Goal: Task Accomplishment & Management: Manage account settings

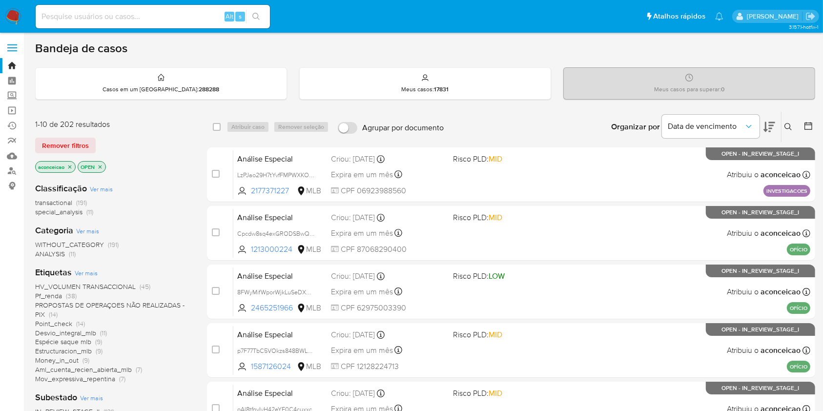
click at [73, 165] on icon "close-filter" at bounding box center [70, 167] width 6 height 6
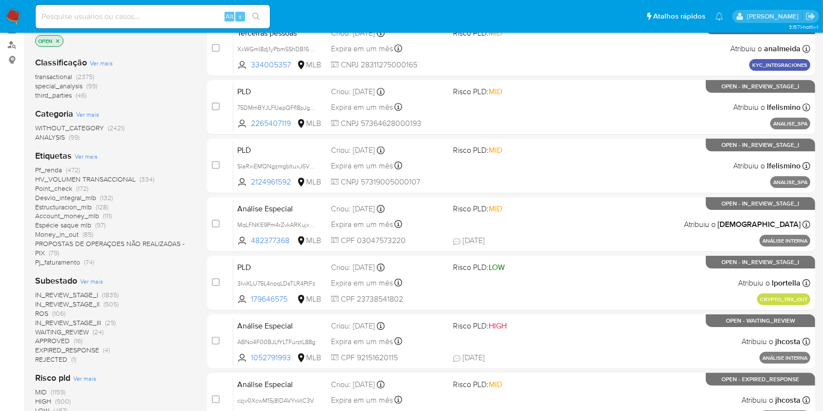
scroll to position [130, 0]
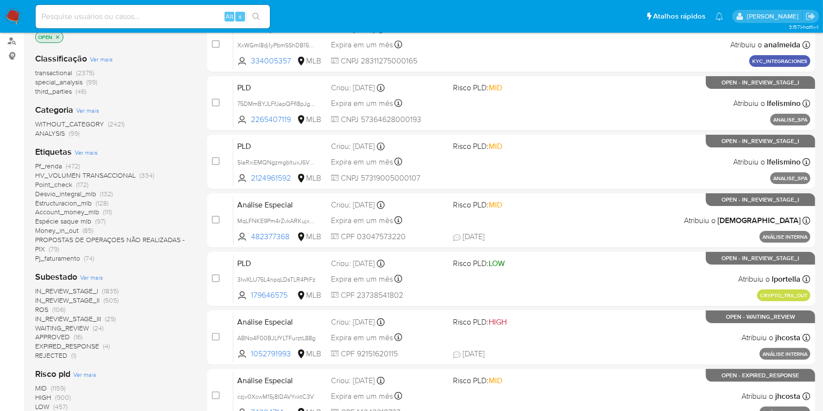
click at [58, 308] on span "(106)" at bounding box center [58, 310] width 13 height 10
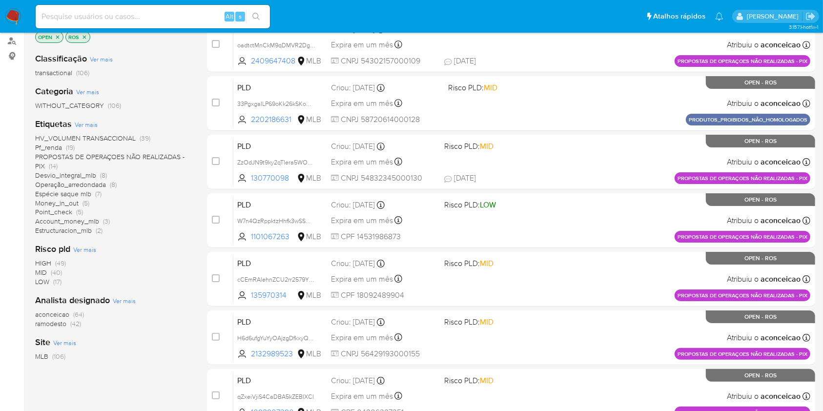
click at [74, 325] on span "(42)" at bounding box center [75, 324] width 11 height 10
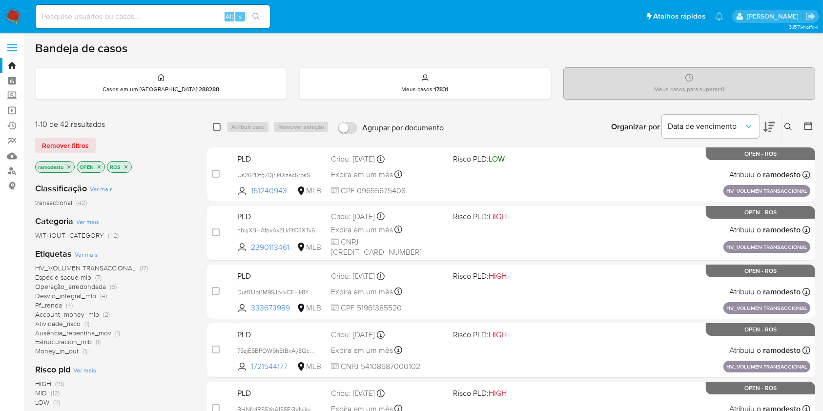
click at [220, 128] on input "checkbox" at bounding box center [217, 127] width 8 height 8
checkbox input "true"
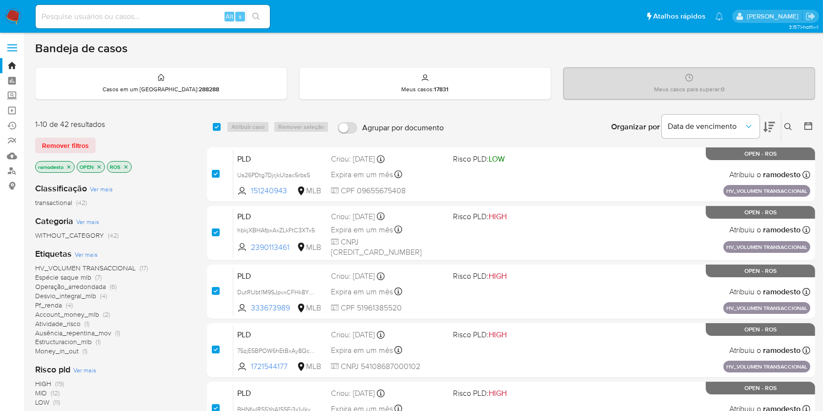
checkbox input "true"
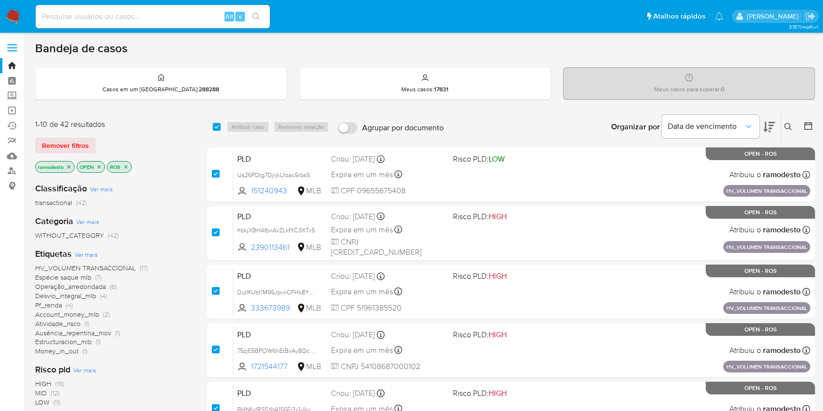
checkbox input "true"
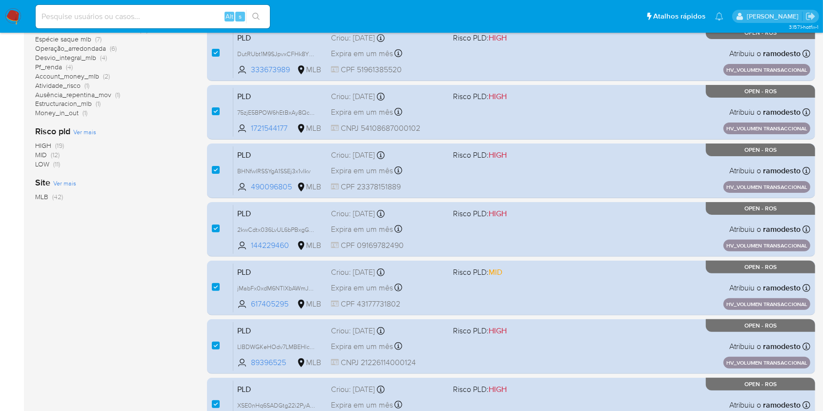
scroll to position [359, 0]
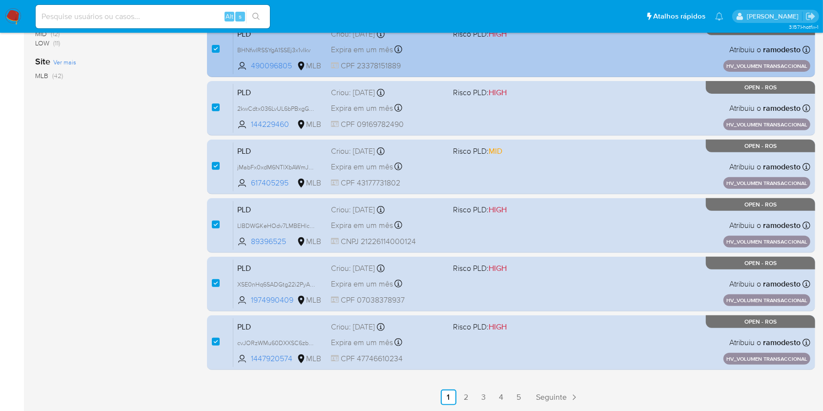
click at [465, 395] on link "2" at bounding box center [466, 398] width 16 height 16
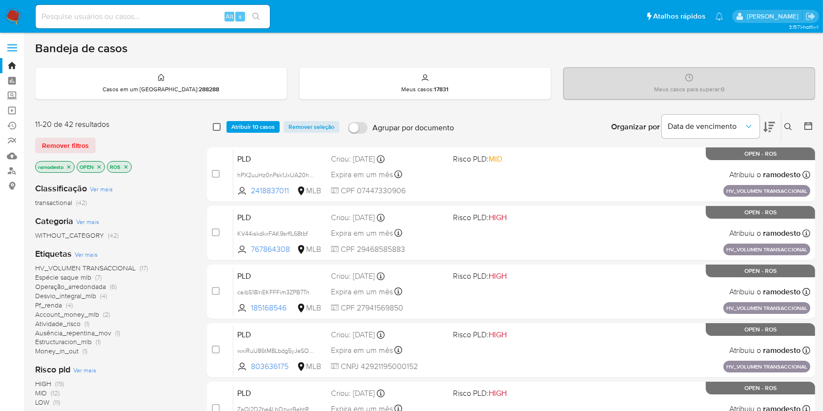
click at [220, 126] on input "checkbox" at bounding box center [217, 127] width 8 height 8
checkbox input "true"
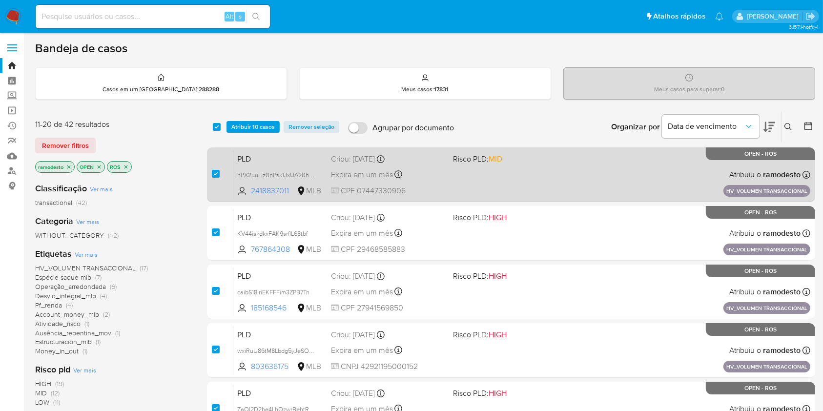
checkbox input "true"
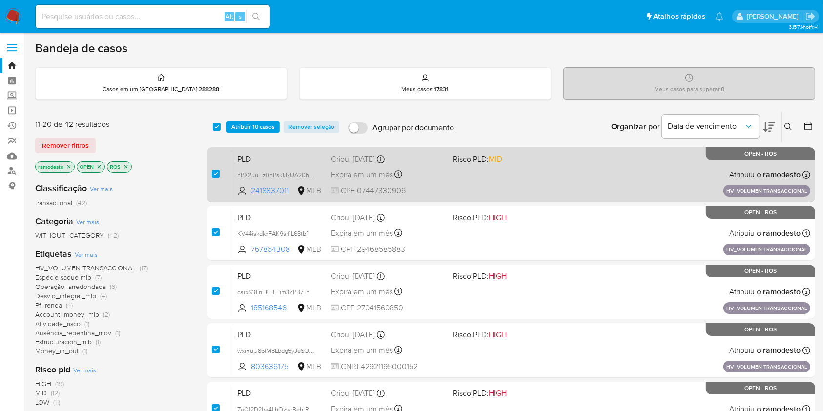
checkbox input "true"
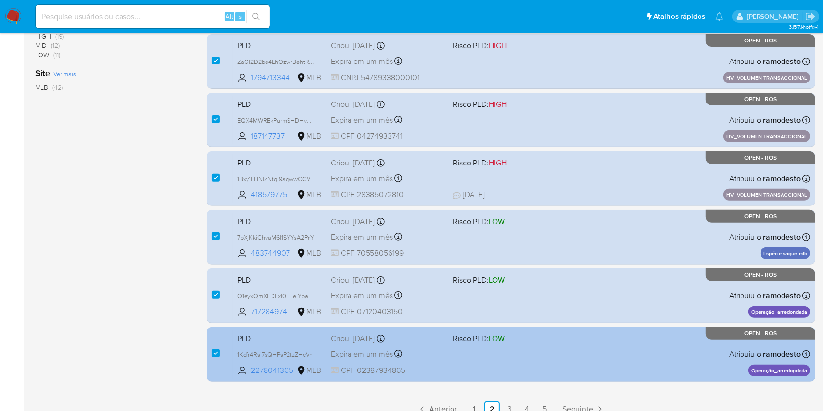
scroll to position [359, 0]
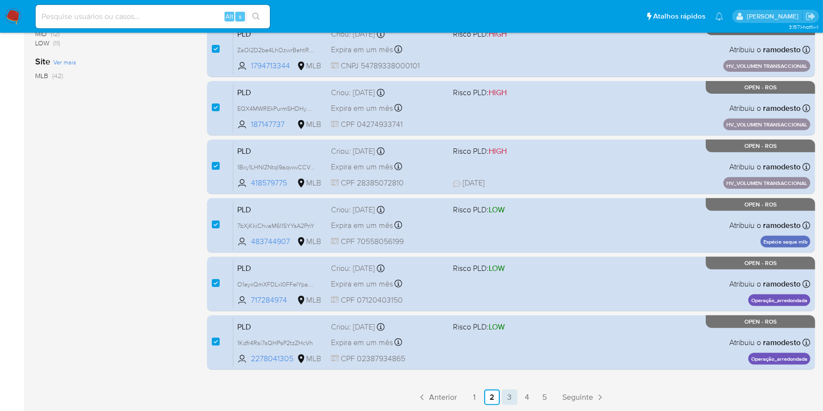
click at [511, 398] on link "3" at bounding box center [510, 398] width 16 height 16
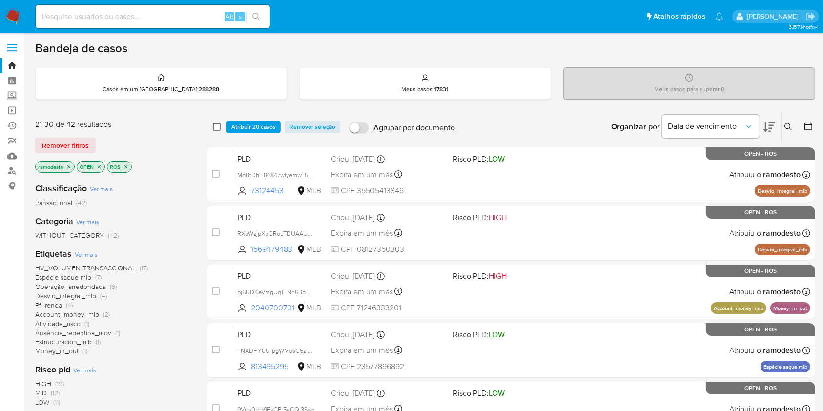
click at [216, 125] on input "checkbox" at bounding box center [217, 127] width 8 height 8
checkbox input "true"
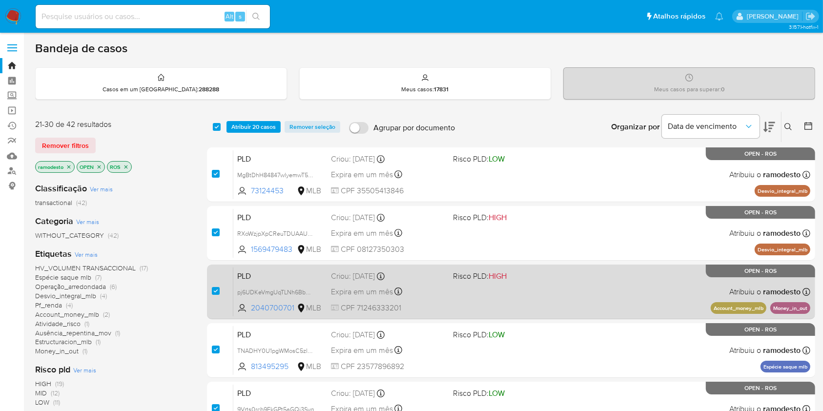
checkbox input "true"
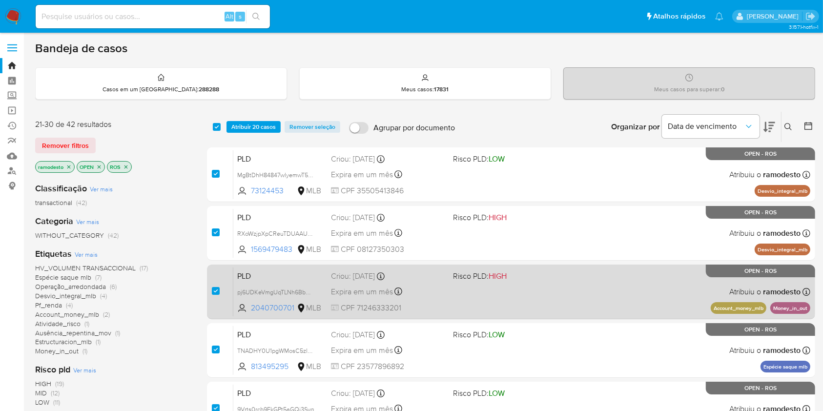
checkbox input "true"
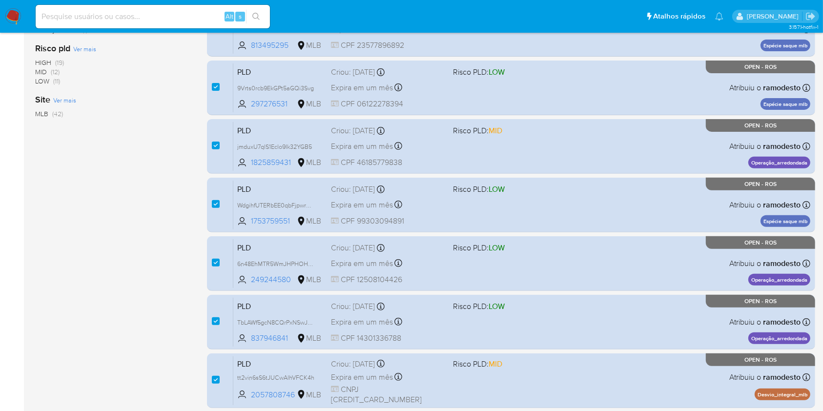
scroll to position [359, 0]
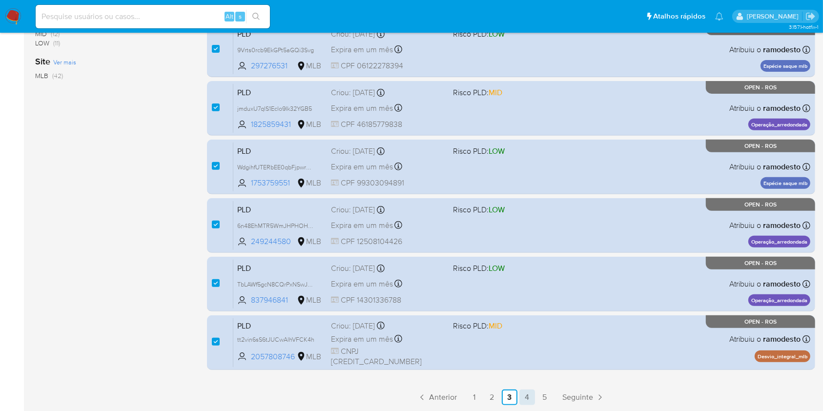
click at [529, 398] on link "4" at bounding box center [527, 398] width 16 height 16
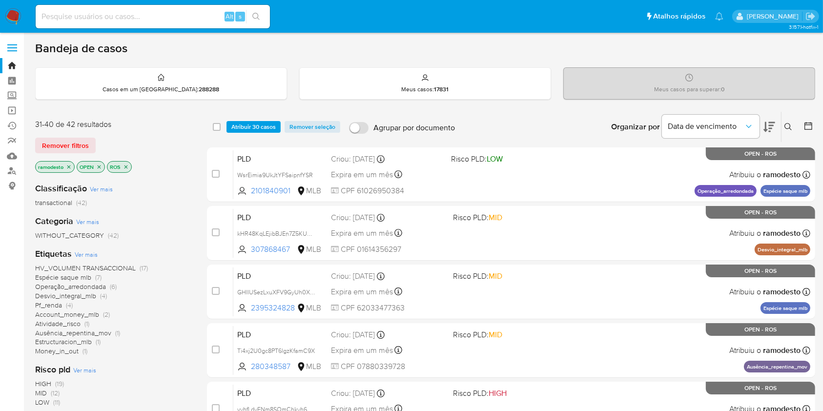
click at [221, 129] on div "select-all-cases-checkbox" at bounding box center [219, 127] width 12 height 12
click at [221, 128] on div "select-all-cases-checkbox" at bounding box center [219, 127] width 12 height 12
click at [219, 127] on input "checkbox" at bounding box center [217, 127] width 8 height 8
checkbox input "true"
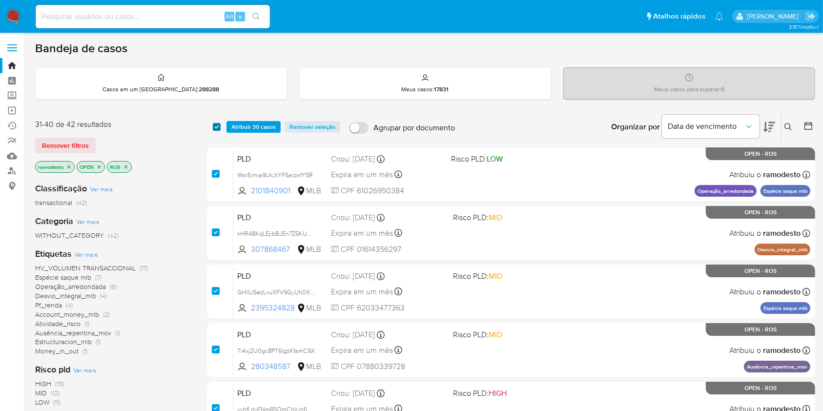
checkbox input "true"
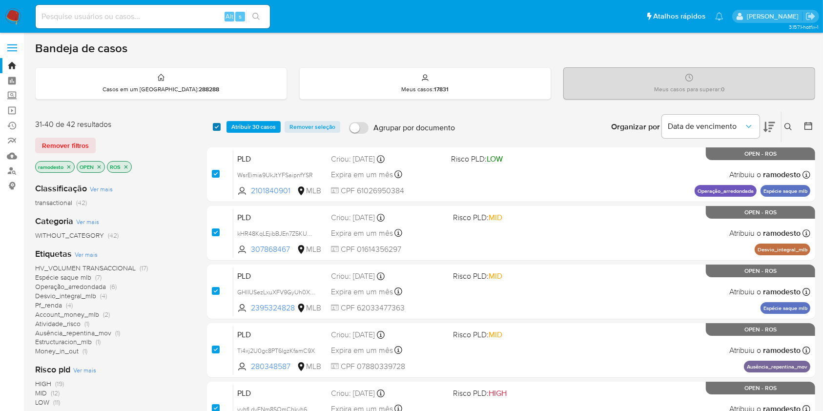
checkbox input "true"
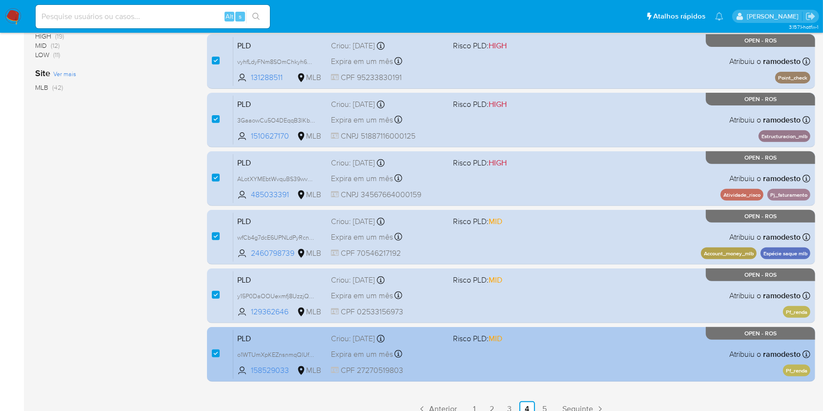
scroll to position [359, 0]
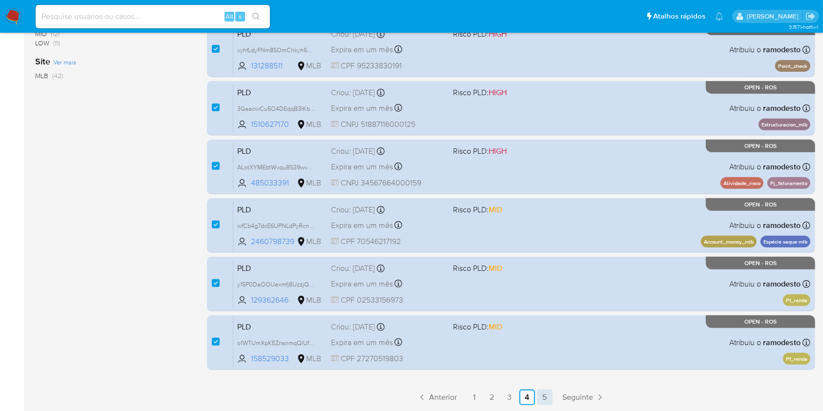
click at [541, 403] on link "5" at bounding box center [545, 398] width 16 height 16
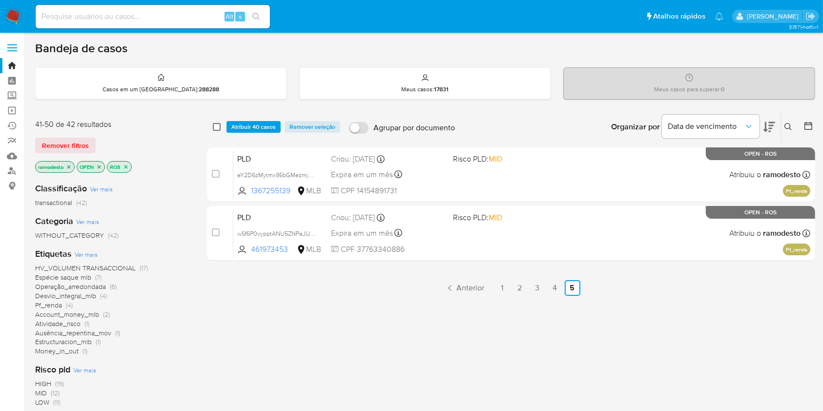
click at [219, 125] on input "checkbox" at bounding box center [217, 127] width 8 height 8
checkbox input "true"
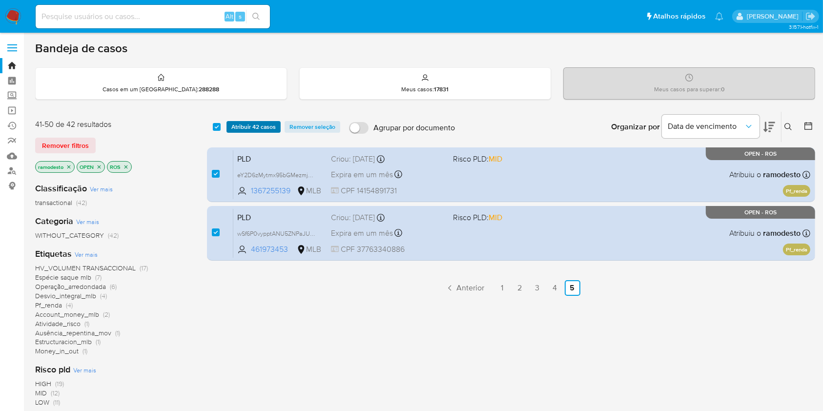
click at [244, 131] on span "Atribuir 42 casos" at bounding box center [253, 127] width 44 height 10
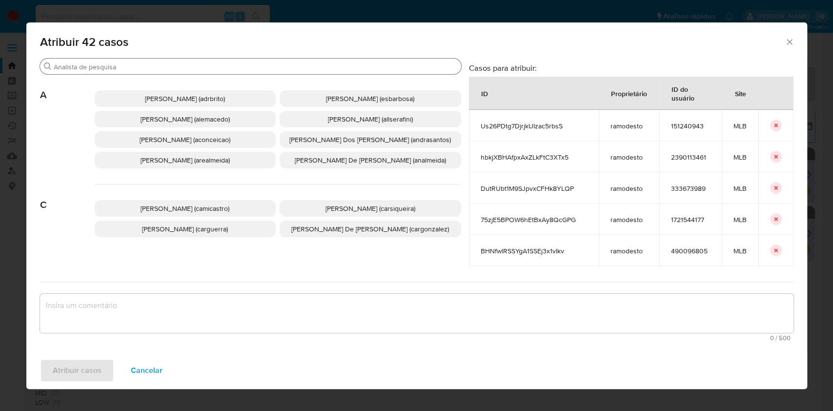
click at [193, 71] on input "Procurar" at bounding box center [256, 66] width 404 height 9
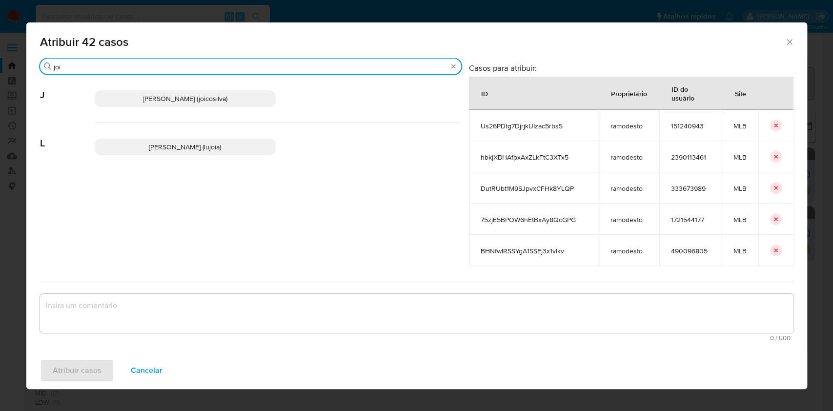
type input "joi"
click at [213, 97] on span "[PERSON_NAME] (joicosilva)" at bounding box center [185, 99] width 84 height 10
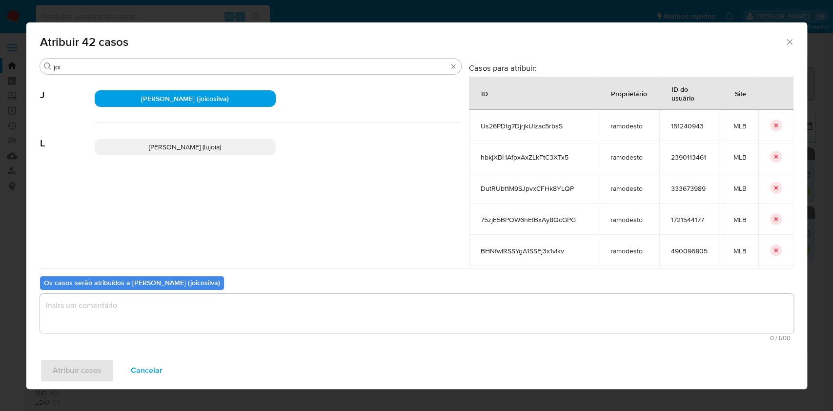
click at [252, 308] on textarea "assign-modal" at bounding box center [417, 313] width 754 height 39
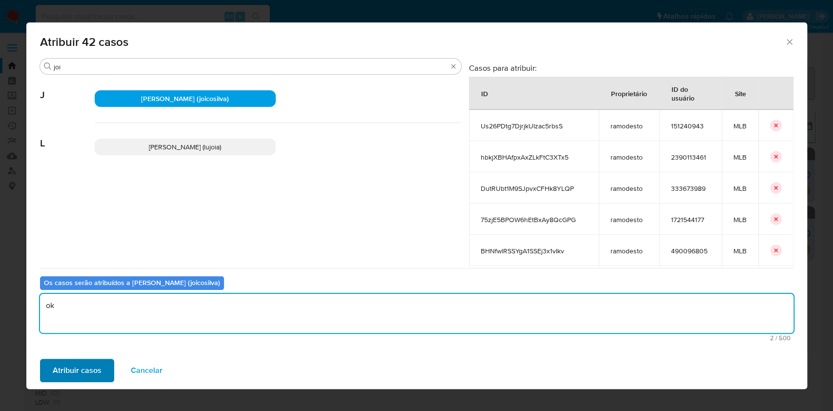
type textarea "ok"
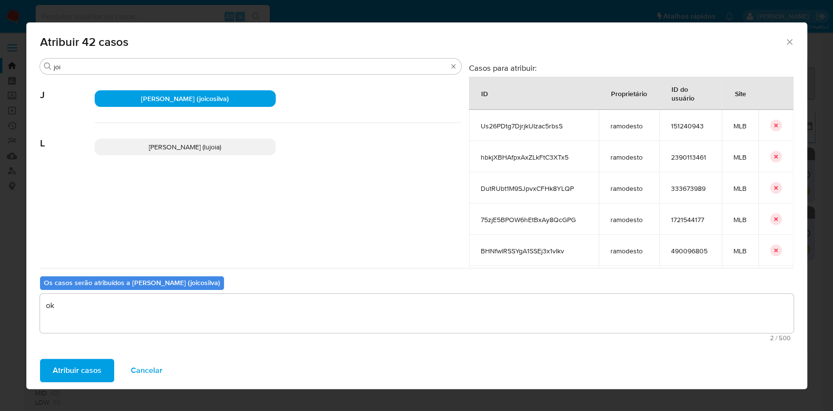
click at [83, 372] on span "Atribuir casos" at bounding box center [77, 370] width 49 height 21
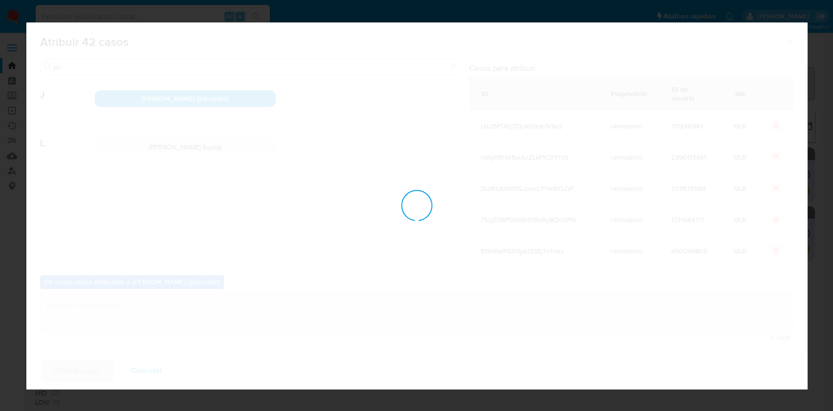
checkbox input "false"
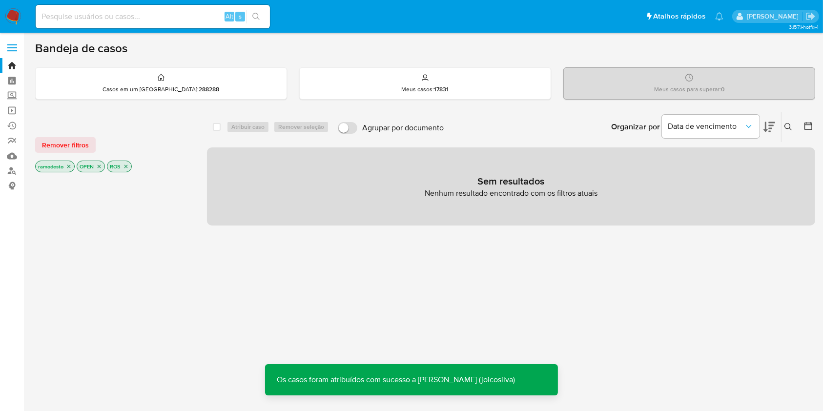
click at [70, 166] on icon "close-filter" at bounding box center [68, 166] width 3 height 3
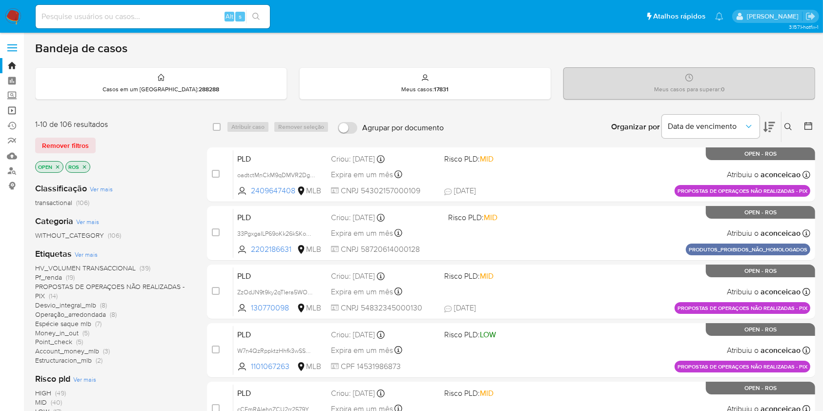
click at [16, 109] on link "Operações em massa" at bounding box center [58, 110] width 116 height 15
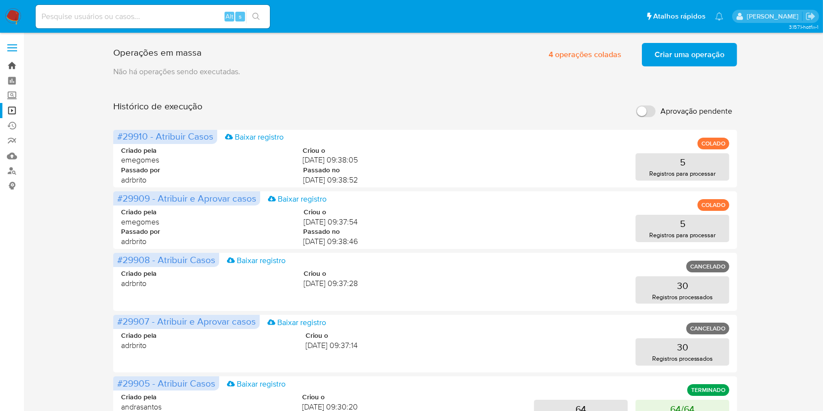
click at [14, 64] on link "Bandeja" at bounding box center [58, 65] width 116 height 15
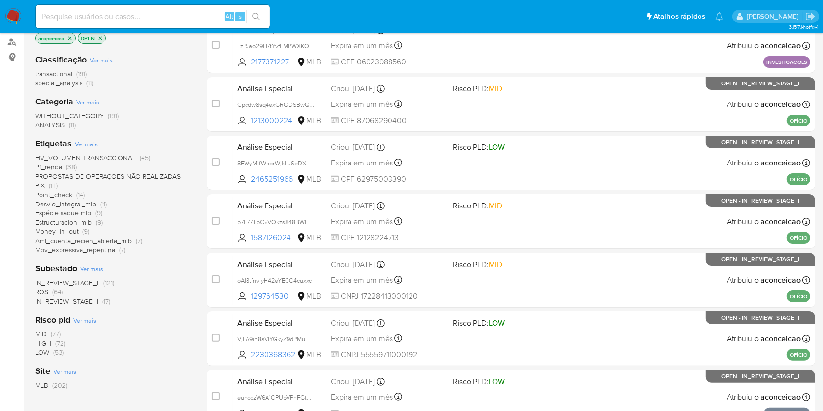
scroll to position [130, 0]
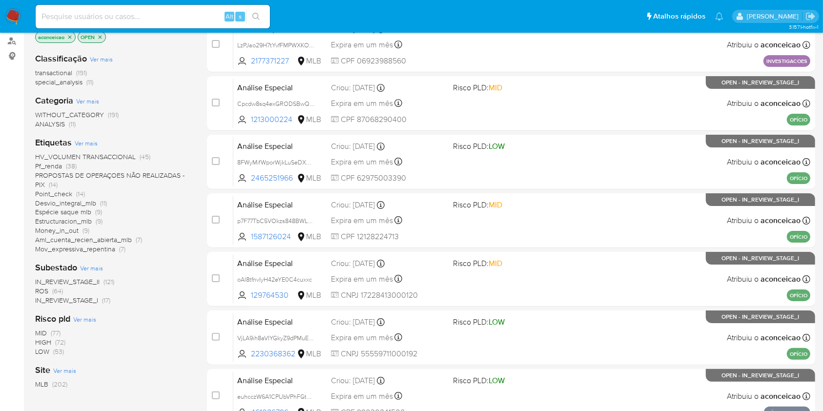
click at [70, 37] on icon "close-filter" at bounding box center [70, 37] width 6 height 6
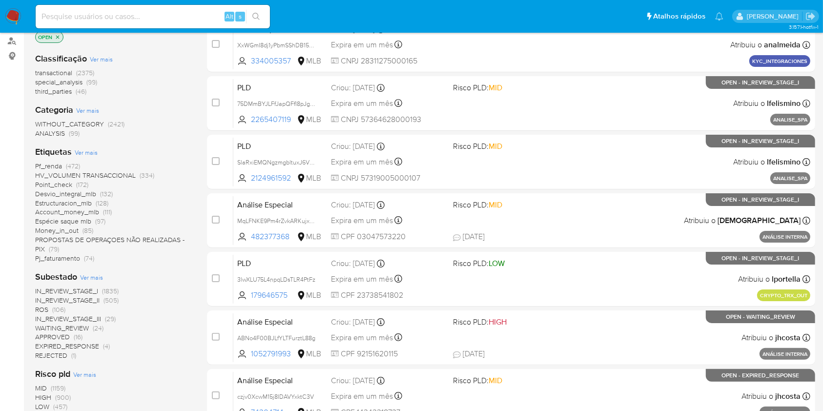
scroll to position [195, 0]
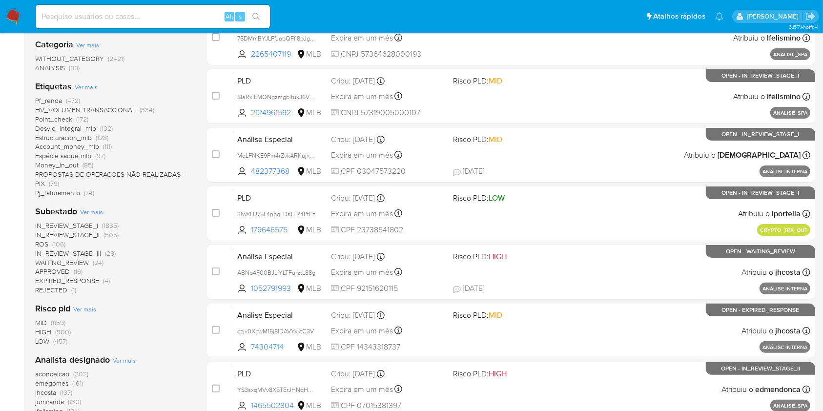
click at [57, 246] on span "(106)" at bounding box center [58, 244] width 13 height 10
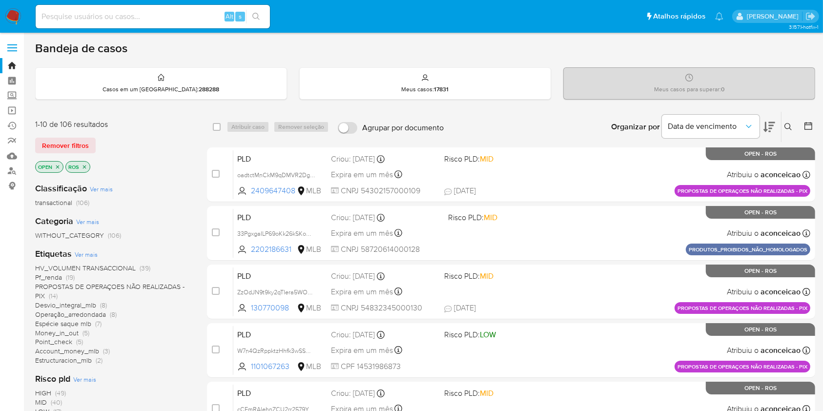
click at [794, 130] on button at bounding box center [789, 127] width 16 height 12
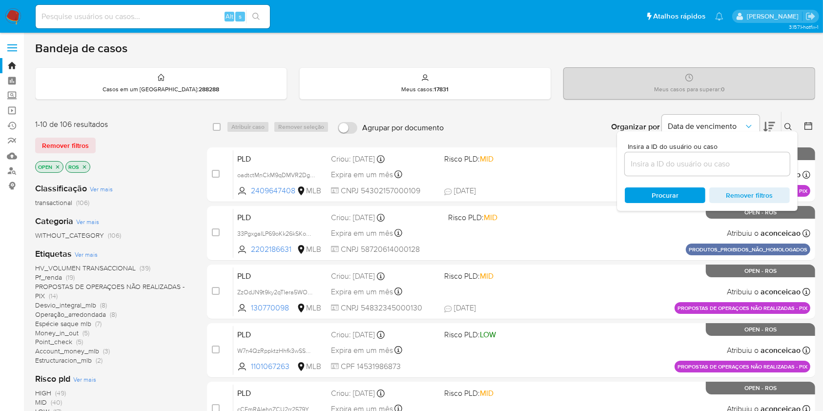
click at [693, 171] on div at bounding box center [707, 163] width 165 height 23
click at [694, 167] on input at bounding box center [707, 164] width 165 height 13
paste input "oGy1x1ZaH5JrvedTvl3RWxpc"
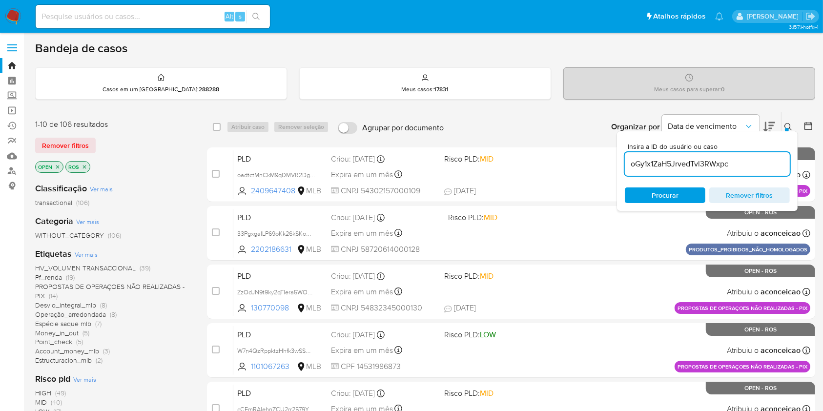
type input "oGy1x1ZaH5JrvedTvl3RWxpc"
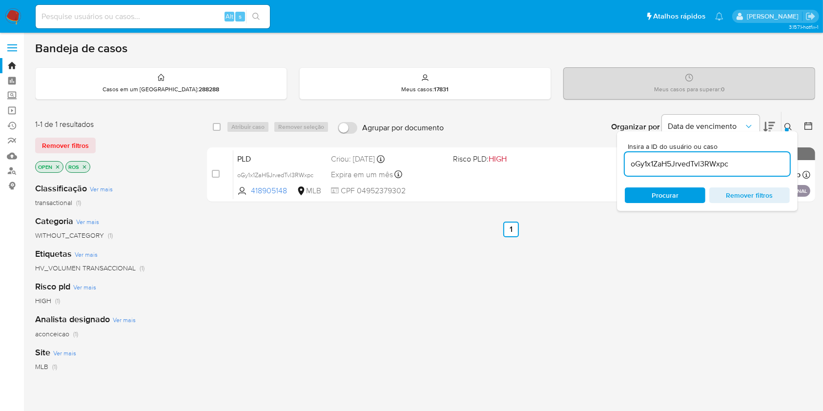
click at [790, 132] on div "Insira a ID do usuário ou caso oGy1x1ZaH5JrvedTvl3RWxpc Procurar Remover filtros" at bounding box center [707, 171] width 181 height 80
click at [790, 127] on icon at bounding box center [788, 127] width 8 height 8
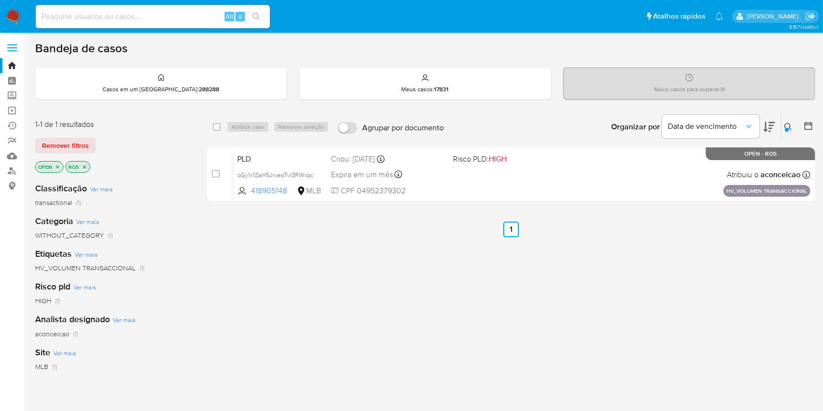
click at [793, 121] on button at bounding box center [789, 127] width 16 height 12
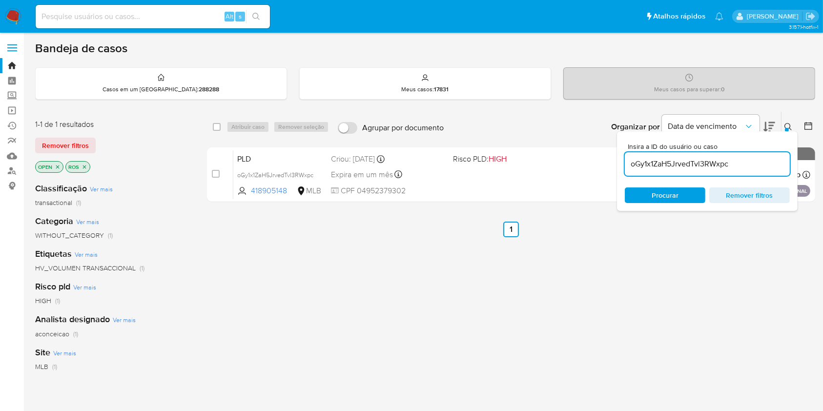
click at [744, 173] on div "oGy1x1ZaH5JrvedTvl3RWxpc" at bounding box center [707, 163] width 165 height 23
click at [743, 170] on div "oGy1x1ZaH5JrvedTvl3RWxpc" at bounding box center [707, 163] width 165 height 23
click at [744, 166] on input "oGy1x1ZaH5JrvedTvl3RWxpc" at bounding box center [707, 164] width 165 height 13
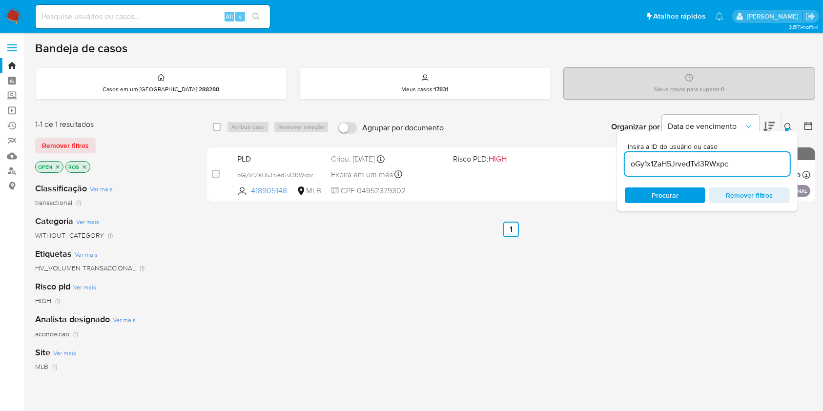
click at [744, 166] on input "oGy1x1ZaH5JrvedTvl3RWxpc" at bounding box center [707, 164] width 165 height 13
paste input "EgNXTWUZtL5eUtmtVsn6gySu"
click at [787, 130] on div "Insira a ID do usuário ou caso EgNXTWUZtL5eUtmtVsn6gySu Procurar Remover filtros" at bounding box center [789, 127] width 17 height 30
click at [789, 125] on icon at bounding box center [788, 127] width 8 height 8
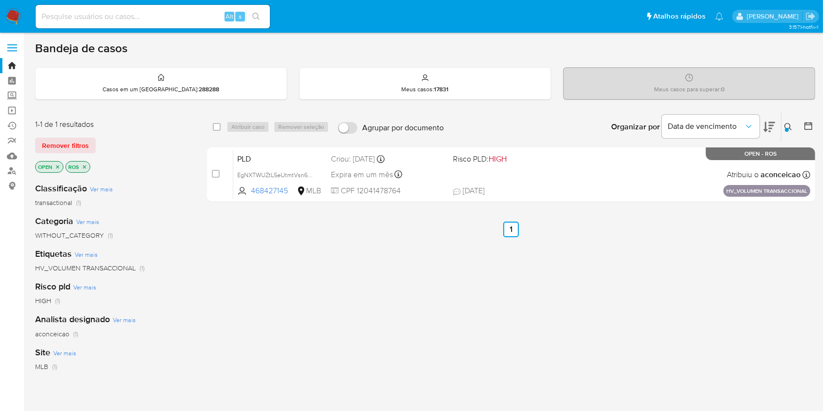
click at [790, 129] on icon at bounding box center [788, 127] width 8 height 8
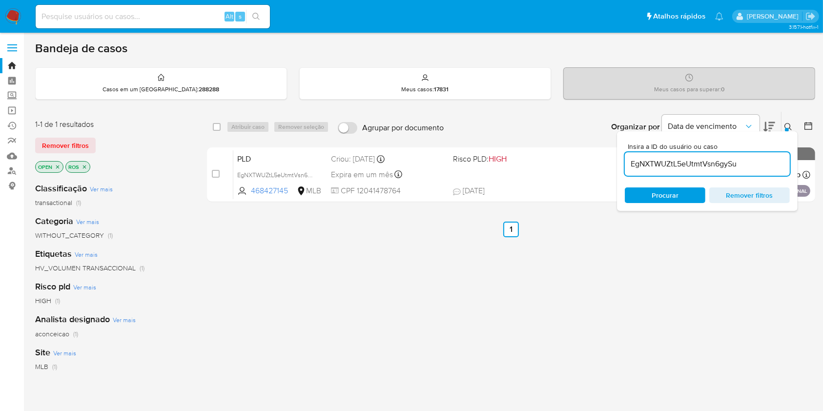
click at [765, 166] on input "EgNXTWUZtL5eUtmtVsn6gySu" at bounding box center [707, 164] width 165 height 13
click at [785, 123] on icon at bounding box center [787, 126] width 7 height 7
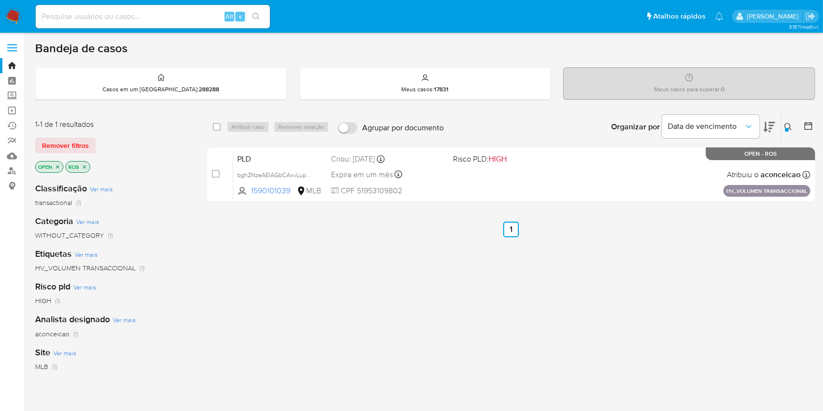
click at [793, 126] on button at bounding box center [789, 127] width 16 height 12
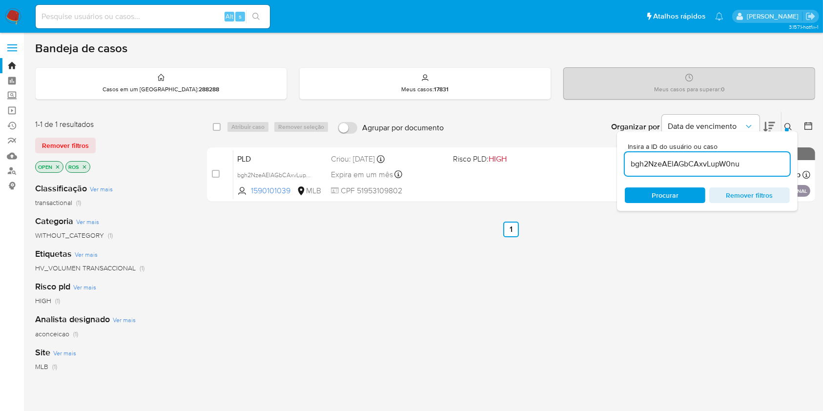
click at [753, 168] on input "bgh2NzeAElAGbCAxvLupW0nu" at bounding box center [707, 164] width 165 height 13
click at [753, 167] on input "bgh2NzeAElAGbCAxvLupW0nu" at bounding box center [707, 164] width 165 height 13
click at [785, 125] on icon at bounding box center [787, 126] width 7 height 7
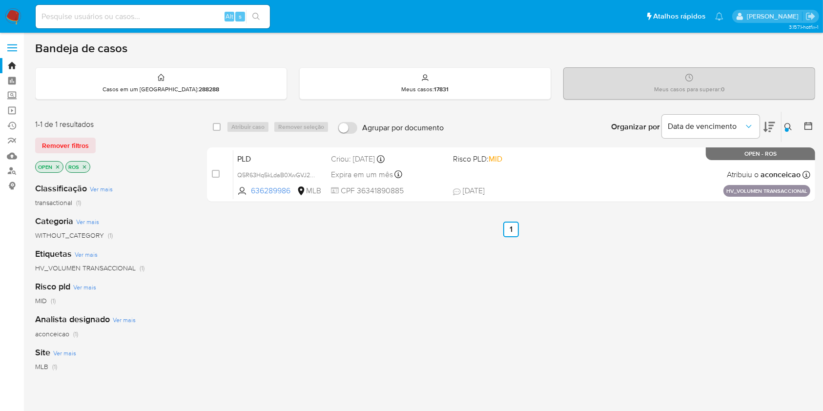
click at [788, 127] on icon at bounding box center [788, 127] width 8 height 8
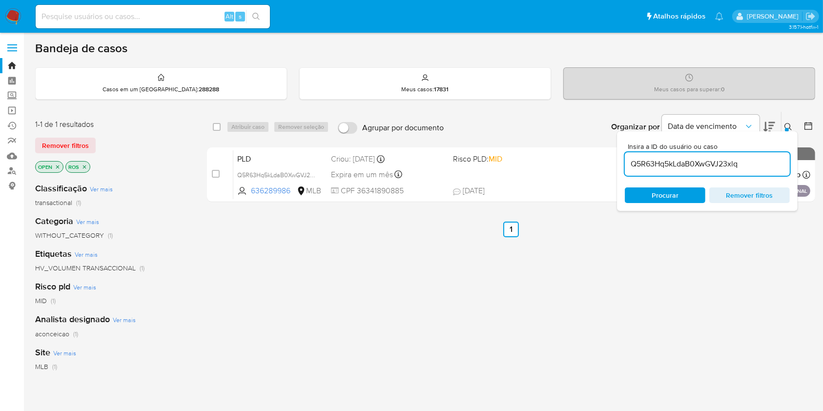
click at [759, 171] on div "Q5R63Hq5kLdaB0XwGVJ23xlq" at bounding box center [707, 163] width 165 height 23
click at [757, 163] on input "Q5R63Hq5kLdaB0XwGVJ23xlq" at bounding box center [707, 164] width 165 height 13
paste input "NkVLmkyukH81dqWjmrc6jhzS"
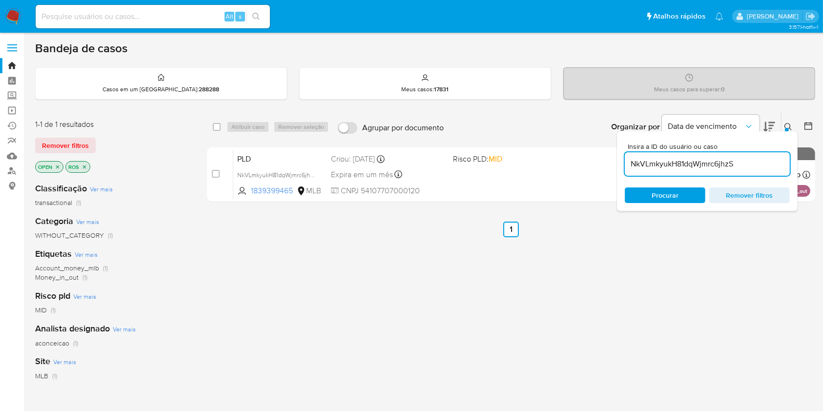
click at [756, 169] on input "NkVLmkyukH81dqWjmrc6jhzS" at bounding box center [707, 164] width 165 height 13
click at [756, 166] on input "NkVLmkyukH81dqWjmrc6jhzS" at bounding box center [707, 164] width 165 height 13
paste input "2kwCdtx036LvUL6bPBxgGM28"
type input "2kwCdtx036LvUL6bPBxgGM28"
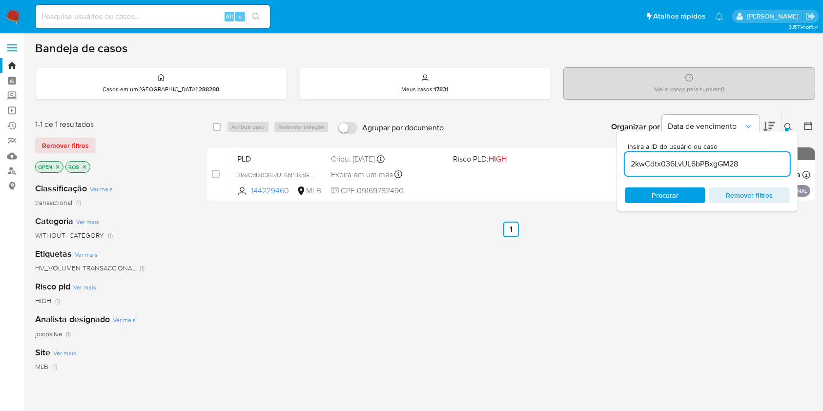
click at [781, 130] on div "Organizar por Data de vencimento Os resultados não podem ser classificados enqu…" at bounding box center [632, 127] width 367 height 30
click at [783, 127] on button at bounding box center [789, 127] width 16 height 12
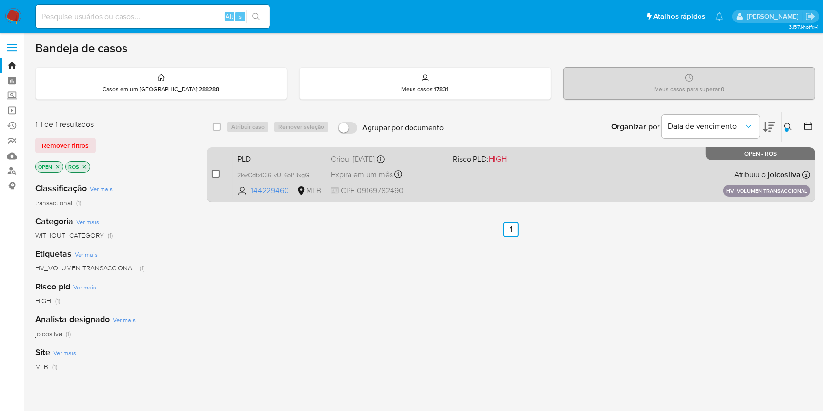
click at [217, 176] on input "checkbox" at bounding box center [216, 174] width 8 height 8
checkbox input "true"
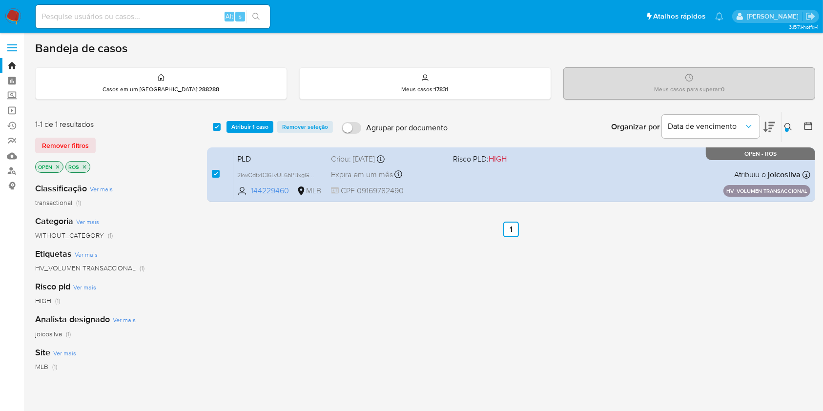
click at [789, 123] on icon at bounding box center [787, 126] width 7 height 7
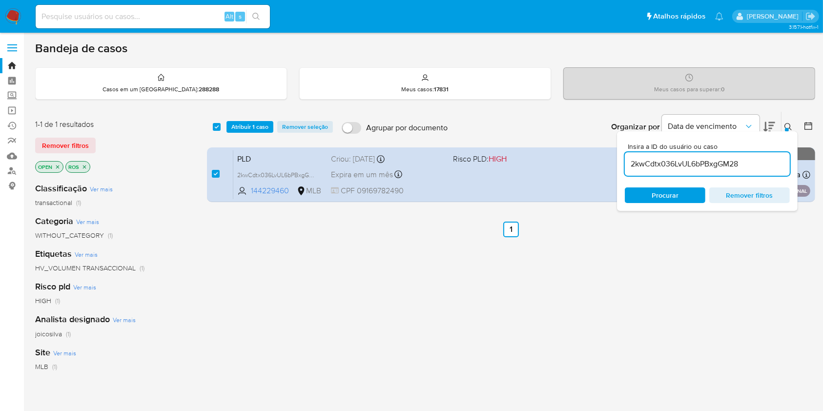
click at [718, 165] on input "2kwCdtx036LvUL6bPBxgGM28" at bounding box center [707, 164] width 165 height 13
type input "HNfDly03eYzqHNy72URvA0Fh"
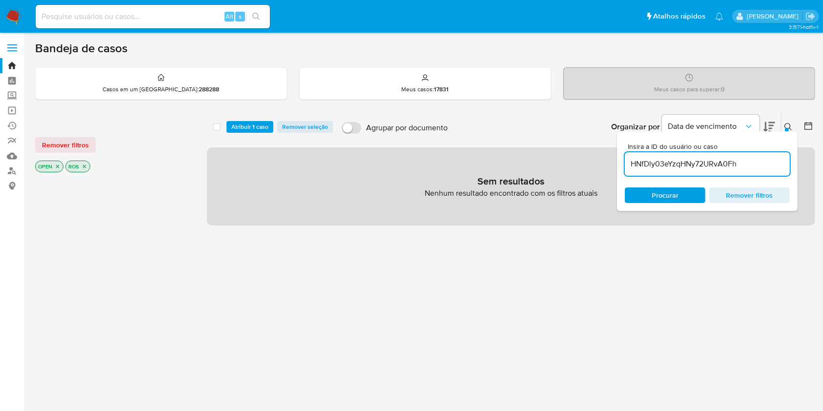
checkbox input "false"
click at [769, 164] on input "HNfDly03eYzqHNy72URvA0Fh" at bounding box center [707, 164] width 165 height 13
click at [792, 130] on icon at bounding box center [788, 127] width 8 height 8
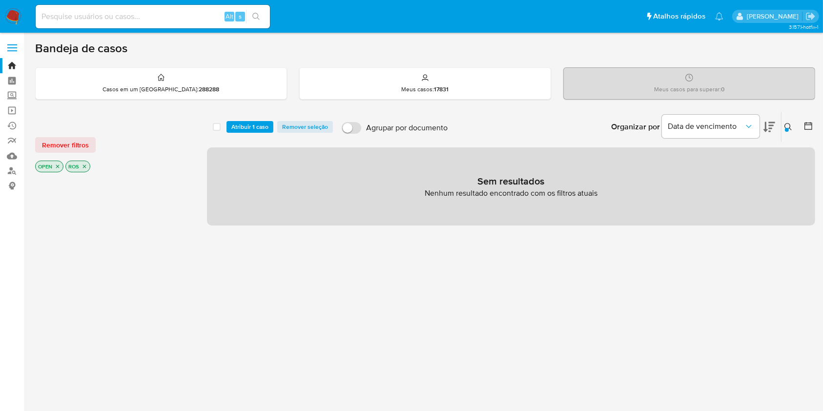
click at [785, 123] on icon at bounding box center [788, 127] width 8 height 8
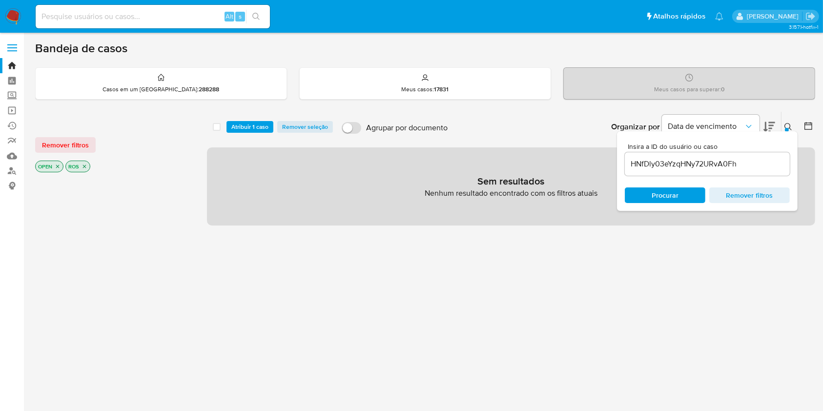
click at [758, 163] on input "HNfDly03eYzqHNy72URvA0Fh" at bounding box center [707, 164] width 165 height 13
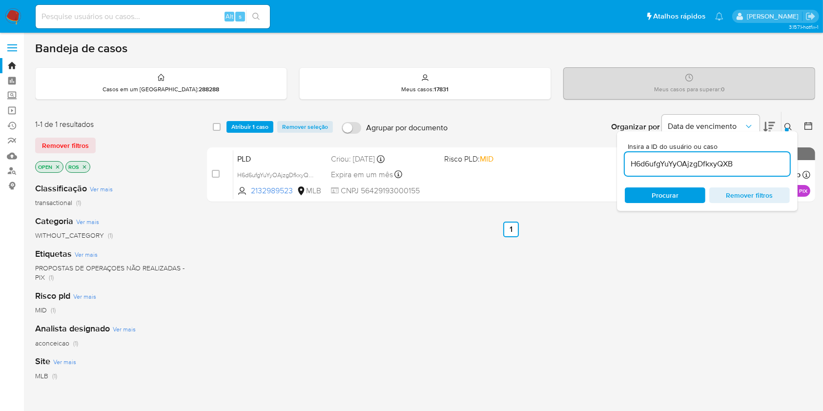
click at [789, 123] on icon at bounding box center [788, 127] width 8 height 8
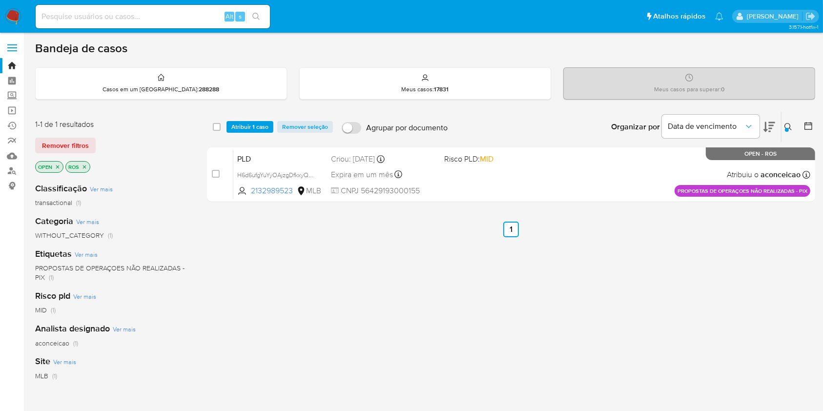
click at [788, 127] on icon at bounding box center [788, 127] width 8 height 8
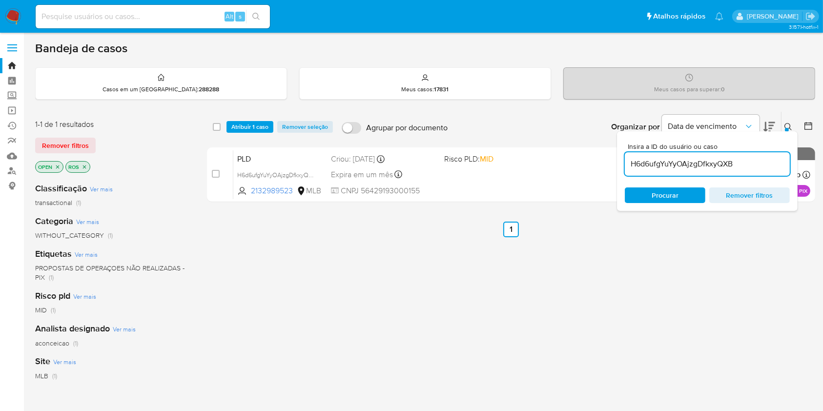
click at [767, 158] on input "H6d6ufgYuYyOAjzgDfkxyQXB" at bounding box center [707, 164] width 165 height 13
click at [791, 131] on div "Insira a ID do usuário ou caso 0k1qpBQnPWLOtqr44ycQPHh4 Procurar Remover filtros" at bounding box center [707, 171] width 181 height 80
click at [789, 127] on icon at bounding box center [788, 127] width 8 height 8
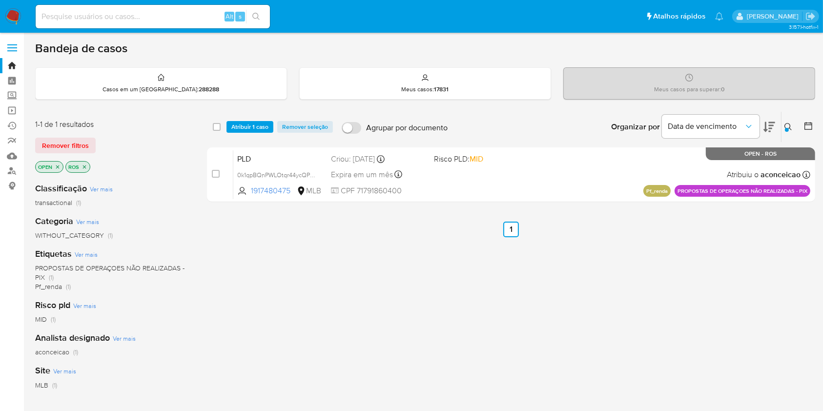
click at [789, 127] on icon at bounding box center [788, 127] width 8 height 8
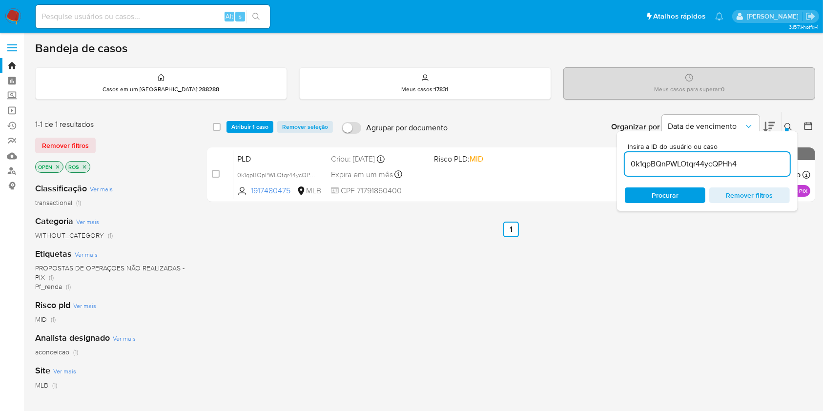
click at [721, 164] on input "0k1qpBQnPWLOtqr44ycQPHh4" at bounding box center [707, 164] width 165 height 13
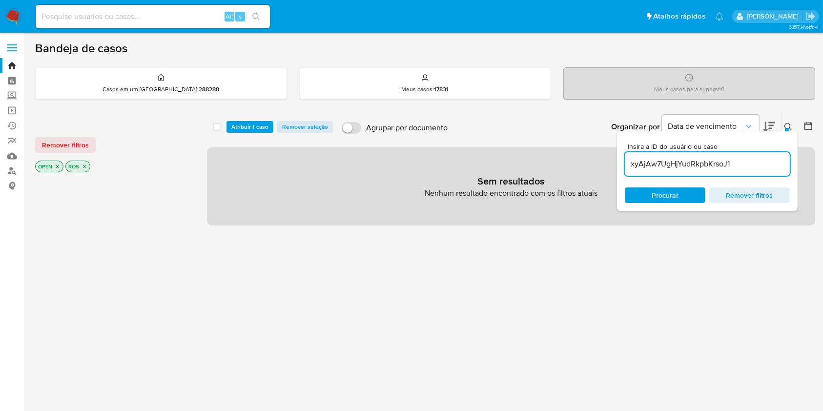
click at [698, 162] on input "xyAjAw7UgHjYudRkpbKrsoJ1" at bounding box center [707, 164] width 165 height 13
paste input "DPTu4mh5mfkEZKc6zC0mXBQl"
type input "DPTu4mh5mfkEZKc6zC0mXBQl"
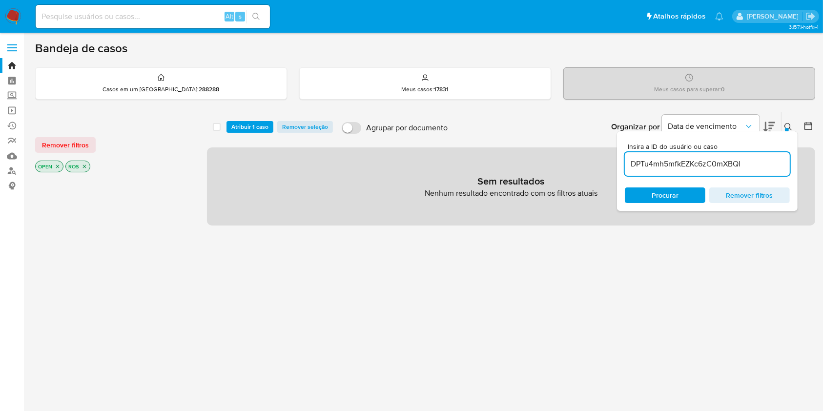
click at [764, 168] on div "DPTu4mh5mfkEZKc6zC0mXBQl" at bounding box center [707, 163] width 165 height 23
click at [764, 167] on input "DPTu4mh5mfkEZKc6zC0mXBQl" at bounding box center [707, 164] width 165 height 13
click at [764, 166] on input "DPTu4mh5mfkEZKc6zC0mXBQl" at bounding box center [707, 164] width 165 height 13
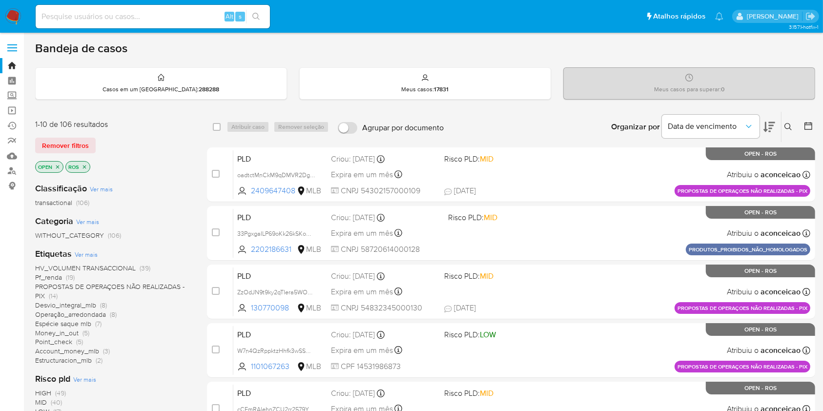
click at [793, 126] on button at bounding box center [789, 127] width 16 height 12
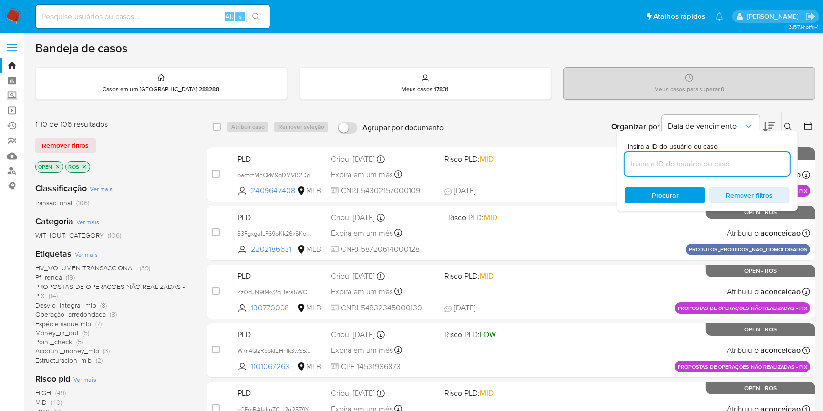
click at [710, 169] on input at bounding box center [707, 164] width 165 height 13
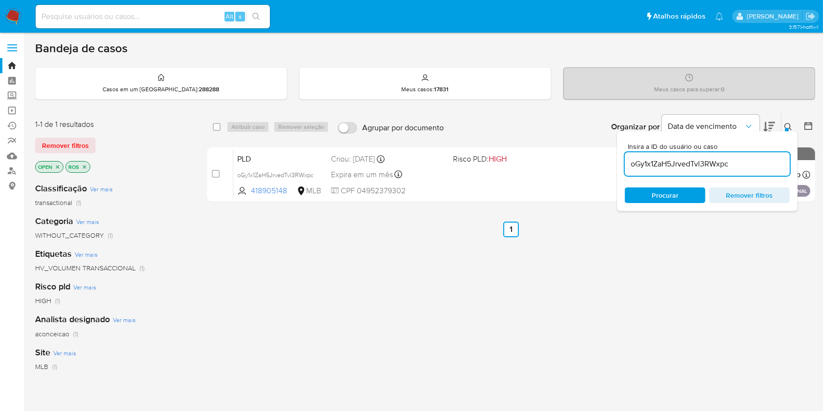
click at [687, 165] on input "oGy1x1ZaH5JrvedTvl3RWxpc" at bounding box center [707, 164] width 165 height 13
click at [688, 165] on input "oGy1x1ZaH5JrvedTvl3RWxpc" at bounding box center [707, 164] width 165 height 13
paste input "EgNXTWUZtL5eUtmtVsn6gySu"
click at [765, 164] on input "EgNXTWUZtL5eUtmtVsn6gySu" at bounding box center [707, 164] width 165 height 13
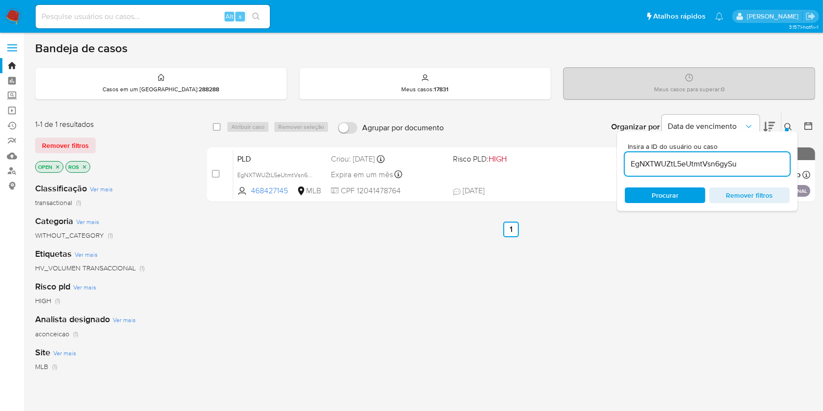
click at [765, 164] on input "EgNXTWUZtL5eUtmtVsn6gySu" at bounding box center [707, 164] width 165 height 13
paste input "Q5R63Hq5kLdaB0XwGVJ23xlq"
click at [732, 163] on input "Q5R63Hq5kLdaB0XwGVJ23xlq" at bounding box center [707, 164] width 165 height 13
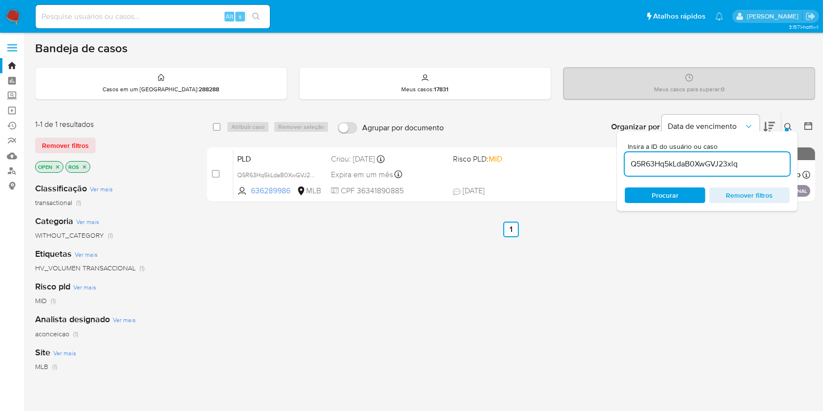
paste input "bgh2NzeAElAGbCAxvLupW0nu"
click at [749, 169] on input "bgh2NzeAElAGbCAxvLupW0nu" at bounding box center [707, 164] width 165 height 13
paste input "NkVLmkyukH81dqWjmrc6jhzS"
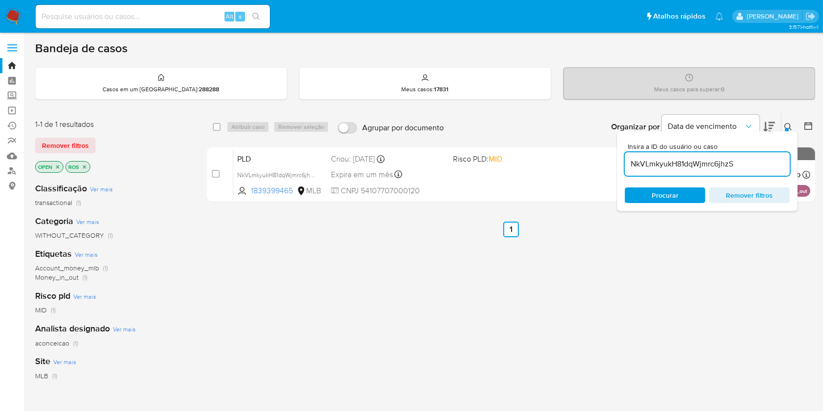
click at [747, 166] on input "NkVLmkyukH81dqWjmrc6jhzS" at bounding box center [707, 164] width 165 height 13
paste input "2kwCdtx036LvUL6bPBxgGM28"
type input "2kwCdtx036LvUL6bPBxgGM28"
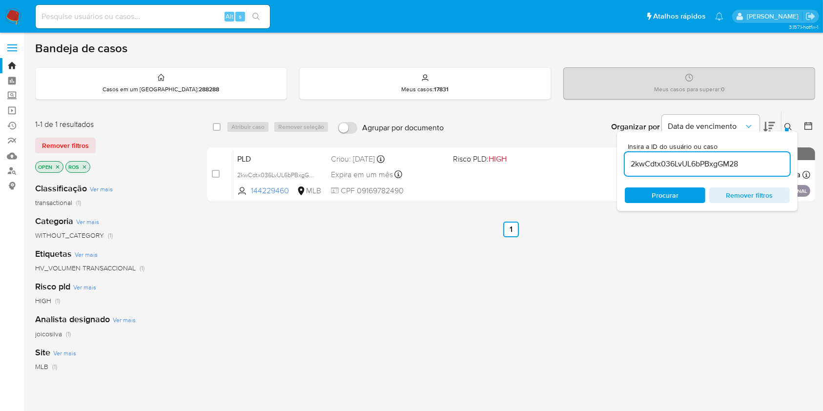
drag, startPoint x: 215, startPoint y: 175, endPoint x: 271, endPoint y: 139, distance: 67.2
click at [215, 175] on input "checkbox" at bounding box center [216, 174] width 8 height 8
checkbox input "true"
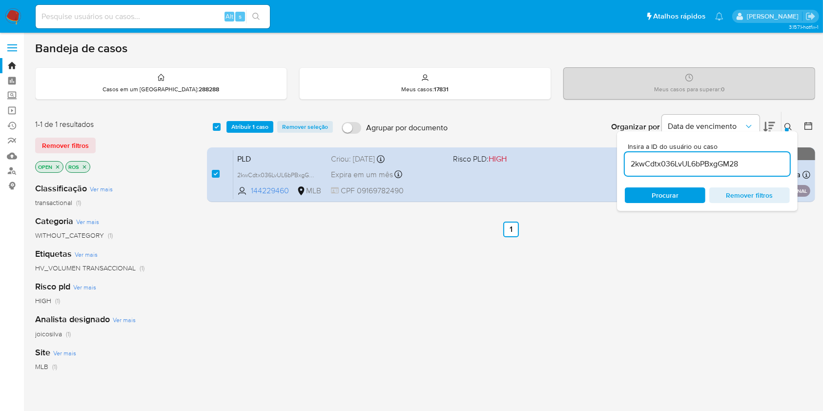
click at [726, 173] on div "2kwCdtx036LvUL6bPBxgGM28" at bounding box center [707, 163] width 165 height 23
click at [725, 169] on input "2kwCdtx036LvUL6bPBxgGM28" at bounding box center [707, 164] width 165 height 13
paste input "NkVLmkyukH81dqWjmrc6jhzS"
type input "NkVLmkyukH81dqWjmrc6jhzS"
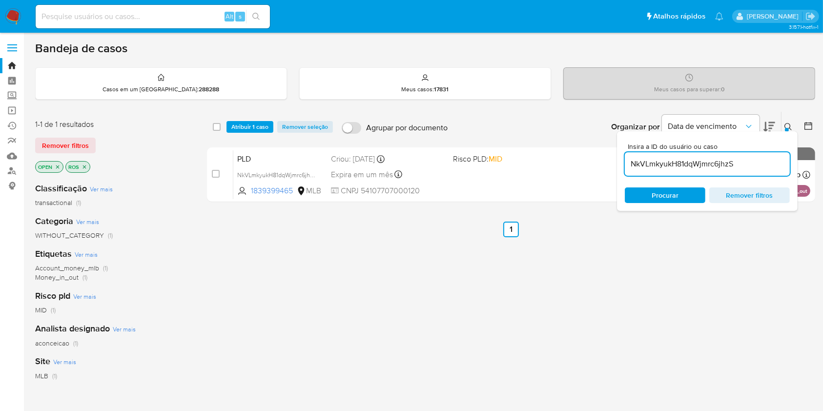
checkbox input "false"
click at [675, 167] on input "NkVLmkyukH81dqWjmrc6jhzS" at bounding box center [707, 164] width 165 height 13
paste input "HNfDly03eYzqHNy72URvA0Fh"
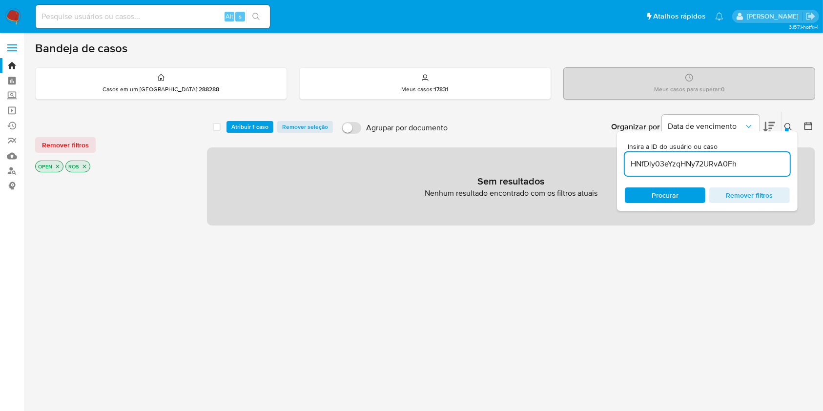
click at [771, 166] on input "HNfDly03eYzqHNy72URvA0Fh" at bounding box center [707, 164] width 165 height 13
paste input "6d6ufgYuYyOAjzgDfkxyQXB"
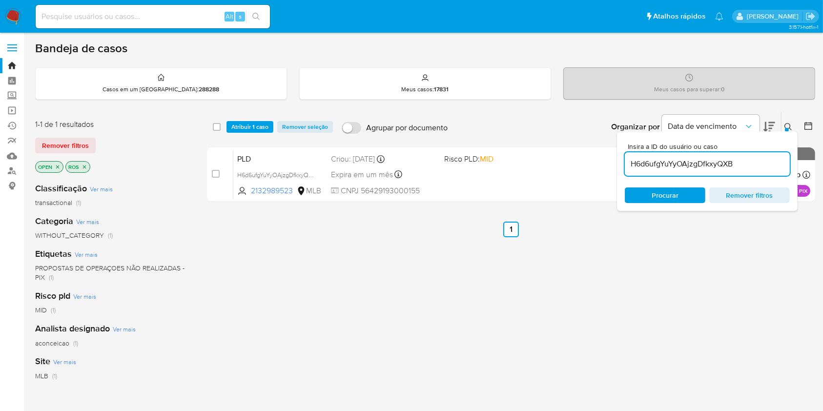
click at [674, 162] on input "H6d6ufgYuYyOAjzgDfkxyQXB" at bounding box center [707, 164] width 165 height 13
paste input "0k1qpBQnPWLOtqr44ycQPHh4"
click at [749, 171] on div "0k1qpBQnPWLOtqr44ycQPHh4" at bounding box center [707, 163] width 165 height 23
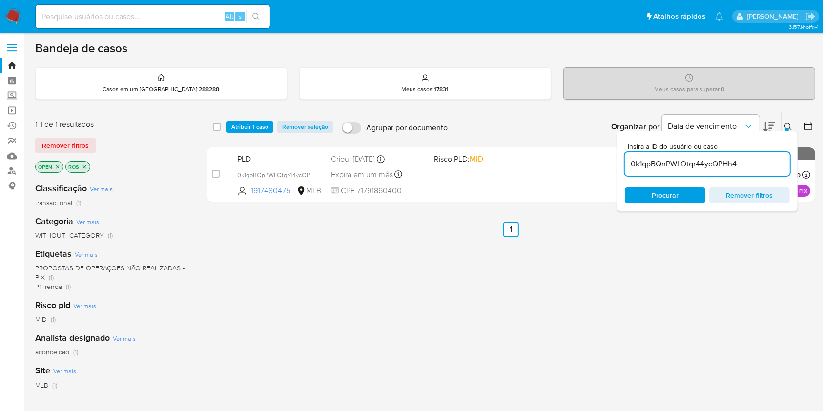
click at [748, 169] on input "0k1qpBQnPWLOtqr44ycQPHh4" at bounding box center [707, 164] width 165 height 13
paste input "xyAjAw7UgHjYudRkpbKrsoJ1"
type input "xyAjAw7UgHjYudRkpbKrsoJ1"
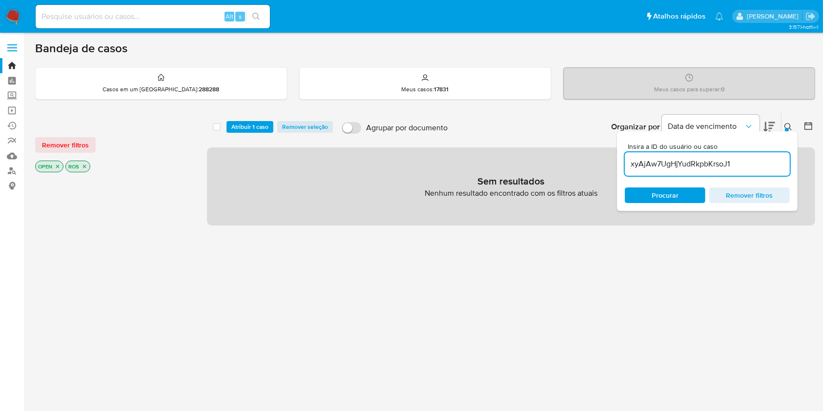
click at [241, 124] on span "Atribuir 1 caso" at bounding box center [249, 127] width 37 height 10
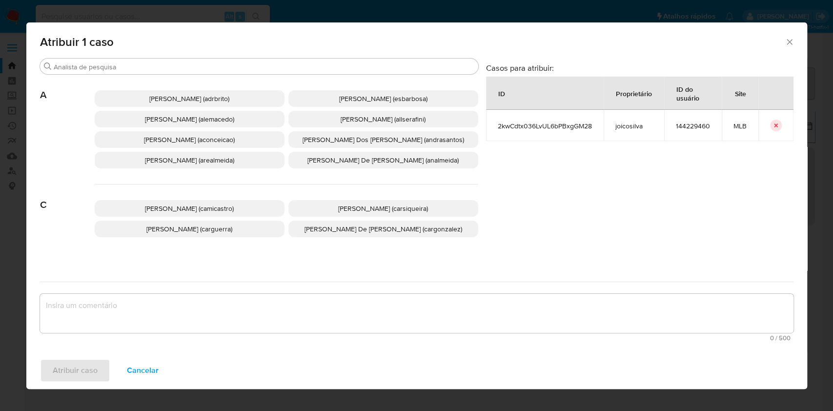
click at [211, 138] on span "Ana Cristina Da Conceicao (aconceicao)" at bounding box center [189, 140] width 91 height 10
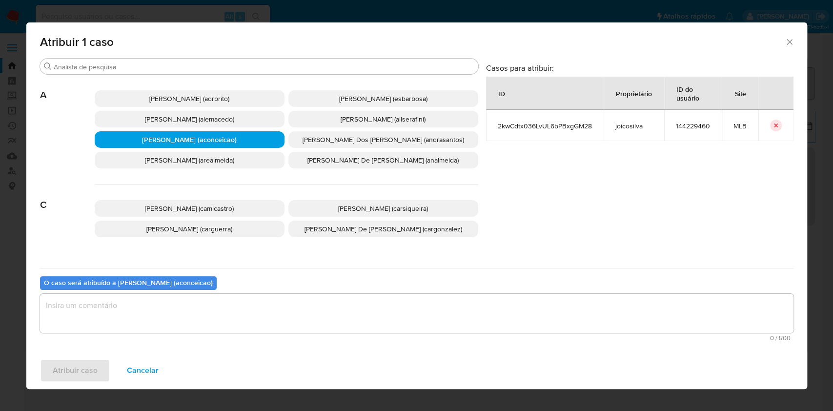
click at [317, 313] on textarea "assign-modal" at bounding box center [417, 313] width 754 height 39
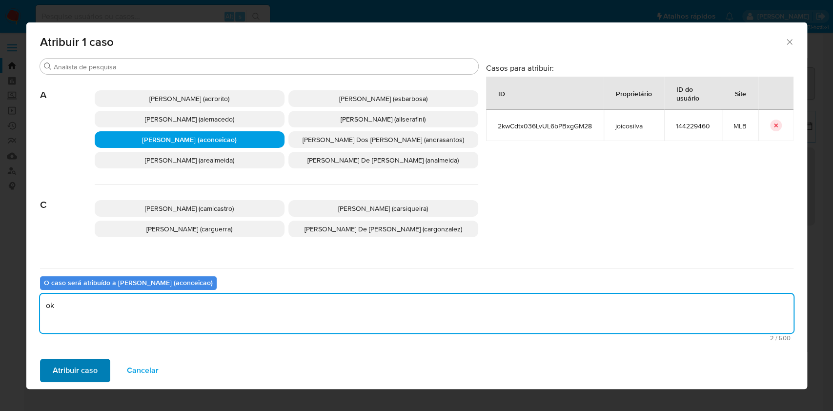
type textarea "ok"
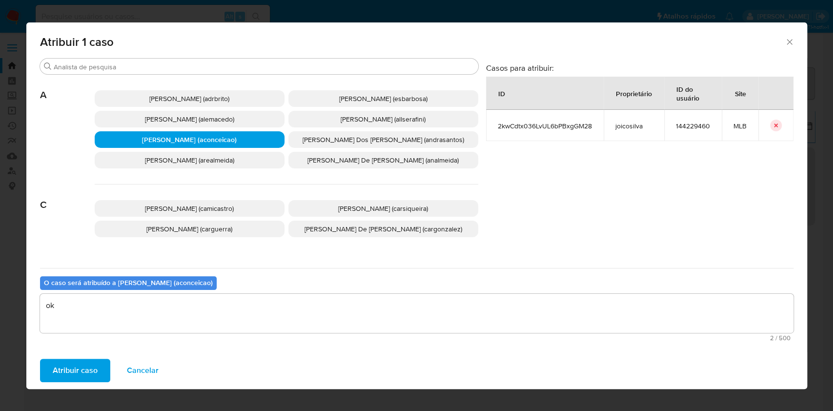
click at [83, 372] on span "Atribuir caso" at bounding box center [75, 370] width 45 height 21
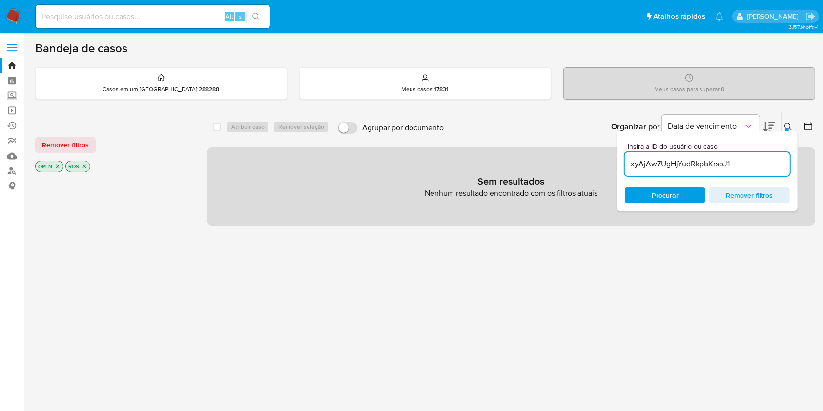
click at [756, 166] on input "xyAjAw7UgHjYudRkpbKrsoJ1" at bounding box center [707, 164] width 165 height 13
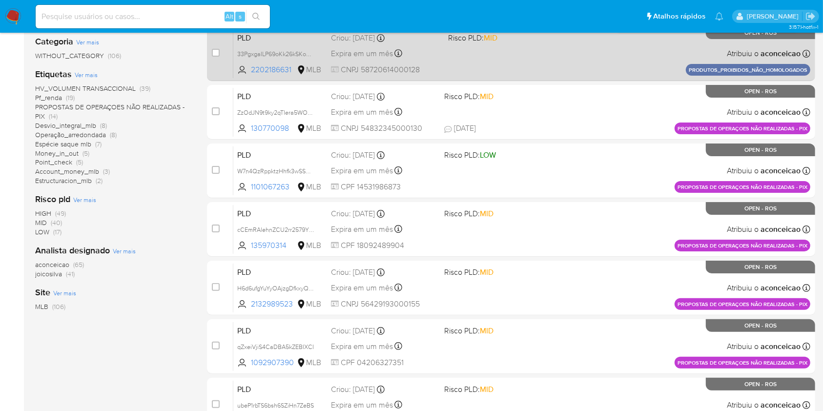
scroll to position [195, 0]
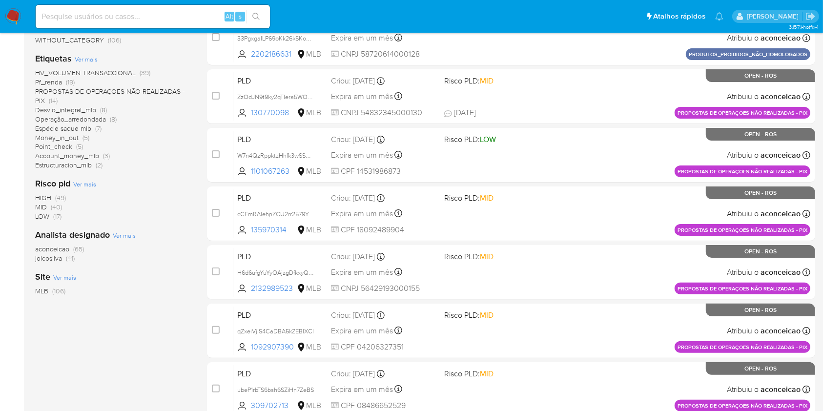
click at [63, 259] on span "joicosilva (41)" at bounding box center [55, 258] width 40 height 9
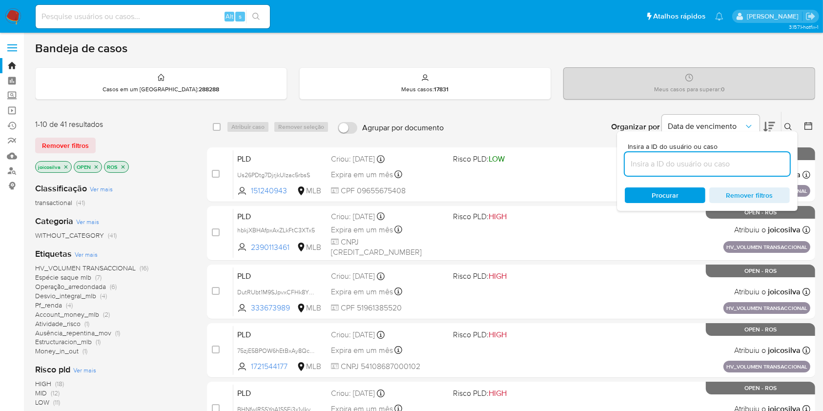
click at [67, 165] on icon "close-filter" at bounding box center [66, 167] width 6 height 6
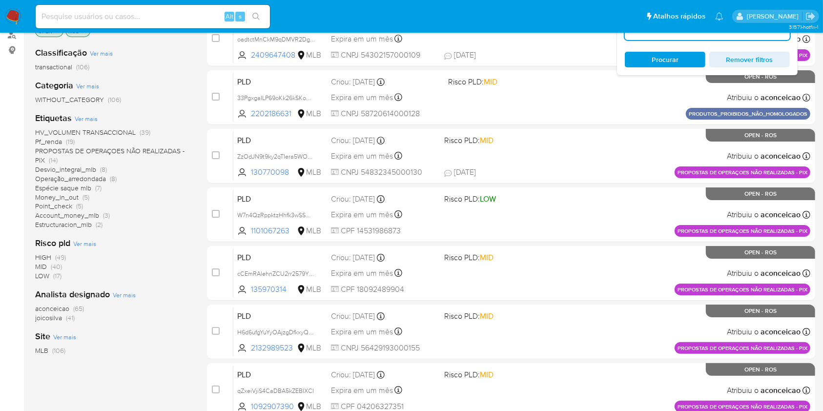
scroll to position [325, 0]
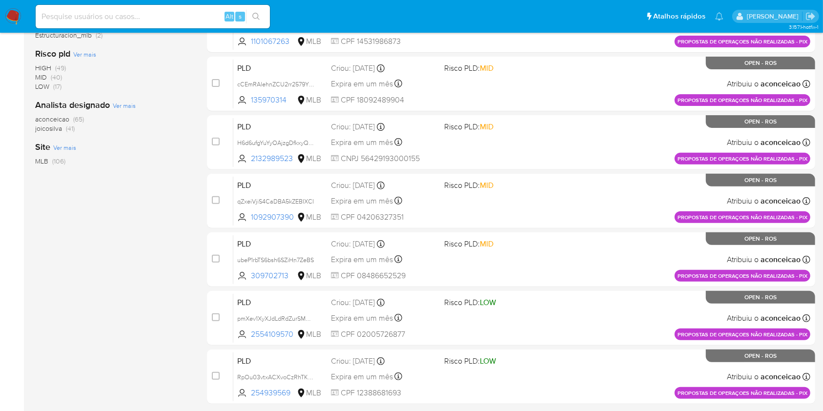
click at [59, 128] on span "joicosilva" at bounding box center [48, 128] width 27 height 10
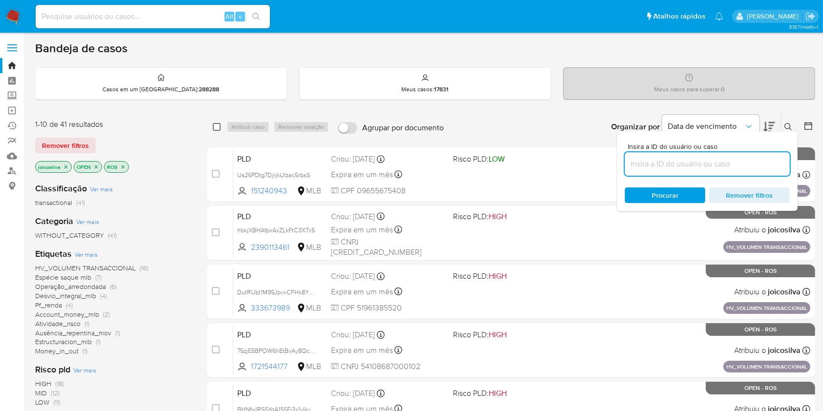
click at [215, 129] on input "checkbox" at bounding box center [217, 127] width 8 height 8
checkbox input "true"
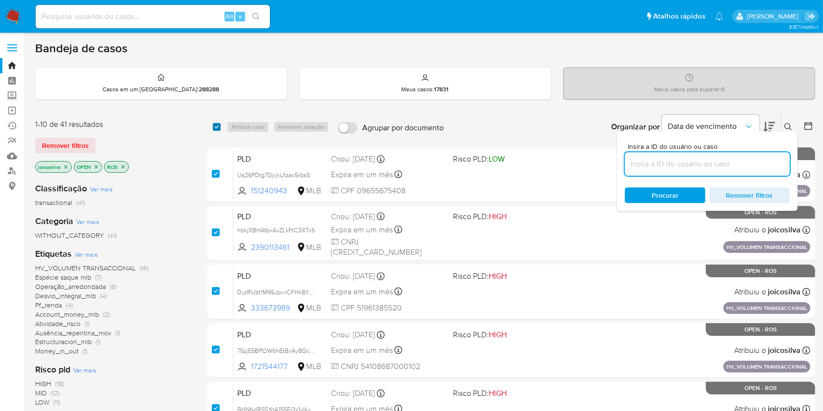
checkbox input "true"
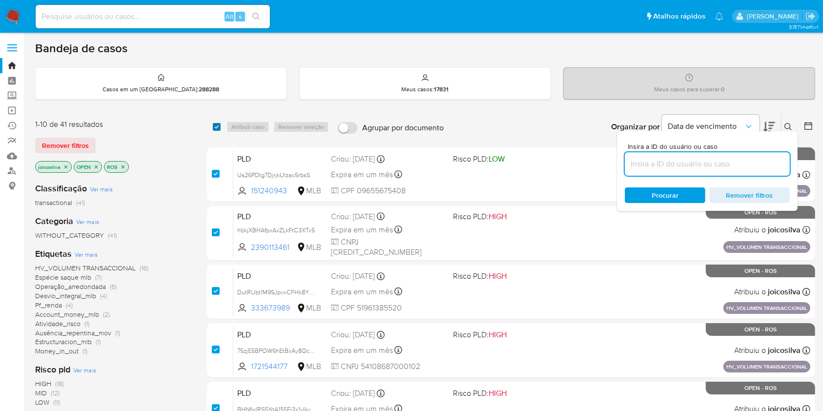
checkbox input "true"
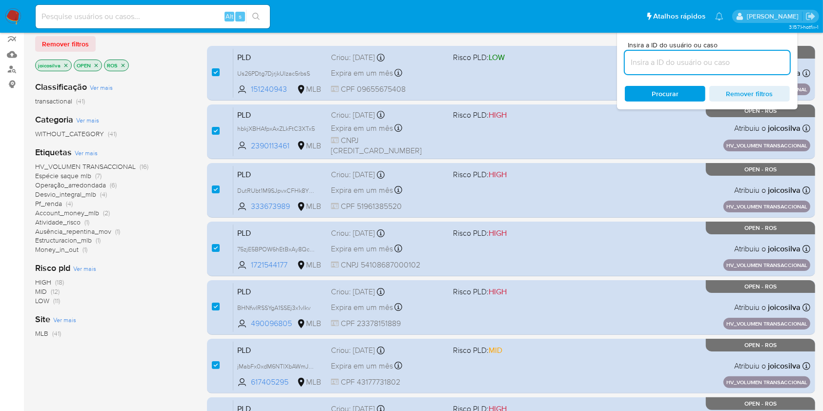
scroll to position [359, 0]
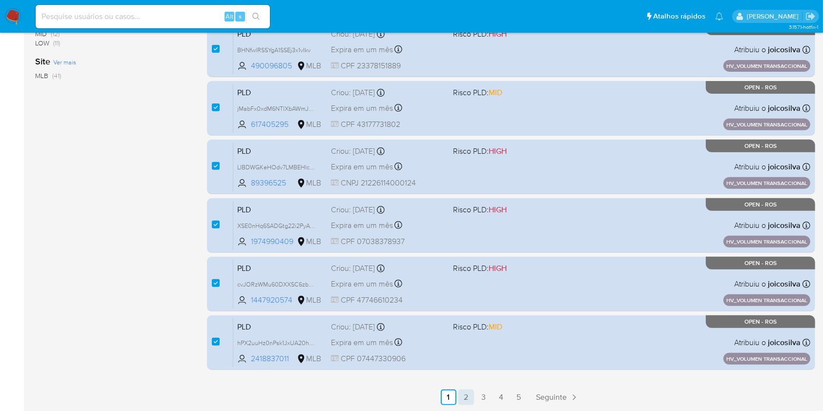
click at [472, 400] on link "2" at bounding box center [466, 398] width 16 height 16
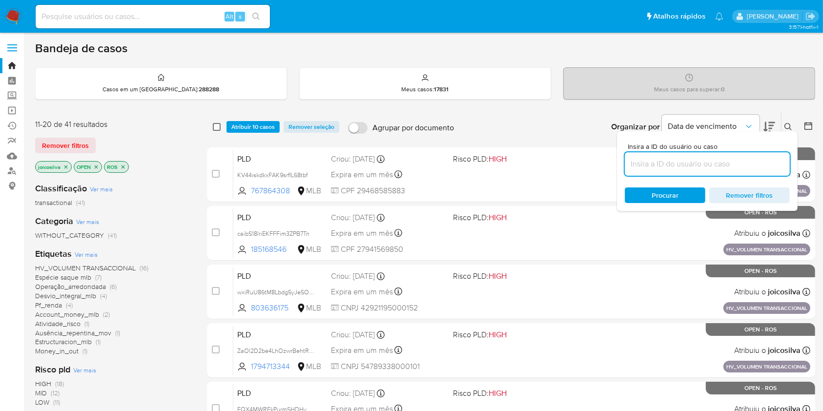
click at [214, 129] on input "checkbox" at bounding box center [217, 127] width 8 height 8
checkbox input "true"
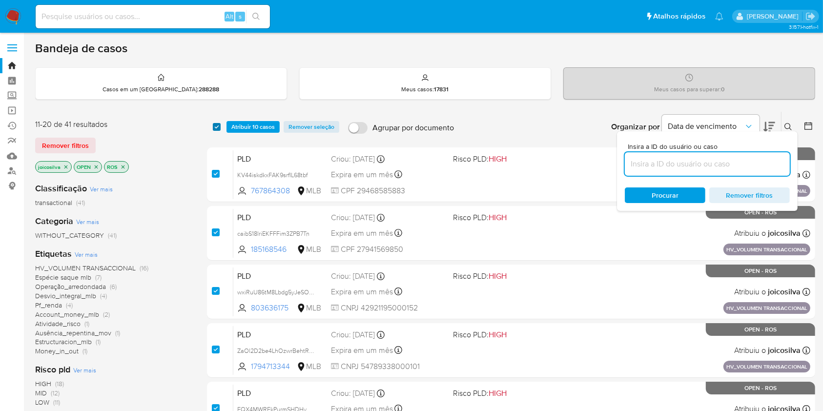
checkbox input "true"
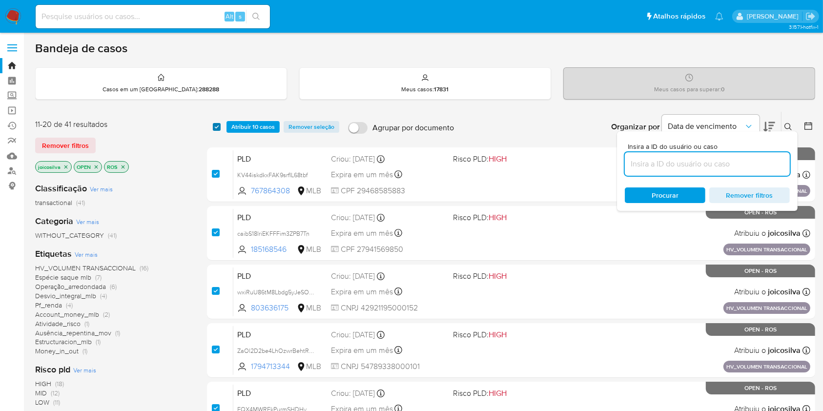
checkbox input "true"
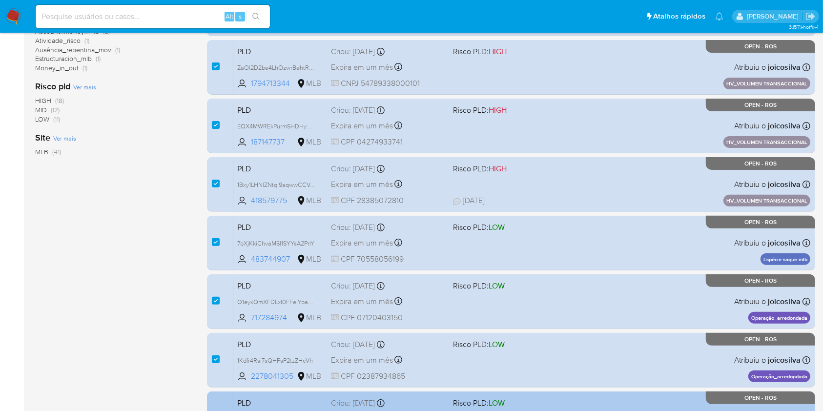
scroll to position [359, 0]
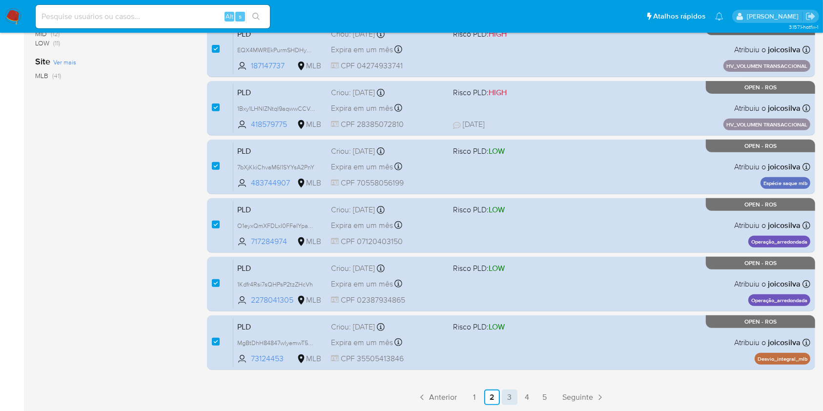
click at [509, 399] on link "3" at bounding box center [510, 398] width 16 height 16
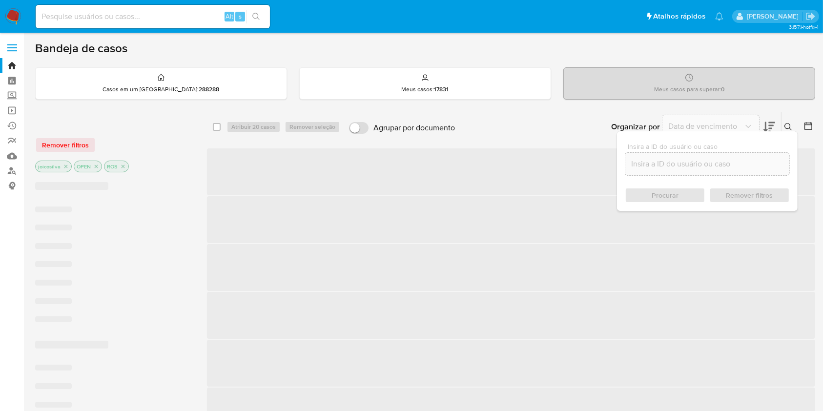
checkbox input "false"
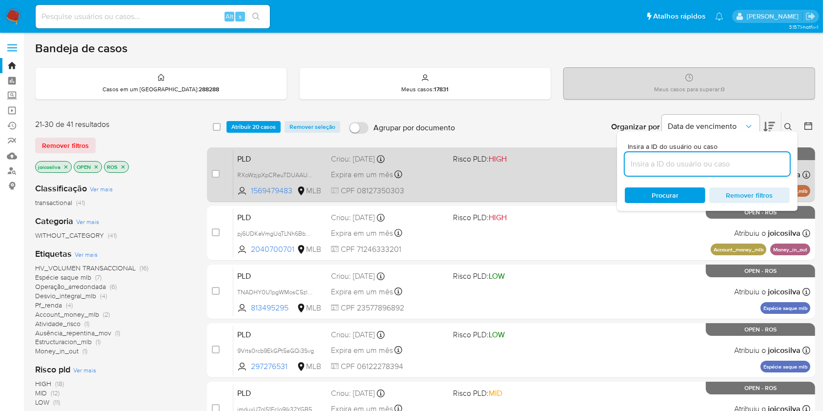
drag, startPoint x: 219, startPoint y: 171, endPoint x: 218, endPoint y: 185, distance: 13.7
click at [219, 171] on input "checkbox" at bounding box center [216, 174] width 8 height 8
checkbox input "true"
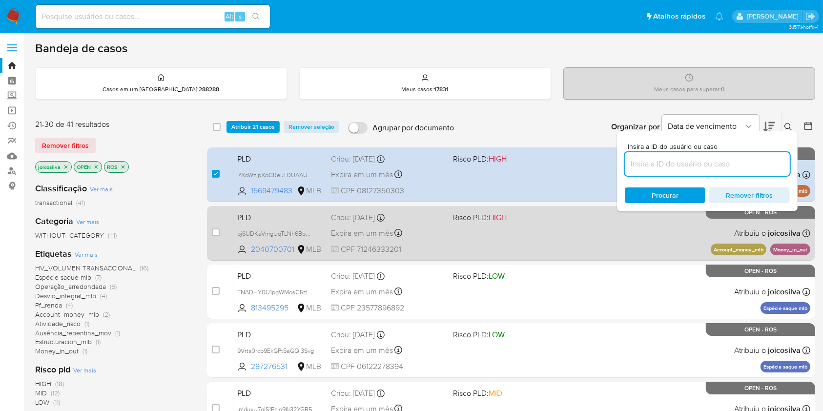
click at [216, 227] on div "case-item-checkbox" at bounding box center [216, 232] width 8 height 10
click at [220, 231] on div "case-item-checkbox Incapaz de atribuir o caso" at bounding box center [222, 232] width 21 height 49
click at [219, 233] on input "checkbox" at bounding box center [216, 232] width 8 height 8
checkbox input "true"
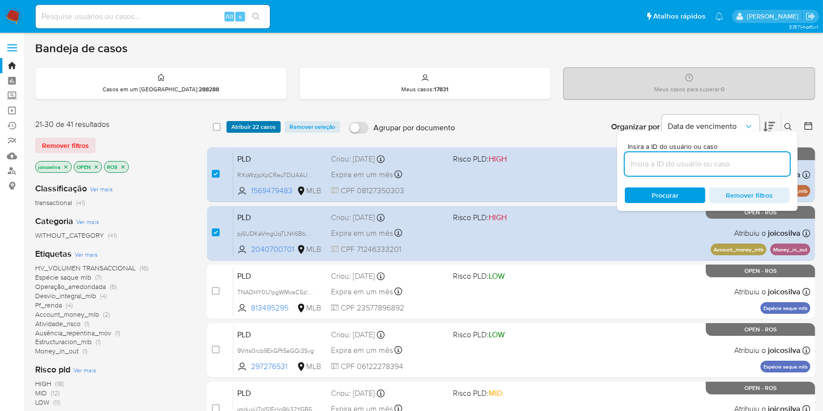
click at [260, 124] on span "Atribuir 22 casos" at bounding box center [253, 127] width 44 height 10
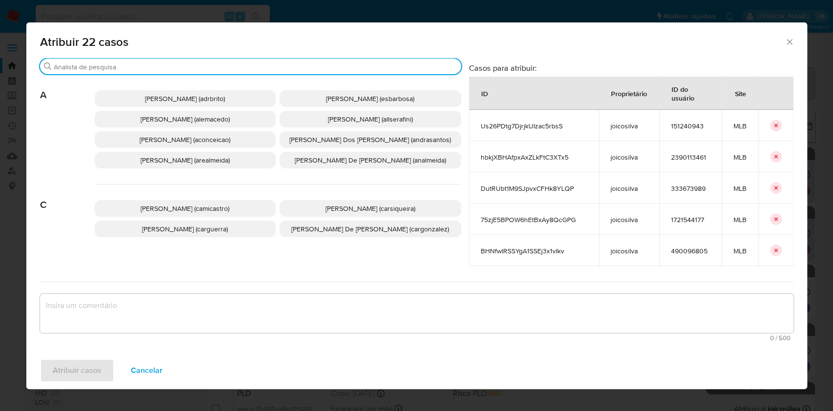
click at [256, 70] on input "Procurar" at bounding box center [256, 66] width 404 height 9
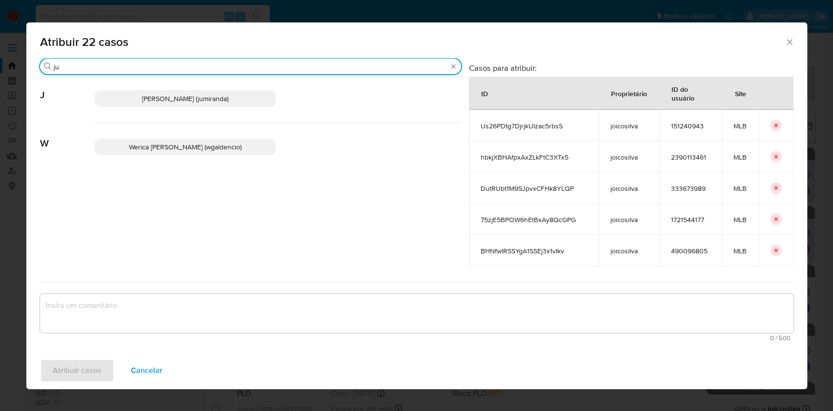
type input "ju"
click at [228, 101] on span "Juliane Cavalcante Miranda (jumiranda)" at bounding box center [185, 99] width 86 height 10
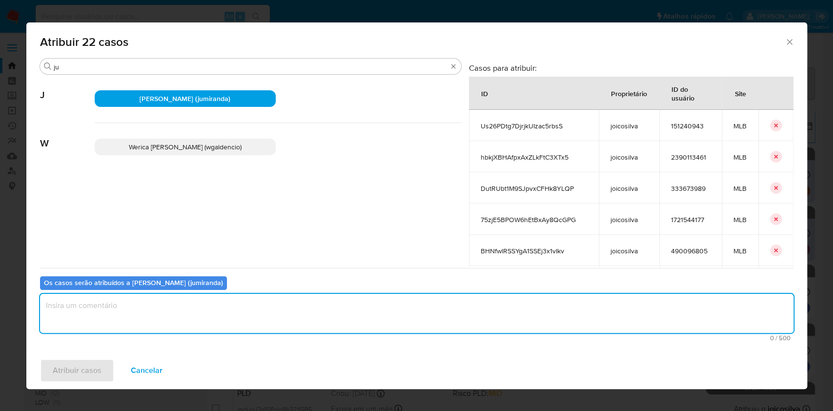
click at [269, 309] on textarea "assign-modal" at bounding box center [417, 313] width 754 height 39
type textarea "ok"
click at [98, 366] on span "Atribuir casos" at bounding box center [77, 370] width 49 height 21
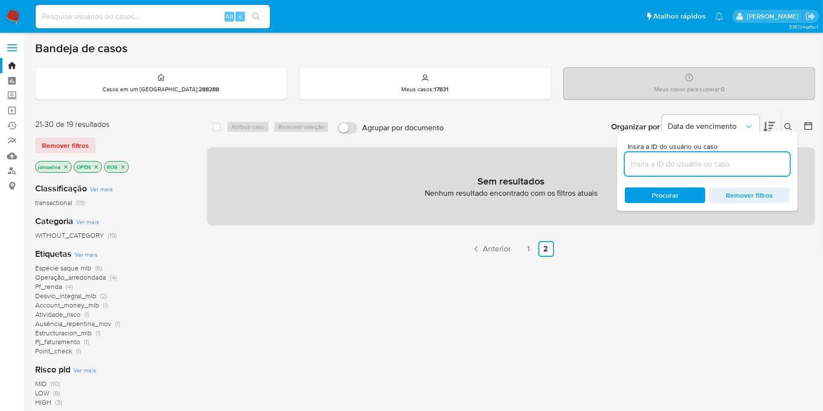
click at [66, 164] on icon "close-filter" at bounding box center [66, 167] width 6 height 6
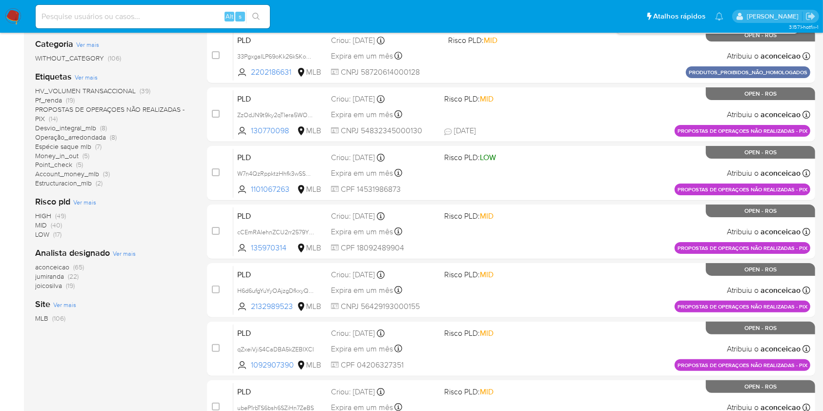
scroll to position [195, 0]
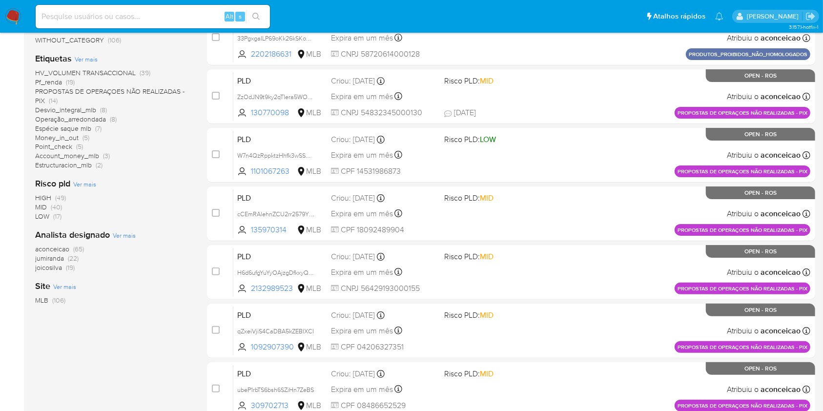
click at [79, 247] on span "(65)" at bounding box center [78, 249] width 11 height 10
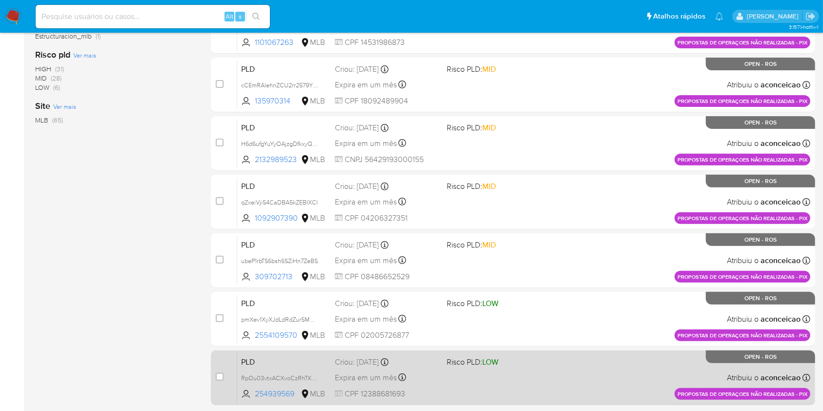
scroll to position [359, 0]
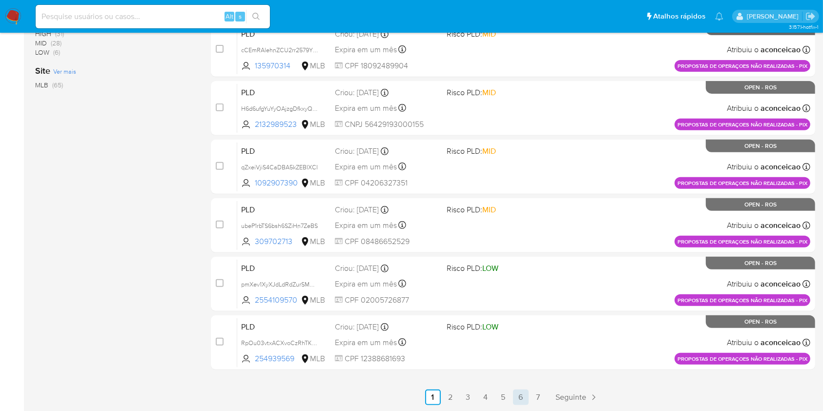
click at [513, 398] on link "6" at bounding box center [521, 398] width 16 height 16
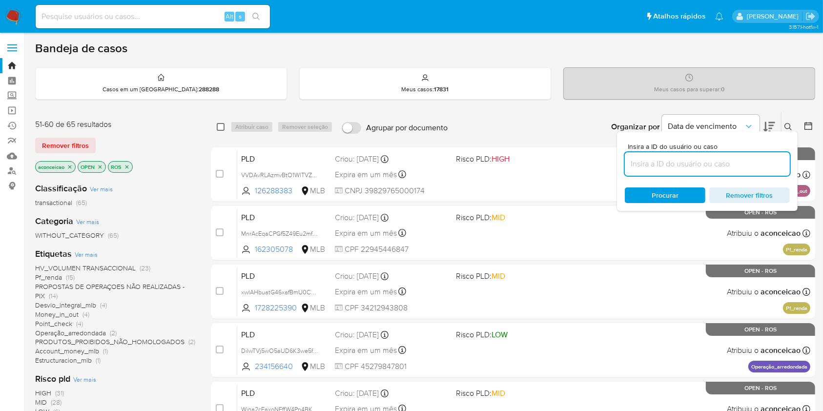
click at [217, 127] on input "checkbox" at bounding box center [221, 127] width 8 height 8
checkbox input "true"
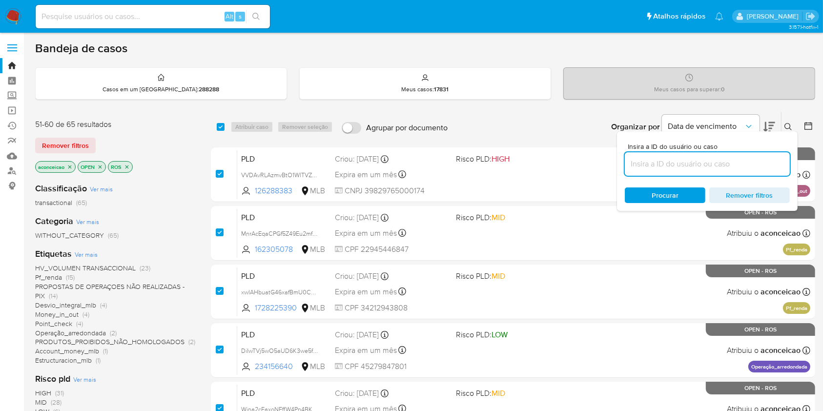
checkbox input "true"
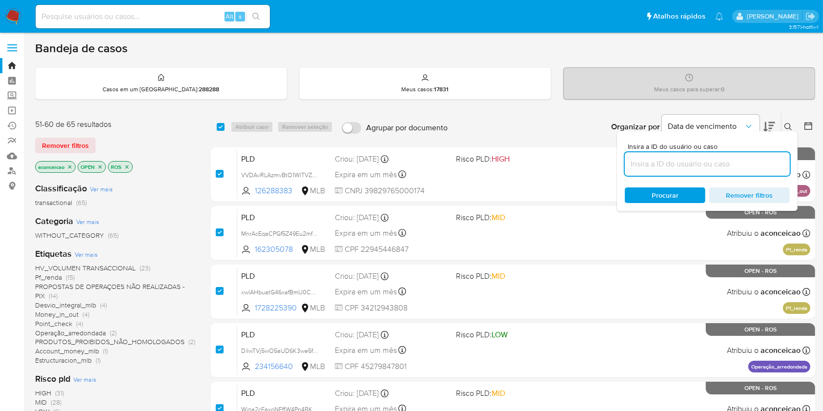
checkbox input "true"
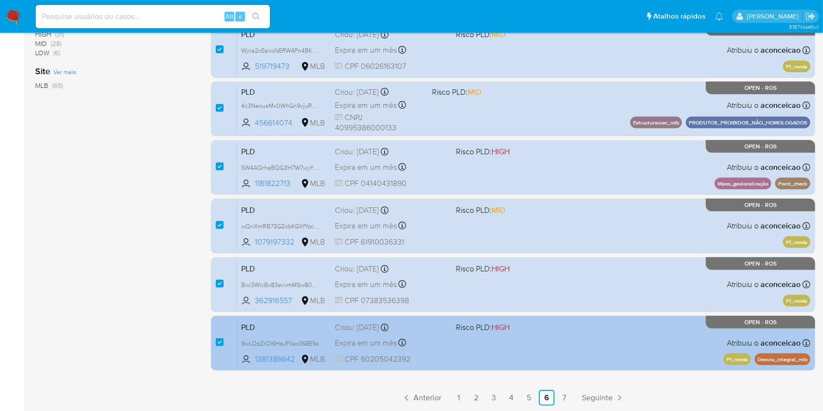
scroll to position [359, 0]
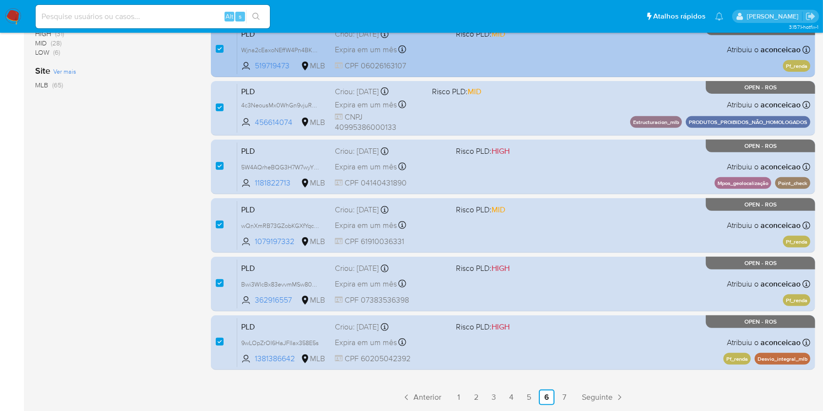
click at [566, 398] on link "7" at bounding box center [564, 398] width 16 height 16
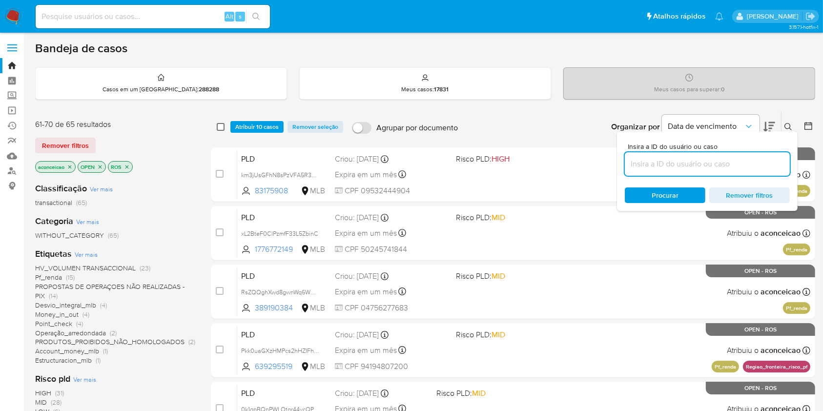
click at [223, 128] on input "checkbox" at bounding box center [221, 127] width 8 height 8
checkbox input "true"
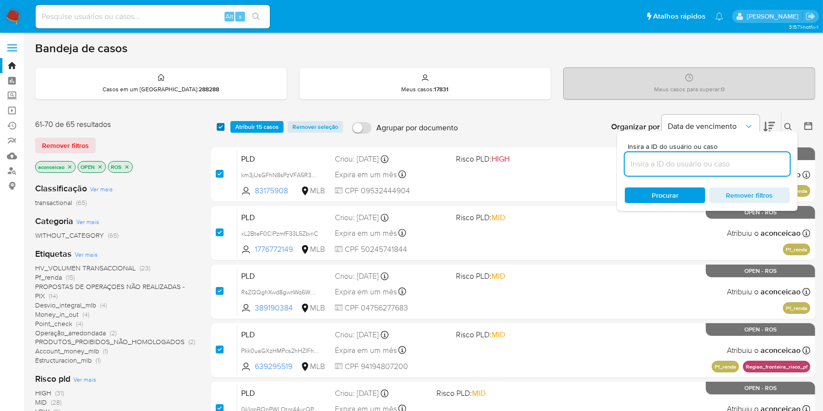
checkbox input "true"
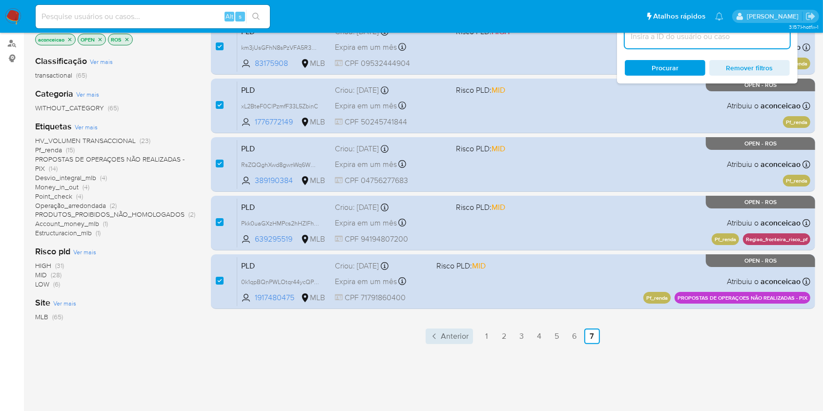
scroll to position [148, 0]
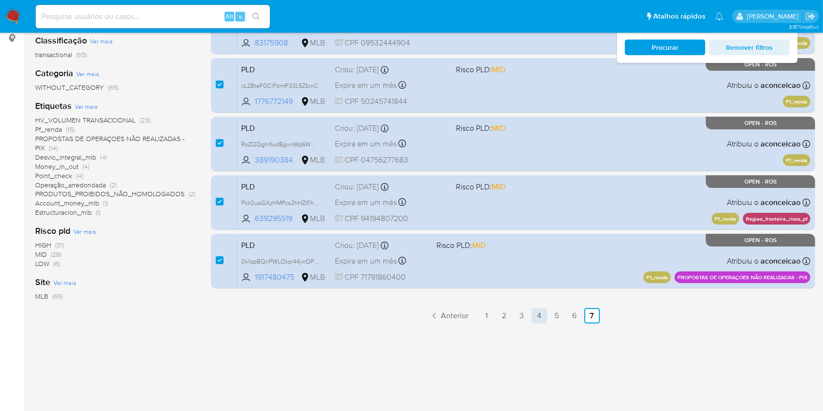
click at [540, 317] on link "4" at bounding box center [540, 316] width 16 height 16
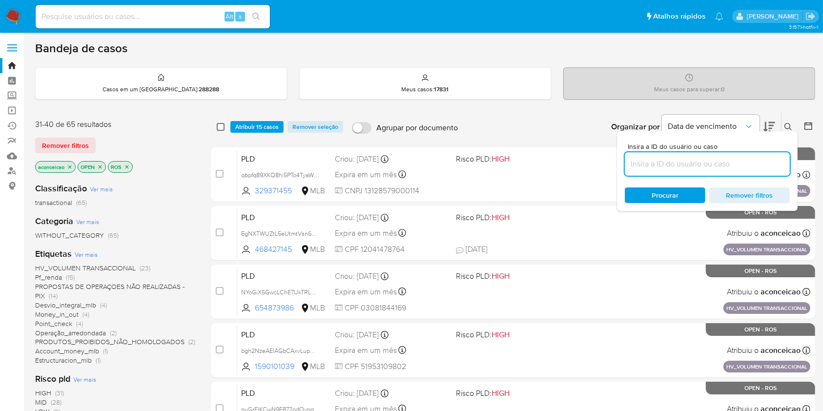
click at [221, 129] on input "checkbox" at bounding box center [221, 127] width 8 height 8
checkbox input "true"
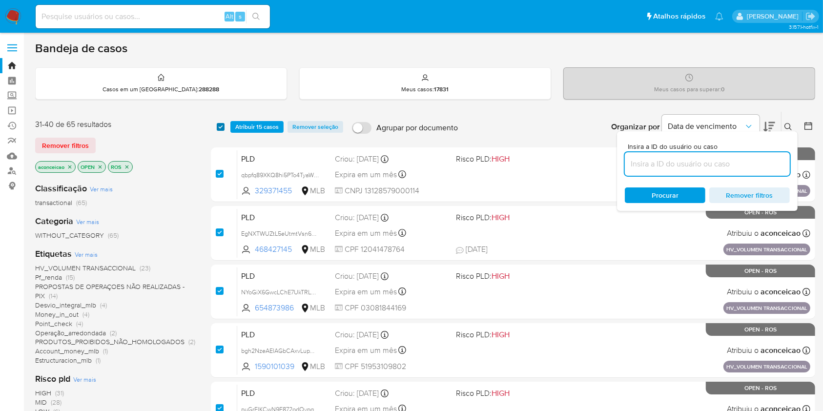
checkbox input "true"
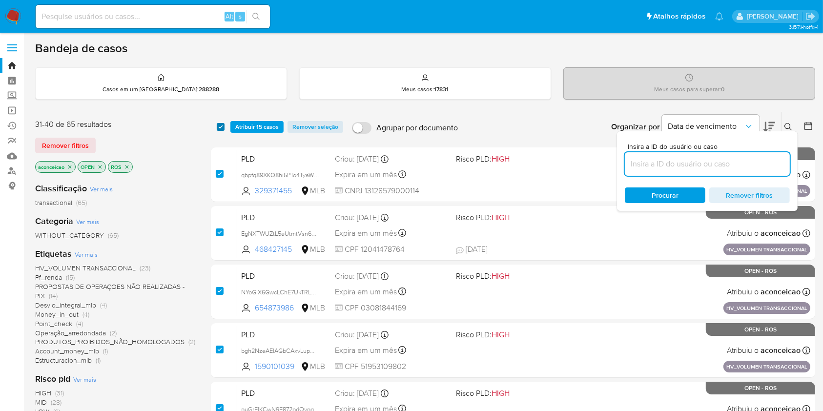
checkbox input "true"
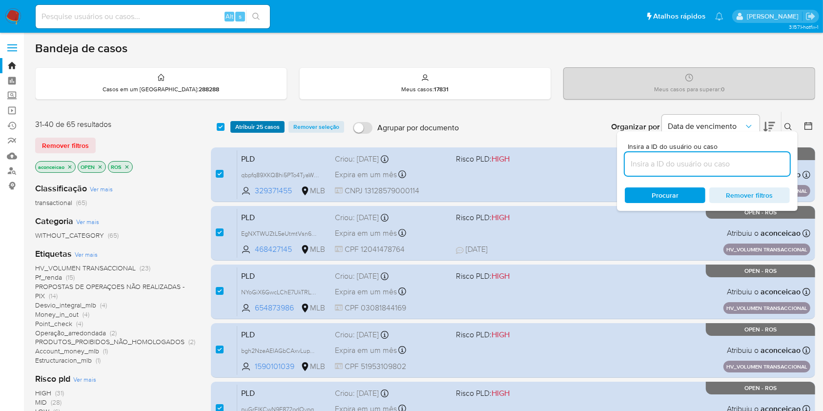
click at [257, 131] on span "Atribuir 25 casos" at bounding box center [257, 127] width 44 height 10
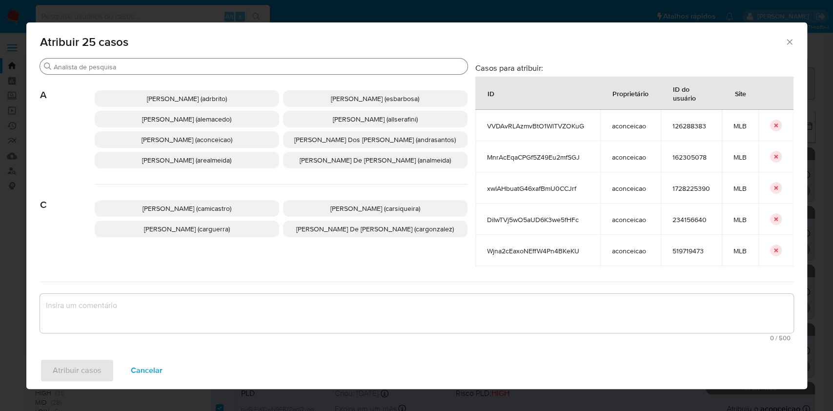
click at [231, 67] on input "Procurar" at bounding box center [259, 66] width 410 height 9
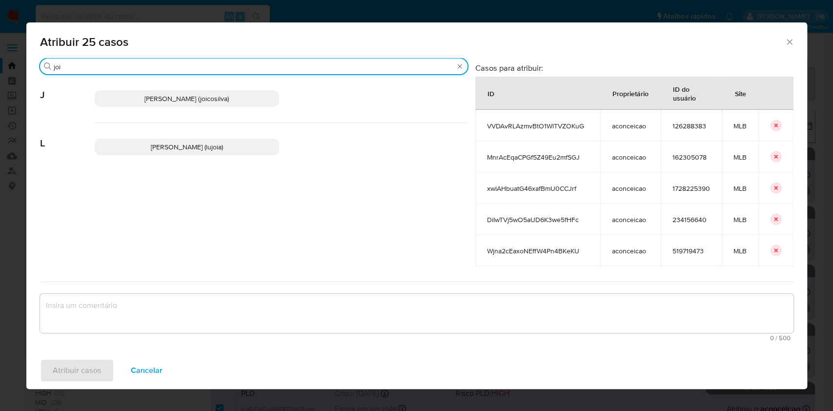
type input "joi"
click at [224, 90] on div "Joice Oliveira Da Silva De Almeida (joicosilva)" at bounding box center [281, 99] width 373 height 48
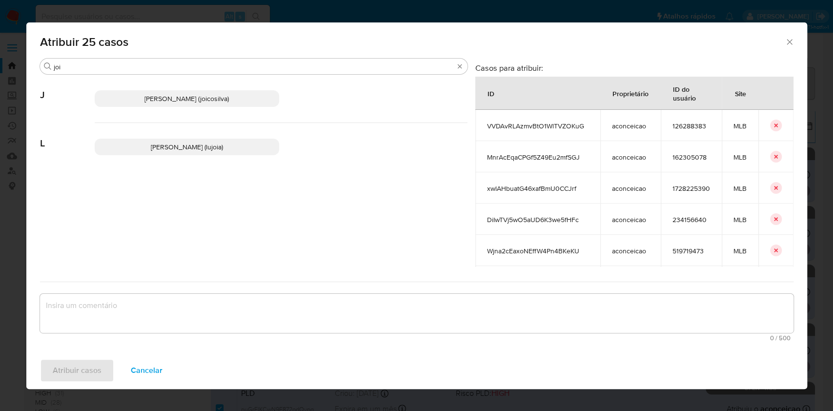
click at [224, 90] on p "Joice Oliveira Da Silva De Almeida (joicosilva)" at bounding box center [187, 98] width 185 height 17
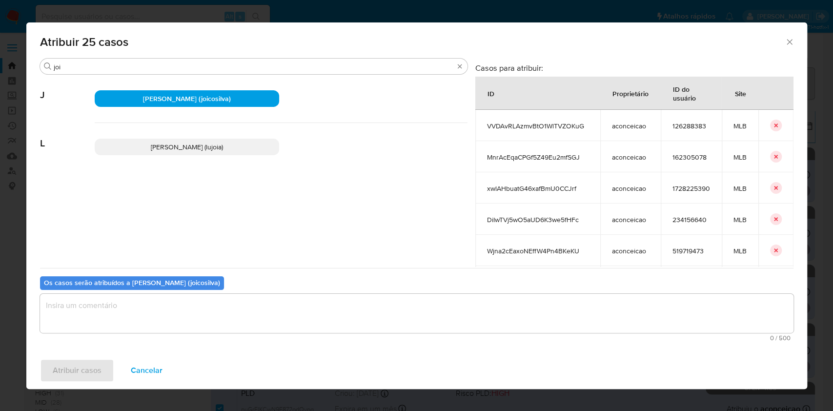
click at [274, 310] on textarea "assign-modal" at bounding box center [417, 313] width 754 height 39
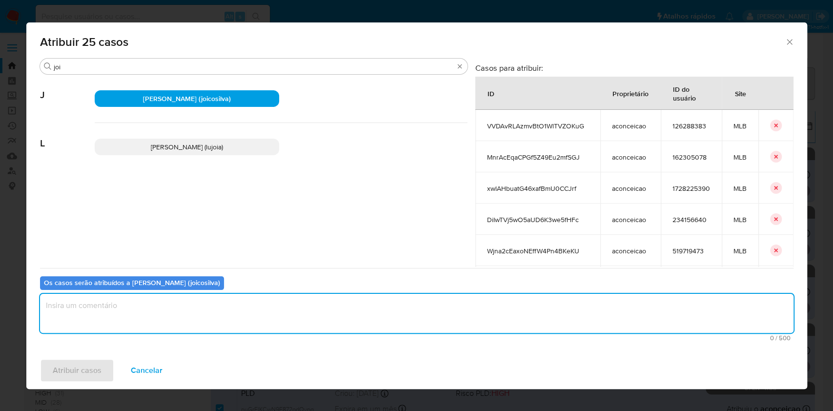
click at [102, 305] on textarea "assign-modal" at bounding box center [417, 313] width 754 height 39
type textarea "ok"
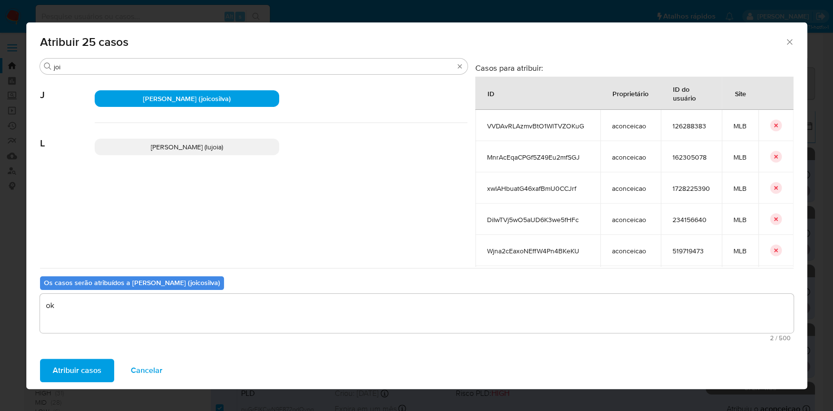
click at [63, 384] on div "Atribuir casos Cancelar" at bounding box center [416, 370] width 781 height 37
click at [64, 377] on span "Atribuir casos" at bounding box center [77, 370] width 49 height 21
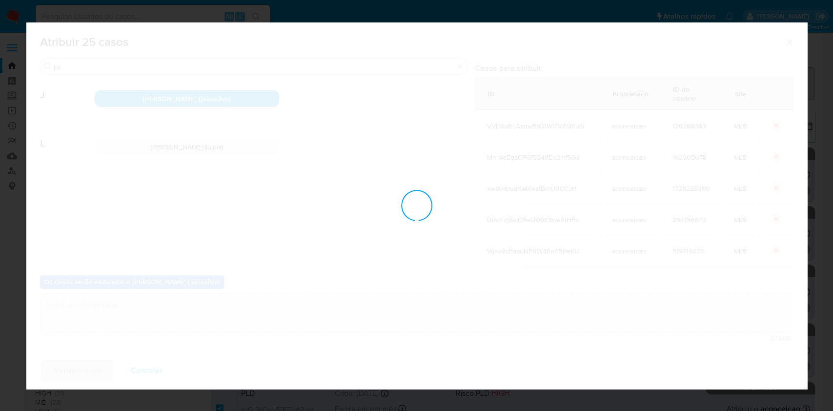
checkbox input "false"
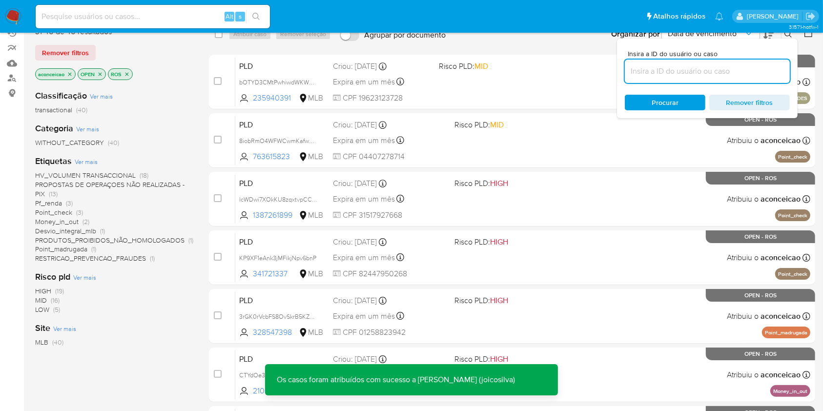
scroll to position [65, 0]
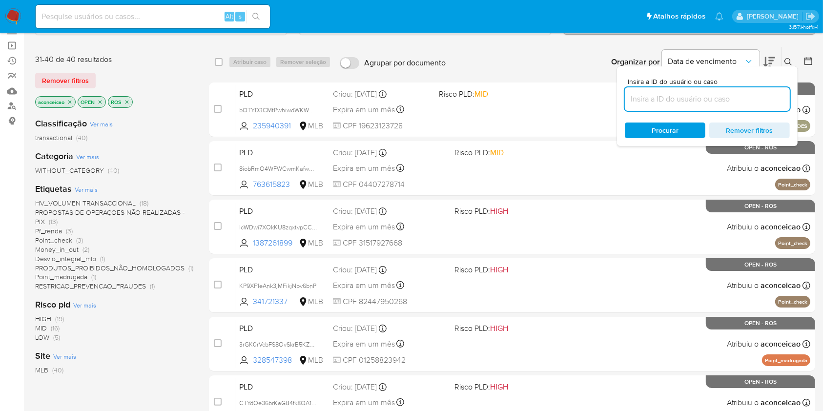
click at [70, 101] on icon "close-filter" at bounding box center [69, 101] width 3 height 3
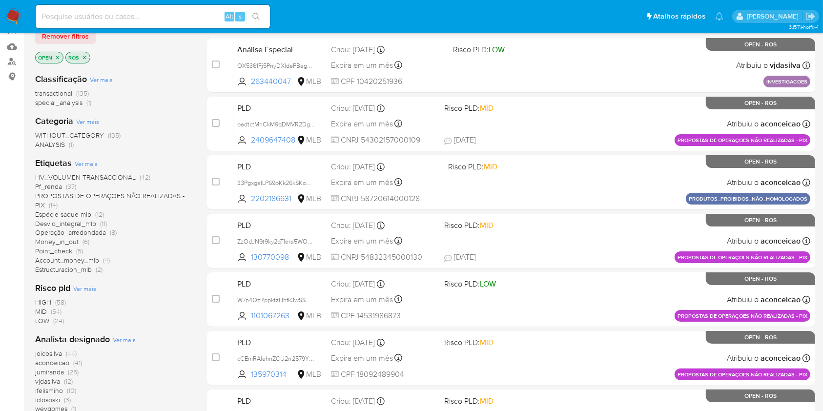
scroll to position [130, 0]
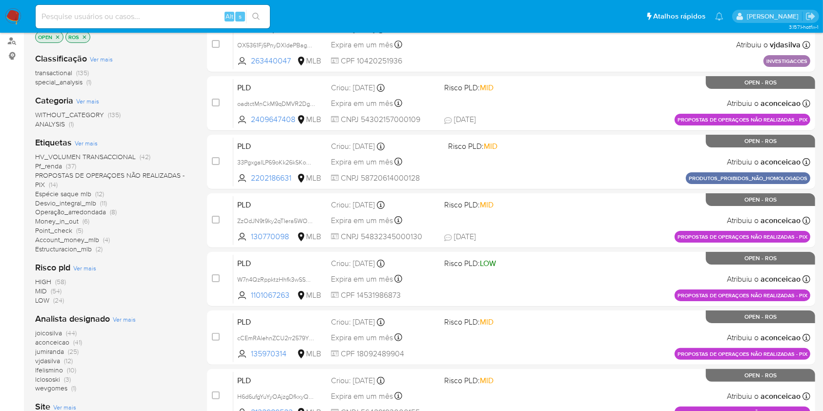
click at [74, 352] on span "(25)" at bounding box center [73, 352] width 11 height 10
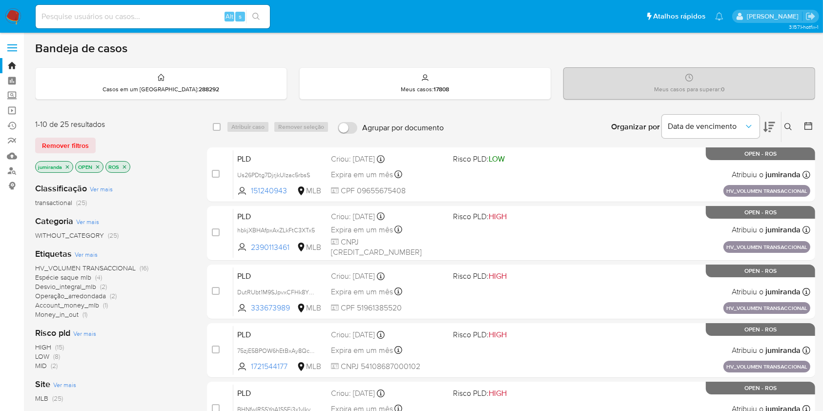
click at [66, 164] on icon "close-filter" at bounding box center [67, 167] width 6 height 6
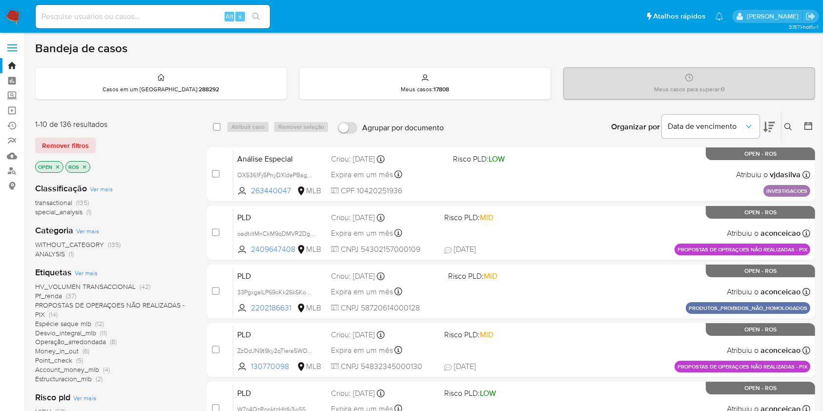
click at [790, 125] on icon at bounding box center [788, 127] width 8 height 8
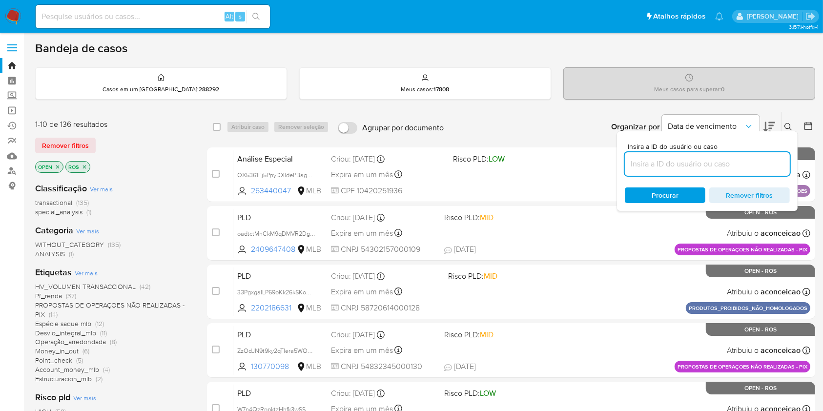
click at [693, 166] on input at bounding box center [707, 164] width 165 height 13
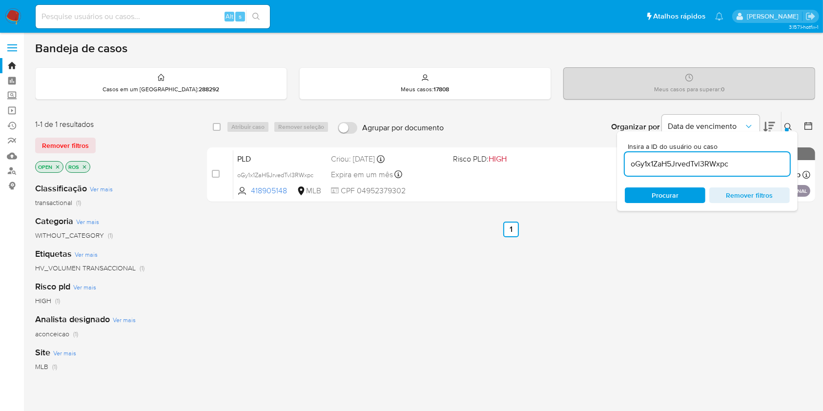
click at [712, 164] on input "oGy1x1ZaH5JrvedTvl3RWxpc" at bounding box center [707, 164] width 165 height 13
paste input "EgNXTWUZtL5eUtmtVsn6gySu"
type input "EgNXTWUZtL5eUtmtVsn6gySu"
drag, startPoint x: 213, startPoint y: 172, endPoint x: 257, endPoint y: 138, distance: 55.4
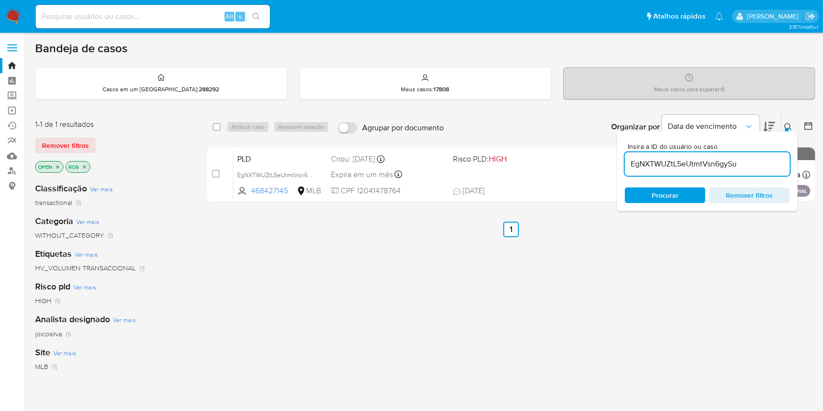
click at [214, 173] on input "checkbox" at bounding box center [216, 174] width 8 height 8
checkbox input "true"
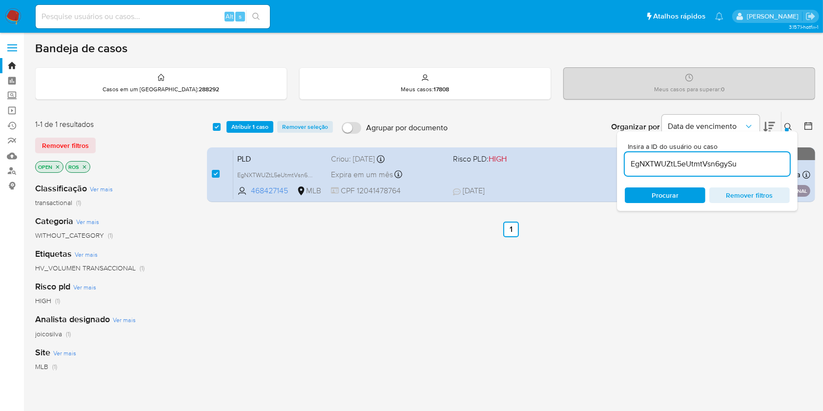
click at [681, 165] on input "EgNXTWUZtL5eUtmtVsn6gySu" at bounding box center [707, 164] width 165 height 13
type input "bgh2NzeAElAGbCAxvLupW0nu"
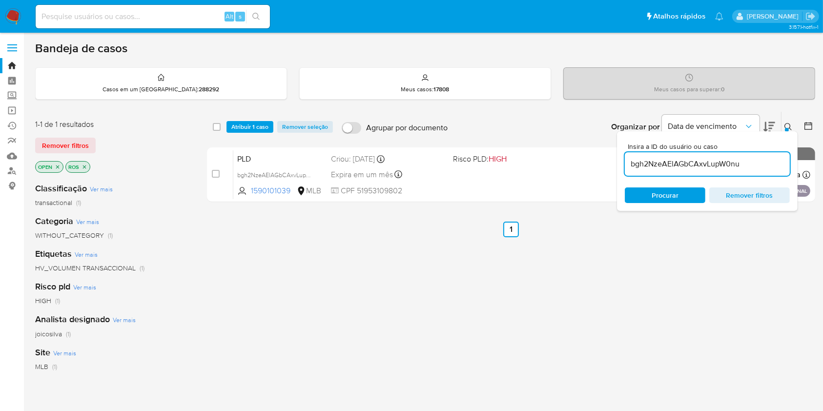
checkbox input "false"
click at [786, 123] on icon at bounding box center [788, 127] width 8 height 8
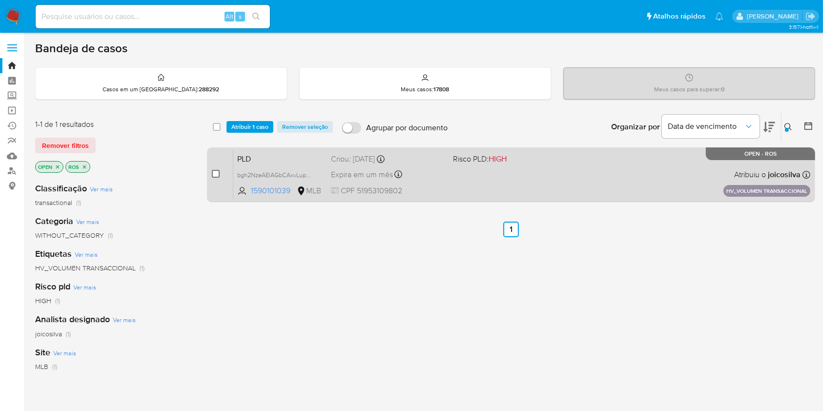
click at [219, 174] on input "checkbox" at bounding box center [216, 174] width 8 height 8
checkbox input "true"
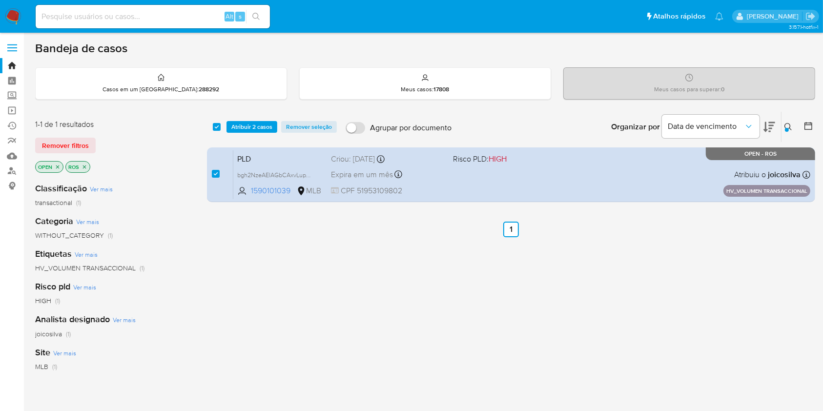
click at [785, 123] on icon at bounding box center [788, 127] width 8 height 8
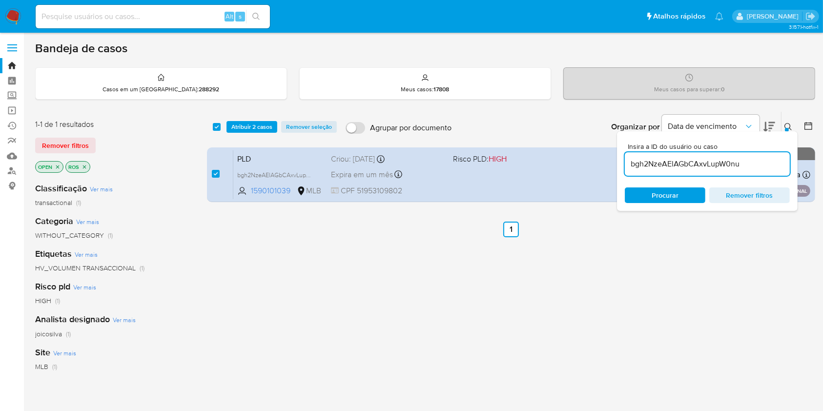
click at [728, 168] on input "bgh2NzeAElAGbCAxvLupW0nu" at bounding box center [707, 164] width 165 height 13
type input "Q5R63Hq5kLdaB0XwGVJ23xlq"
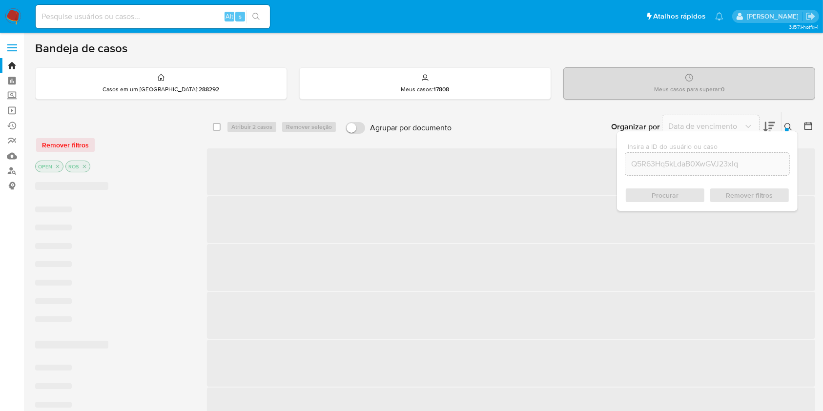
checkbox input "false"
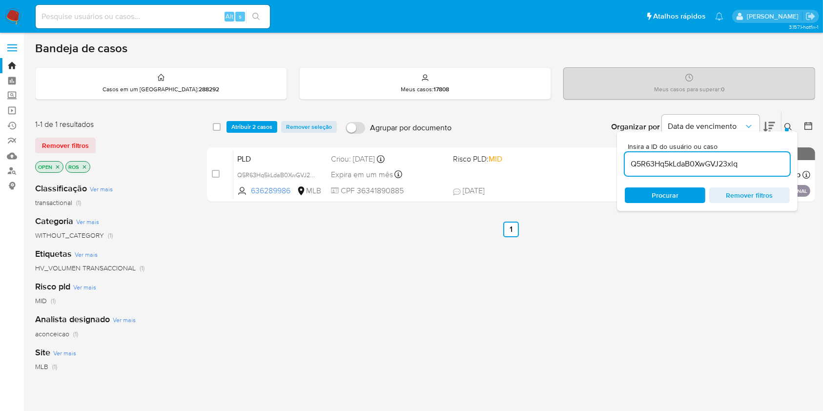
click at [787, 128] on div at bounding box center [787, 130] width 4 height 4
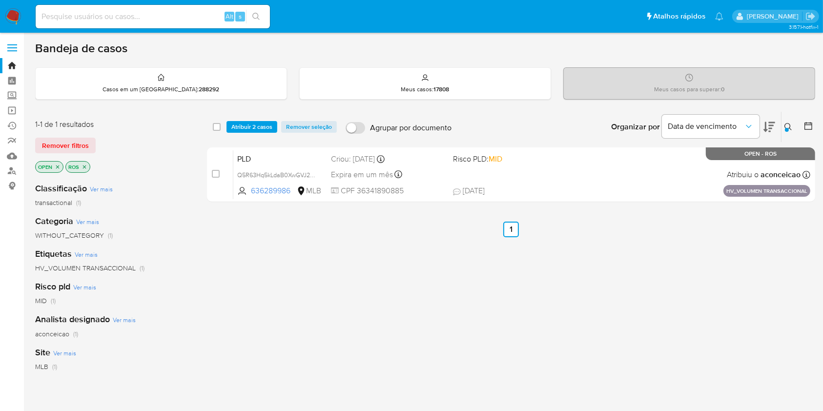
click at [785, 124] on icon at bounding box center [788, 127] width 8 height 8
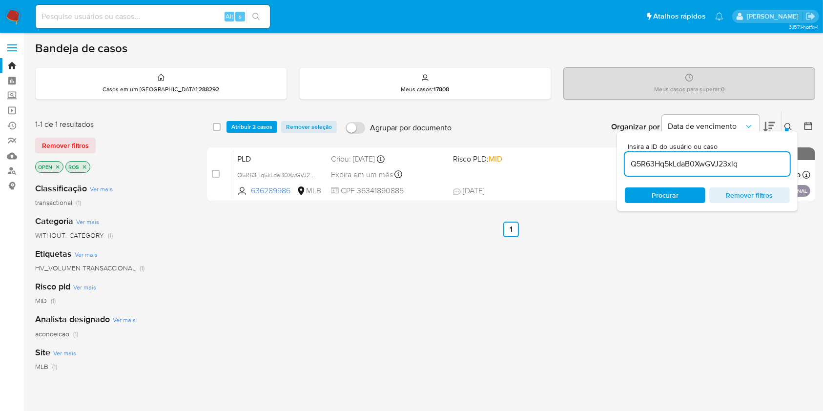
click at [758, 163] on input "Q5R63Hq5kLdaB0XwGVJ23xlq" at bounding box center [707, 164] width 165 height 13
type input "NkVLmkyukH81dqWjmrc6jhzS"
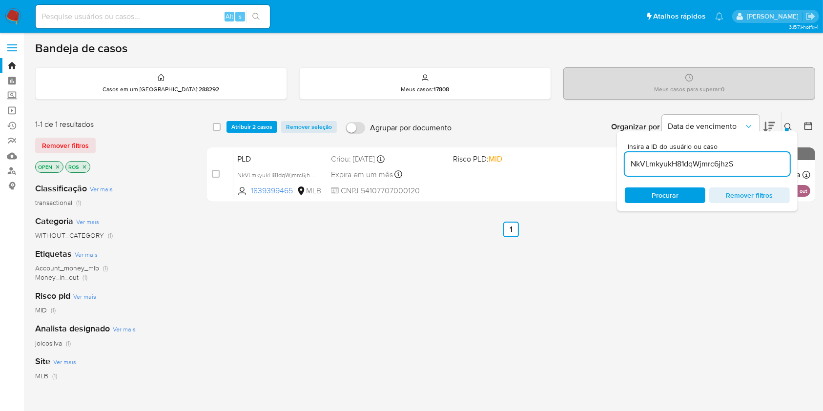
click at [787, 132] on div "Insira a ID do usuário ou caso NkVLmkyukH81dqWjmrc6jhzS Procurar Remover filtros" at bounding box center [707, 171] width 181 height 80
drag, startPoint x: 787, startPoint y: 130, endPoint x: 780, endPoint y: 134, distance: 8.1
click at [786, 130] on div at bounding box center [787, 130] width 4 height 4
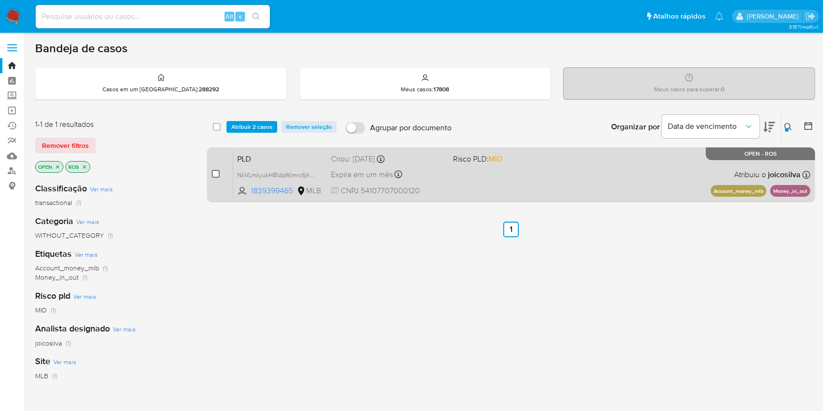
click at [215, 171] on input "checkbox" at bounding box center [216, 174] width 8 height 8
checkbox input "true"
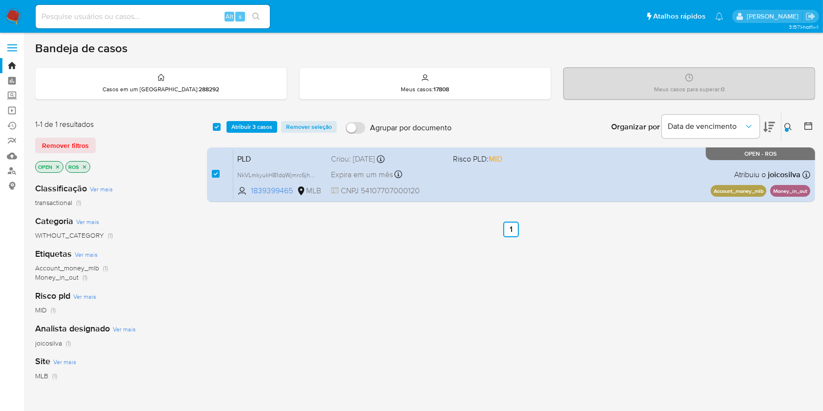
click at [784, 126] on icon at bounding box center [788, 127] width 8 height 8
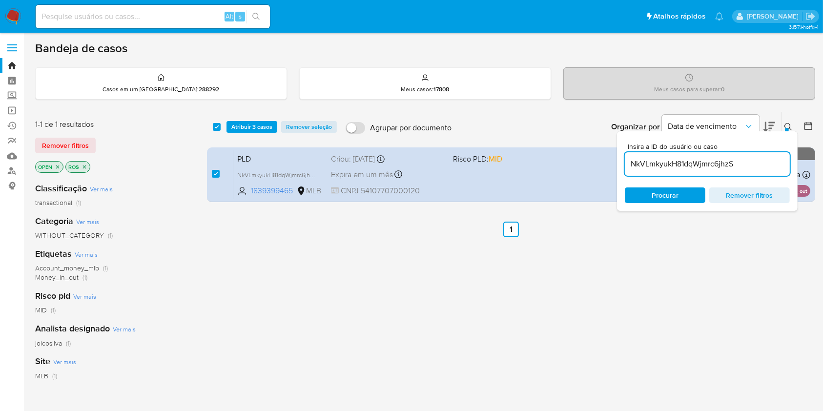
click at [755, 161] on input "NkVLmkyukH81dqWjmrc6jhzS" at bounding box center [707, 164] width 165 height 13
type input "2kwCdtx036LvUL6bPBxgGM28"
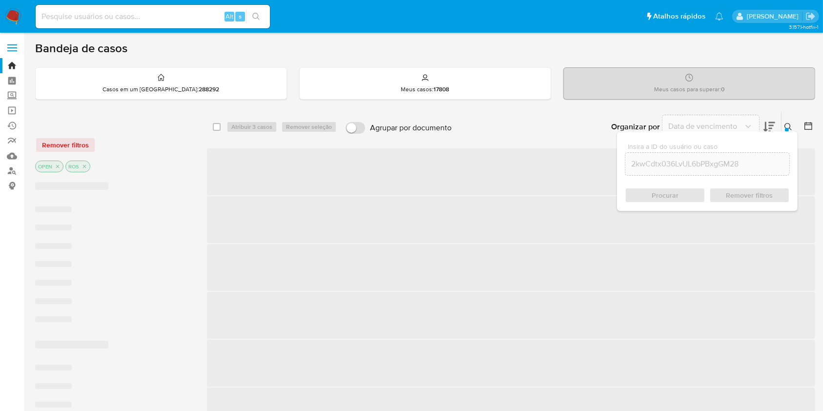
checkbox input "false"
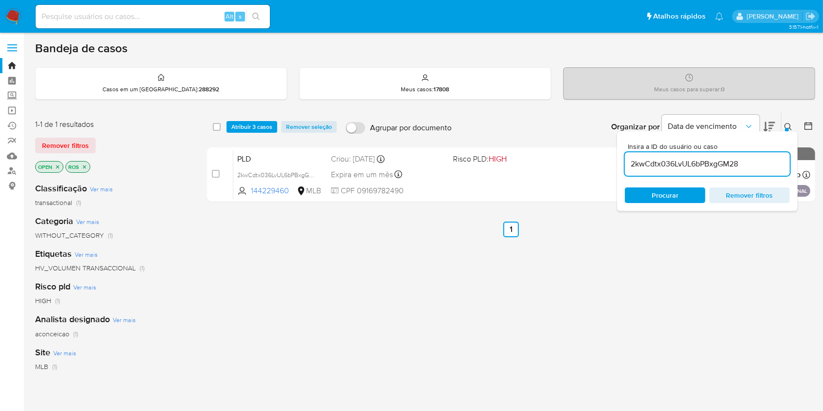
click at [786, 128] on div at bounding box center [787, 130] width 4 height 4
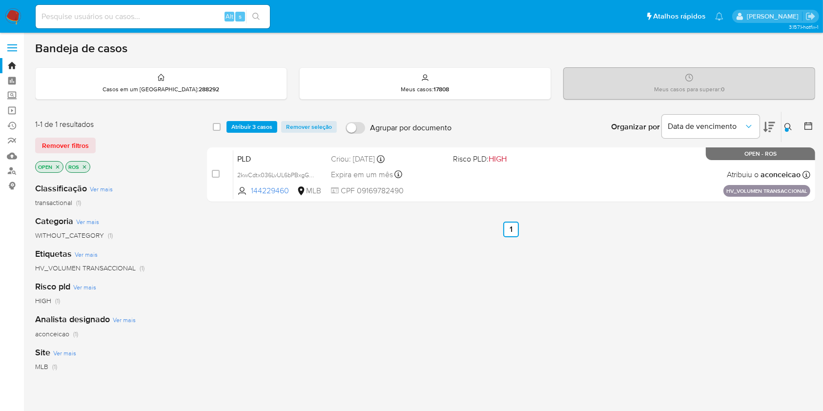
click at [785, 126] on icon at bounding box center [788, 127] width 8 height 8
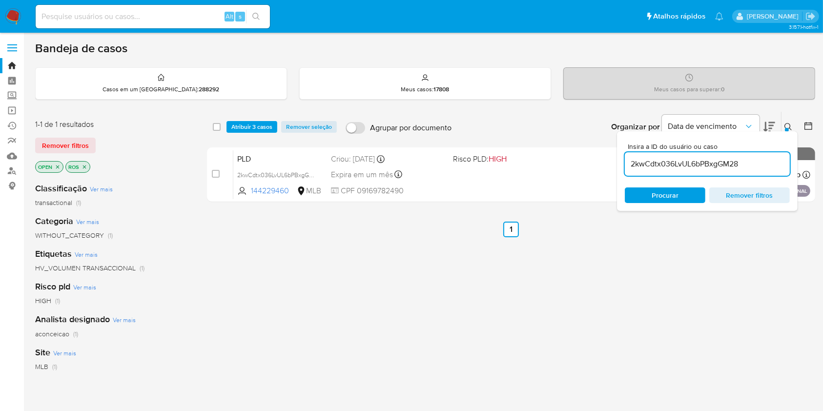
click at [764, 163] on input "2kwCdtx036LvUL6bPBxgGM28" at bounding box center [707, 164] width 165 height 13
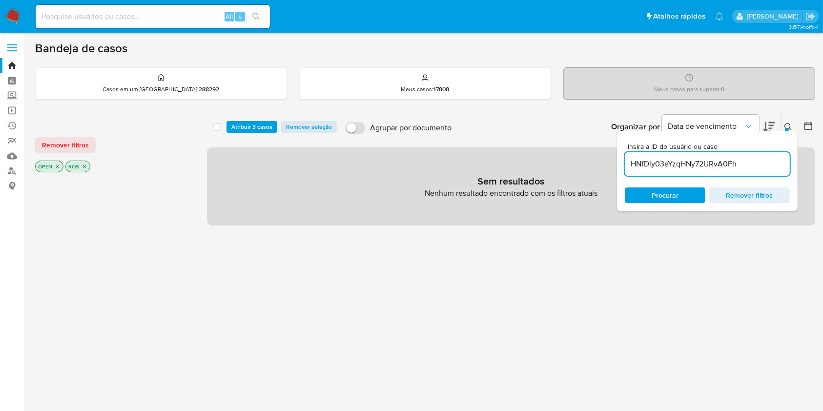
drag, startPoint x: 785, startPoint y: 122, endPoint x: 770, endPoint y: 144, distance: 27.4
click at [785, 122] on button at bounding box center [789, 127] width 16 height 12
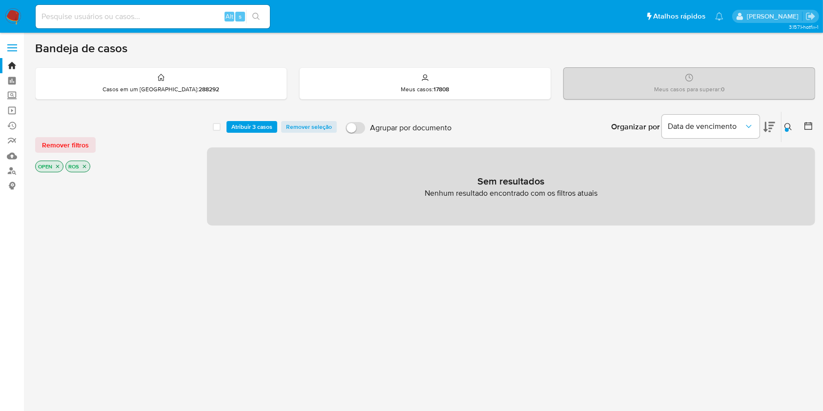
click at [793, 122] on button at bounding box center [789, 127] width 16 height 12
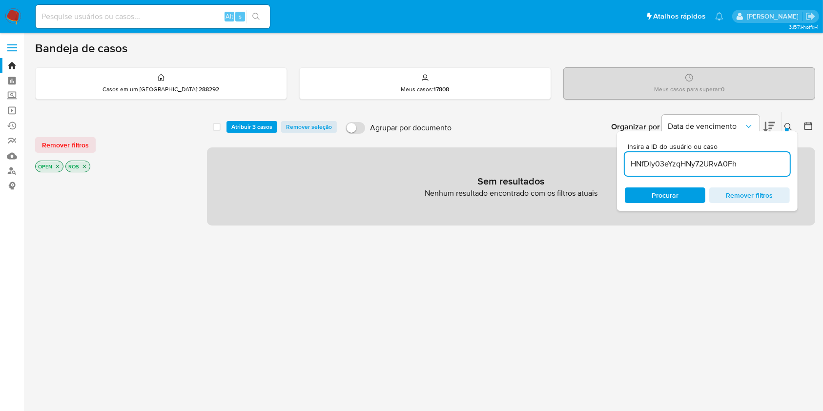
drag, startPoint x: 793, startPoint y: 123, endPoint x: 788, endPoint y: 126, distance: 6.3
click at [792, 123] on button at bounding box center [789, 127] width 16 height 12
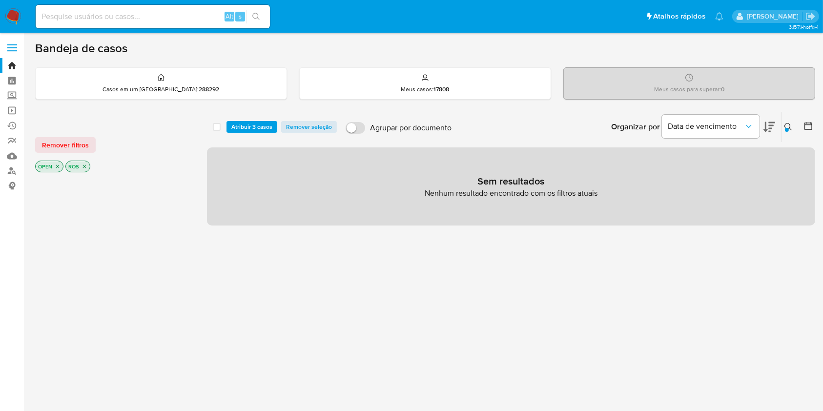
click at [787, 128] on div at bounding box center [787, 130] width 4 height 4
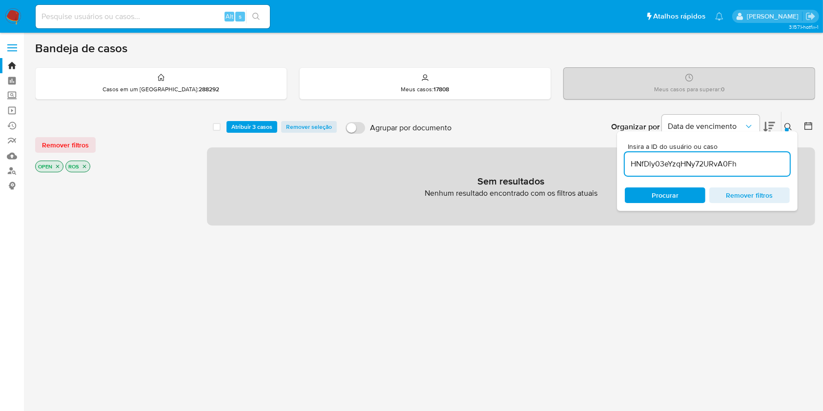
click at [753, 167] on input "HNfDly03eYzqHNy72URvA0Fh" at bounding box center [707, 164] width 165 height 13
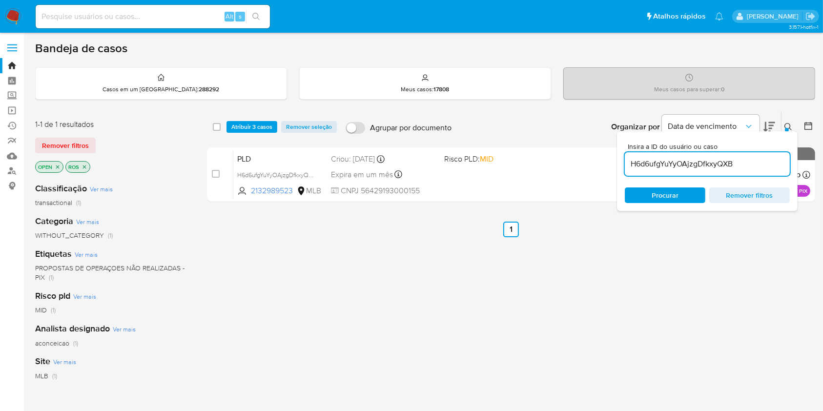
click at [789, 127] on icon at bounding box center [787, 126] width 7 height 7
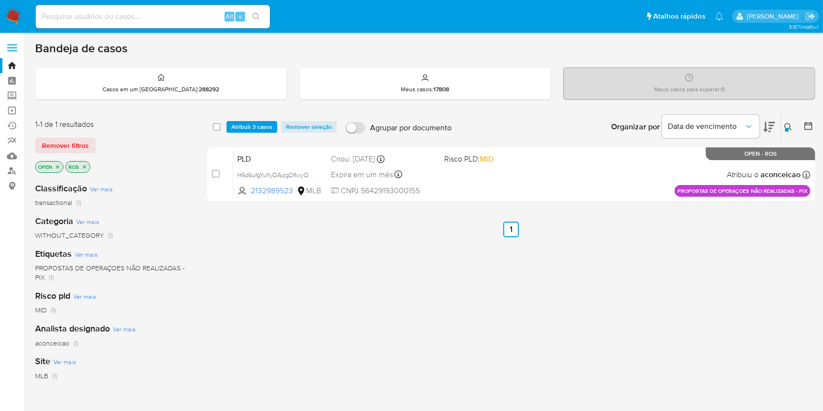
click at [783, 128] on button at bounding box center [789, 127] width 16 height 12
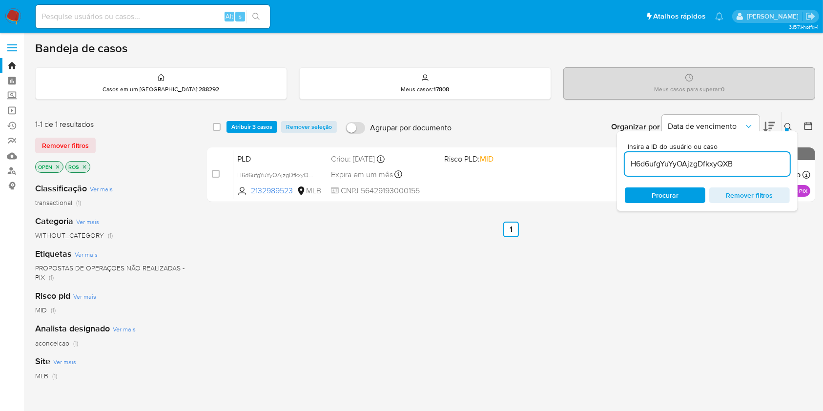
click at [756, 161] on input "H6d6ufgYuYyOAjzgDfkxyQXB" at bounding box center [707, 164] width 165 height 13
type input "0k1qpBQnPWLOtqr44ycQPHh4"
click at [785, 129] on div at bounding box center [787, 130] width 4 height 4
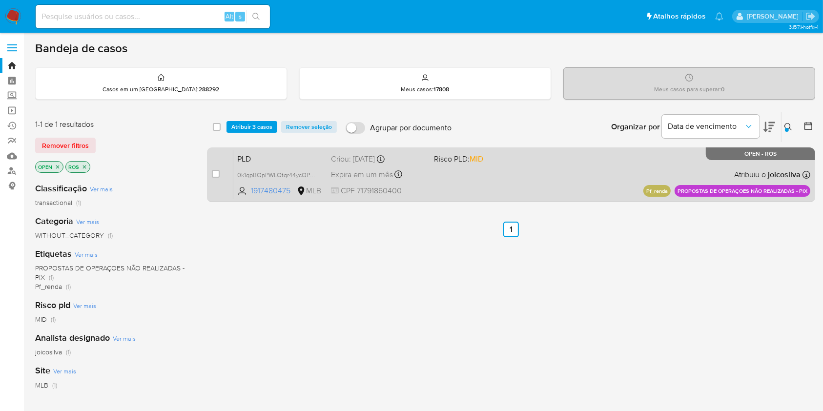
click at [215, 178] on div "case-item-checkbox" at bounding box center [216, 174] width 8 height 10
click at [215, 176] on input "checkbox" at bounding box center [216, 174] width 8 height 8
checkbox input "true"
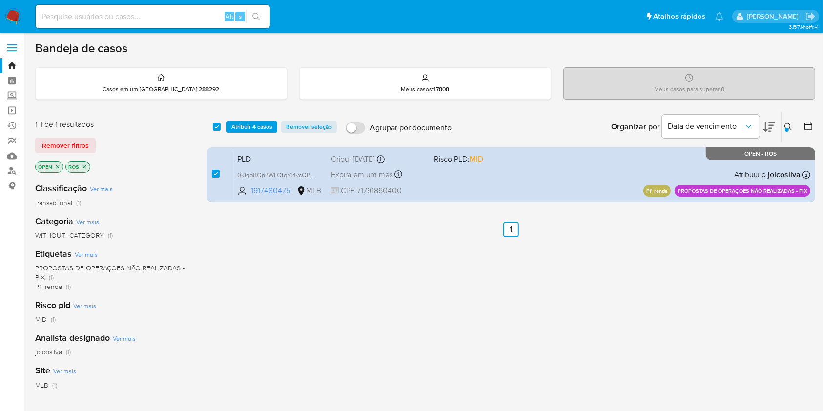
click at [782, 126] on button at bounding box center [789, 127] width 16 height 12
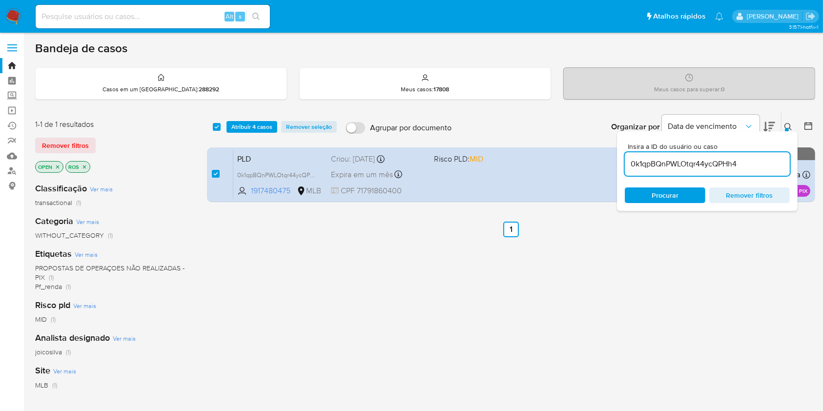
click at [758, 168] on input "0k1qpBQnPWLOtqr44ycQPHh4" at bounding box center [707, 164] width 165 height 13
type input "xyAjAw7UgHjYudRkpbKrsoJ1"
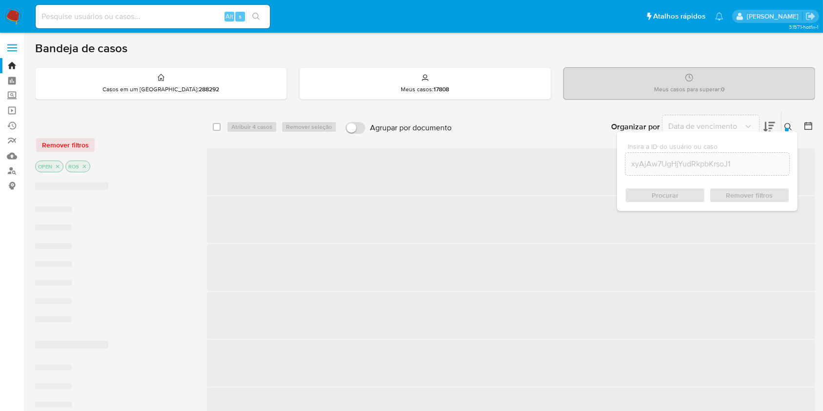
checkbox input "false"
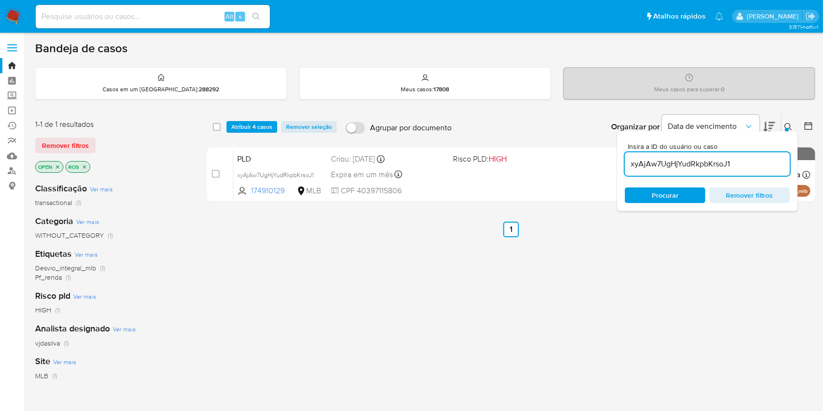
click at [786, 126] on icon at bounding box center [788, 127] width 8 height 8
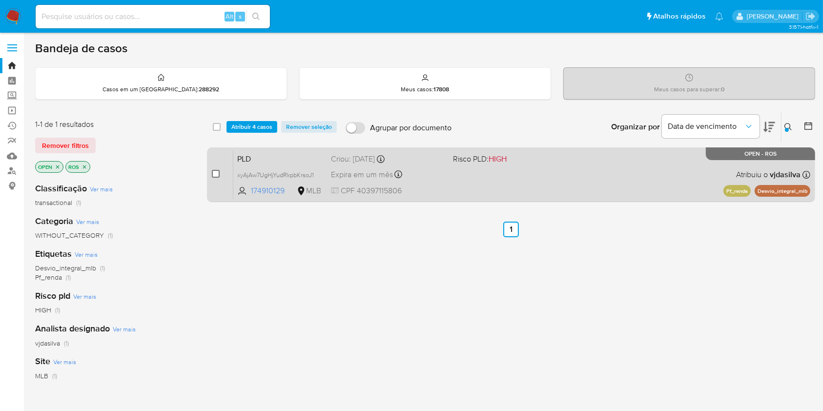
click at [215, 174] on input "checkbox" at bounding box center [216, 174] width 8 height 8
checkbox input "true"
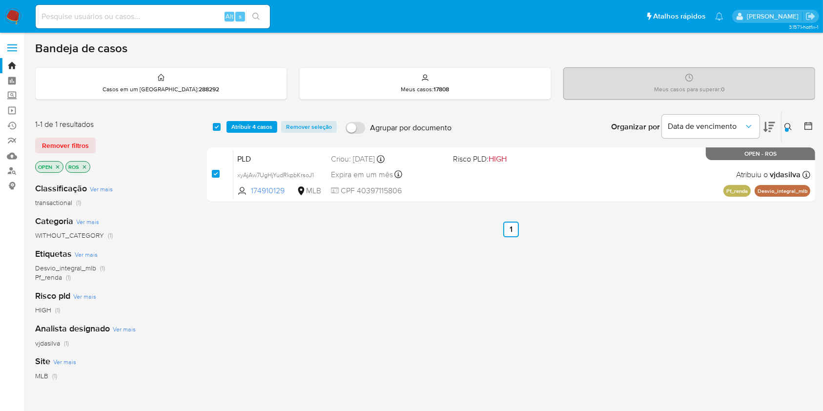
checkbox input "true"
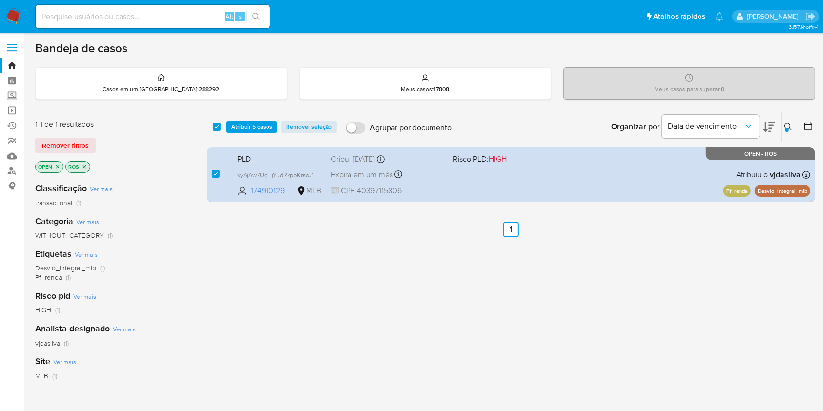
drag, startPoint x: 785, startPoint y: 127, endPoint x: 775, endPoint y: 165, distance: 39.4
click at [785, 128] on div at bounding box center [787, 130] width 4 height 4
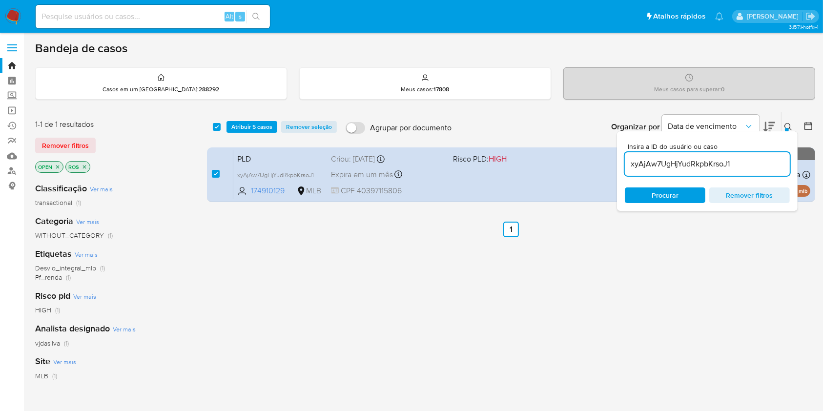
click at [763, 163] on input "xyAjAw7UgHjYudRkpbKrsoJ1" at bounding box center [707, 164] width 165 height 13
type input "DPTu4mh5mfkEZKc6zC0mXBQl"
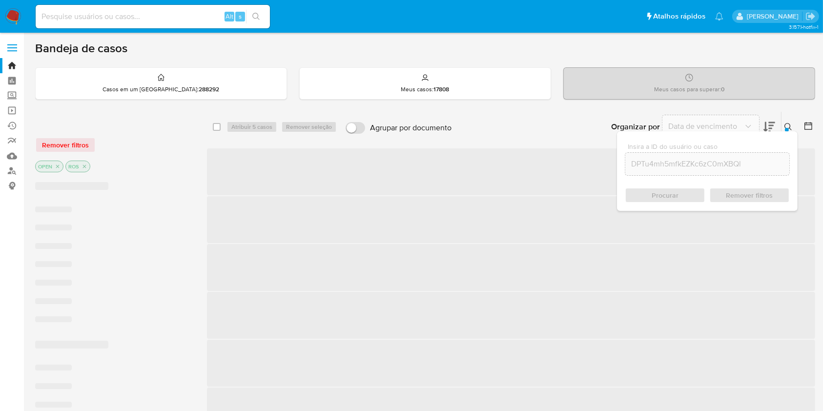
checkbox input "false"
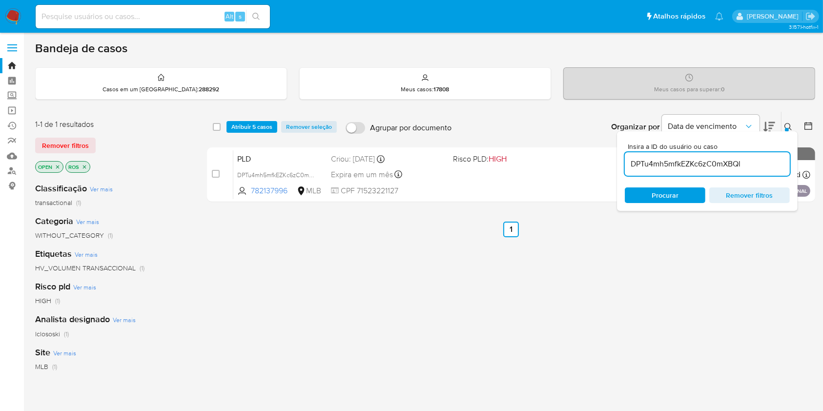
click at [785, 128] on div at bounding box center [787, 130] width 4 height 4
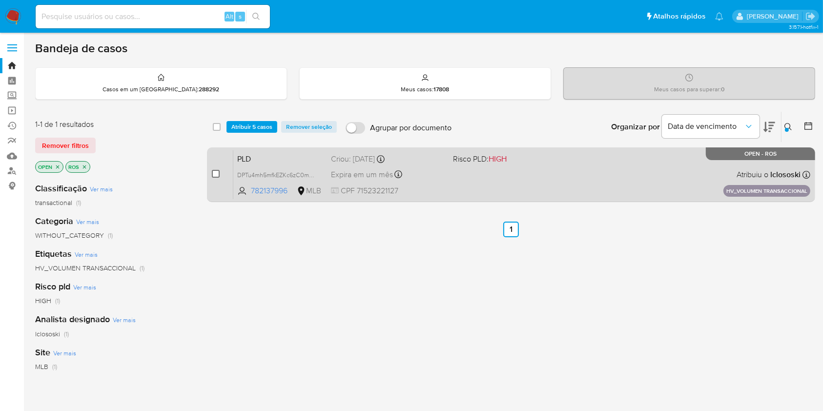
click at [219, 172] on input "checkbox" at bounding box center [216, 174] width 8 height 8
checkbox input "true"
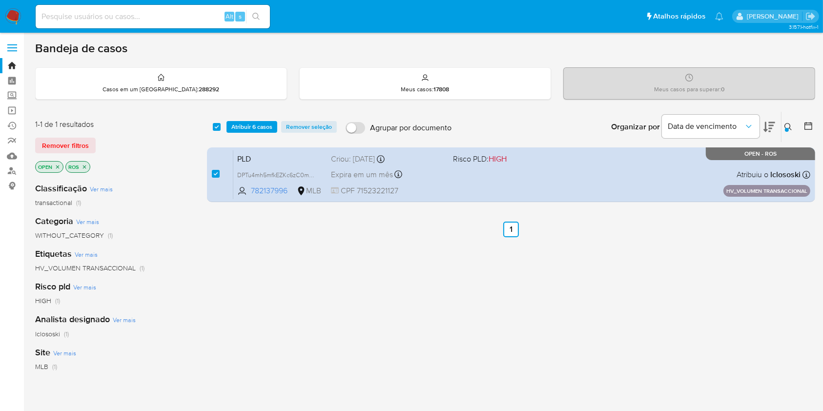
click at [787, 128] on div at bounding box center [787, 130] width 4 height 4
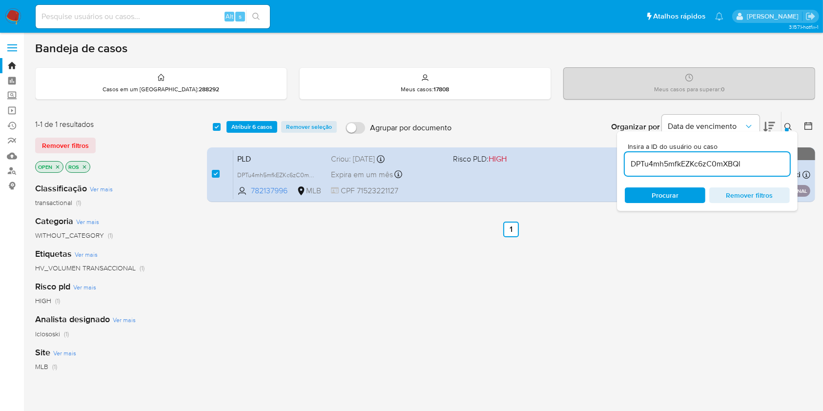
click at [730, 164] on input "DPTu4mh5mfkEZKc6zC0mXBQl" at bounding box center [707, 164] width 165 height 13
type input "PQw2nKI0dfs85kwWs9yhPtcC"
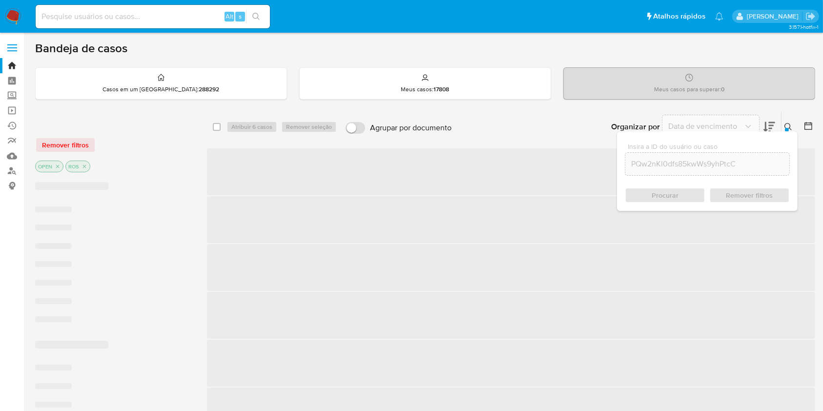
checkbox input "false"
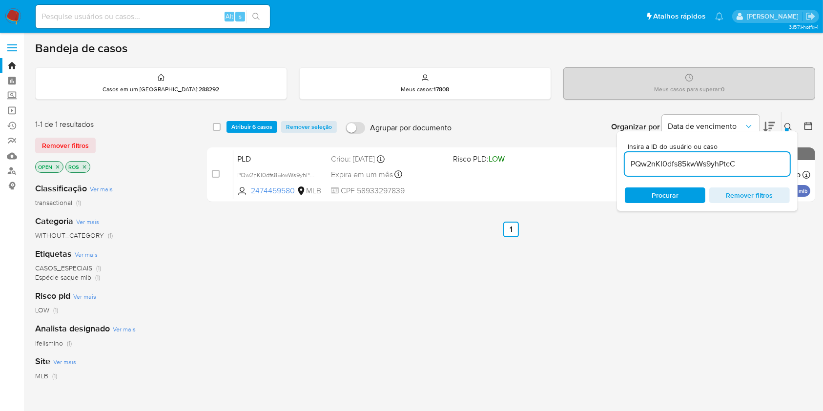
click at [788, 128] on div at bounding box center [787, 130] width 4 height 4
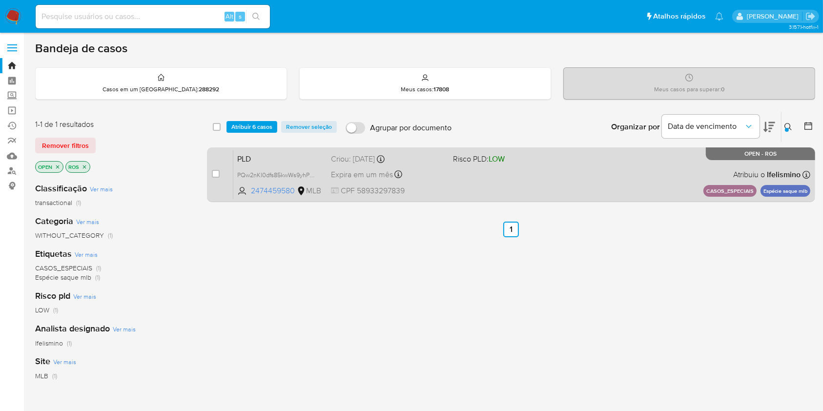
click at [214, 177] on div "case-item-checkbox" at bounding box center [216, 174] width 8 height 10
click at [215, 173] on input "checkbox" at bounding box center [216, 174] width 8 height 8
checkbox input "true"
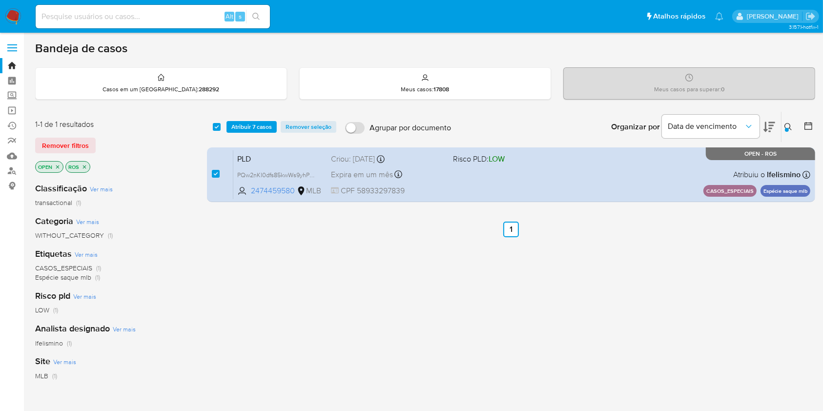
click at [788, 125] on icon at bounding box center [788, 127] width 8 height 8
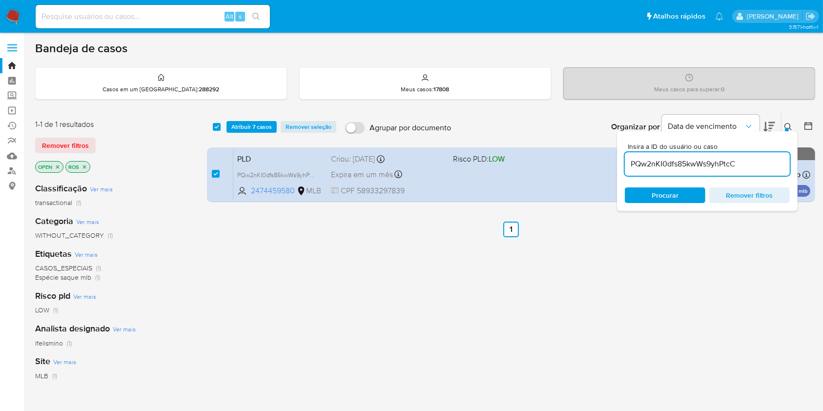
click at [756, 166] on input "PQw2nKI0dfs85kwWs9yhPtcC" at bounding box center [707, 164] width 165 height 13
type input "OX5361Fj5PnyDXldePBag2qd"
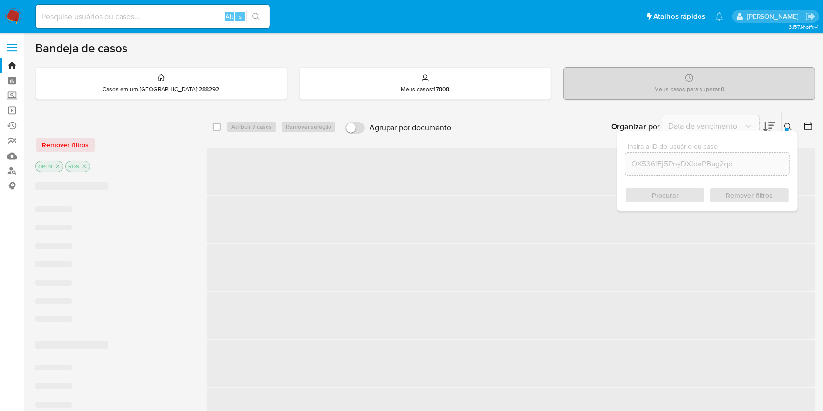
checkbox input "false"
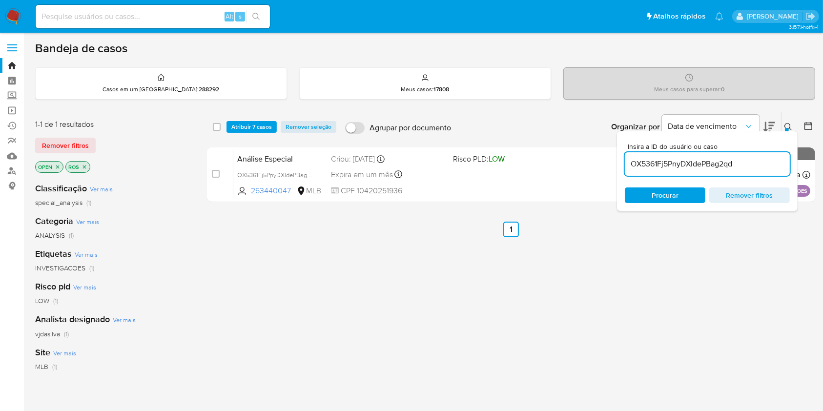
click at [789, 123] on icon at bounding box center [787, 126] width 7 height 7
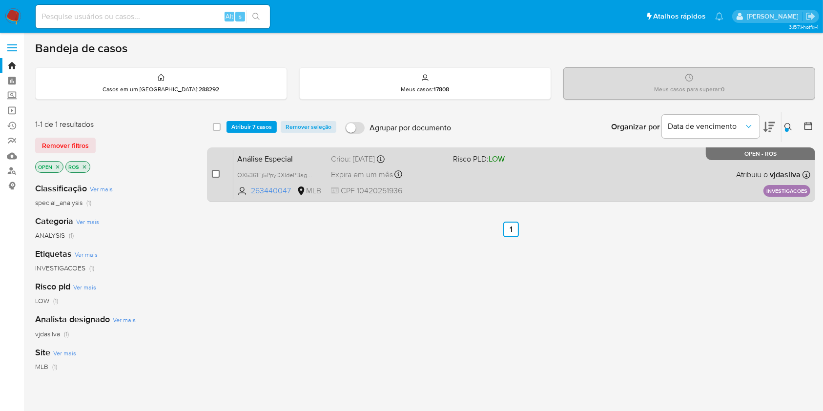
click at [212, 174] on input "checkbox" at bounding box center [216, 174] width 8 height 8
checkbox input "true"
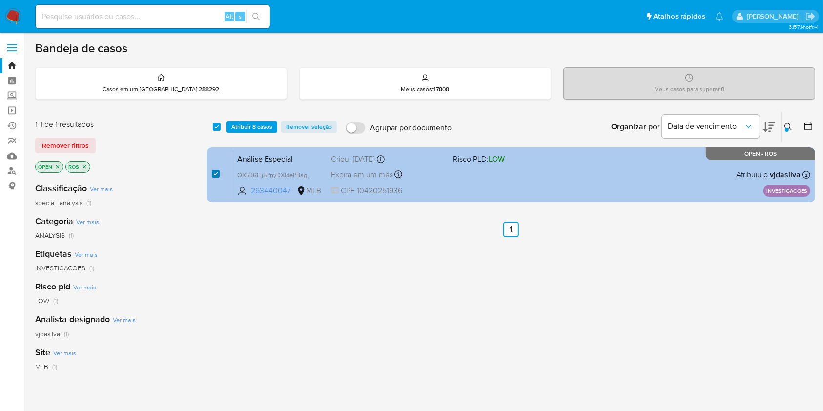
checkbox input "true"
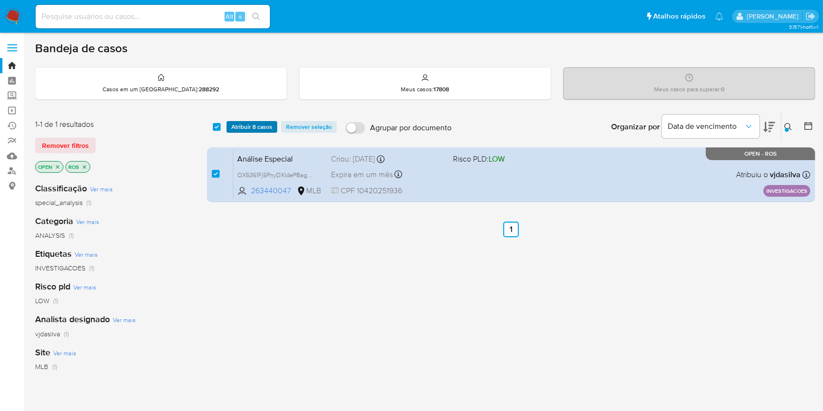
click at [245, 126] on span "Atribuir 8 casos" at bounding box center [251, 127] width 41 height 10
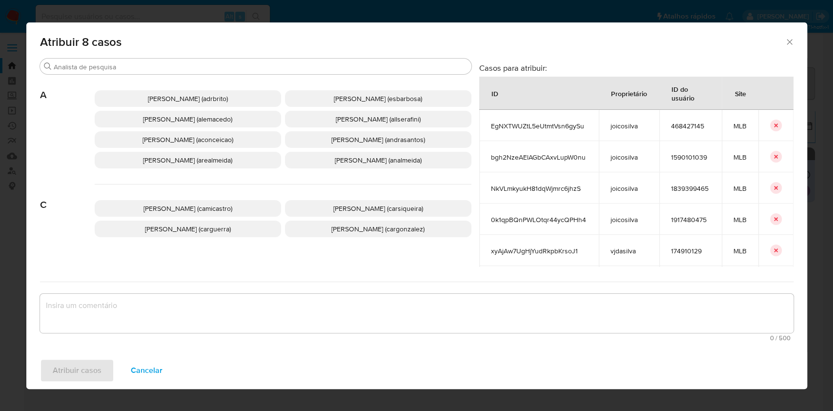
drag, startPoint x: 247, startPoint y: 143, endPoint x: 250, endPoint y: 147, distance: 5.7
click at [247, 143] on p "[PERSON_NAME] (aconceicao)" at bounding box center [188, 139] width 186 height 17
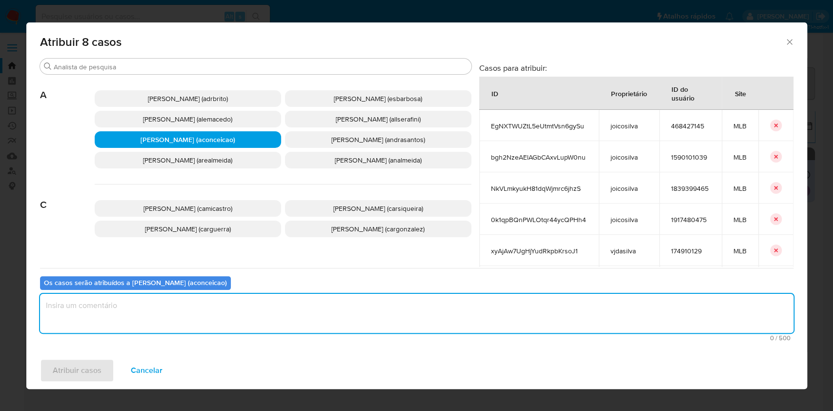
click at [324, 299] on textarea "assign-modal" at bounding box center [417, 313] width 754 height 39
type textarea "ok"
click at [109, 365] on button "Atribuir casos" at bounding box center [77, 370] width 74 height 23
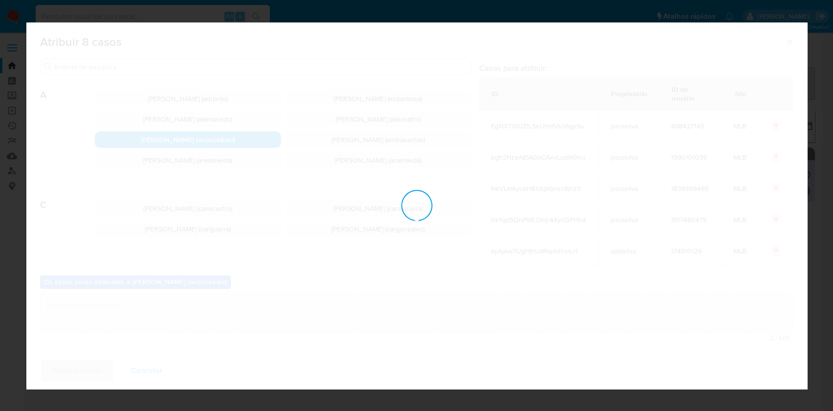
checkbox input "false"
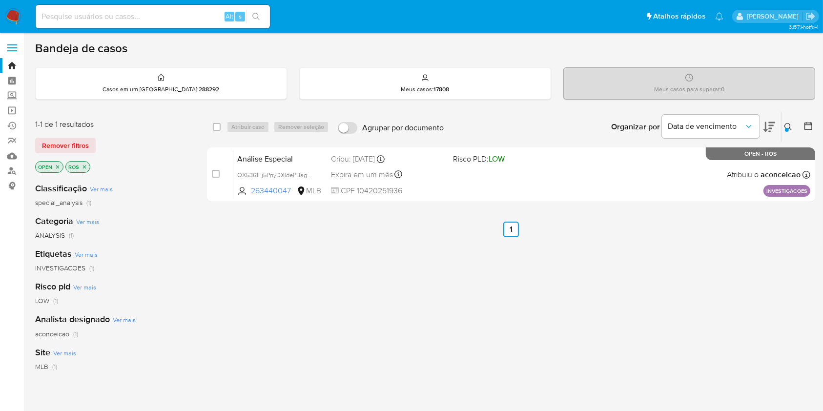
click at [787, 131] on button at bounding box center [789, 127] width 16 height 12
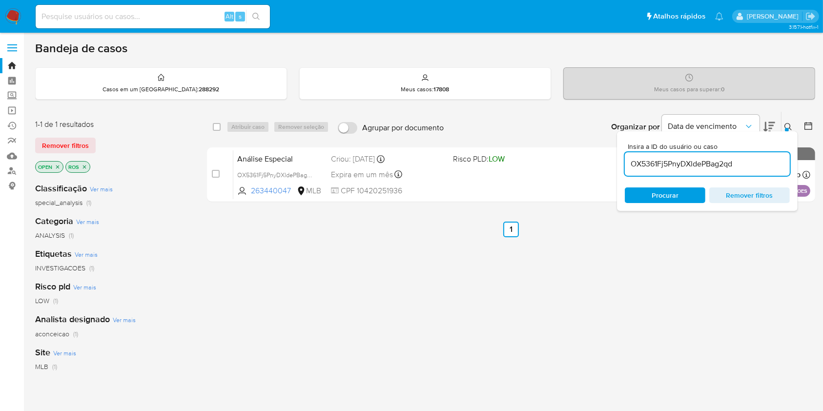
click at [727, 172] on div "OX5361Fj5PnyDXldePBag2qd" at bounding box center [707, 163] width 165 height 23
click at [726, 164] on input "OX5361Fj5PnyDXldePBag2qd" at bounding box center [707, 164] width 165 height 13
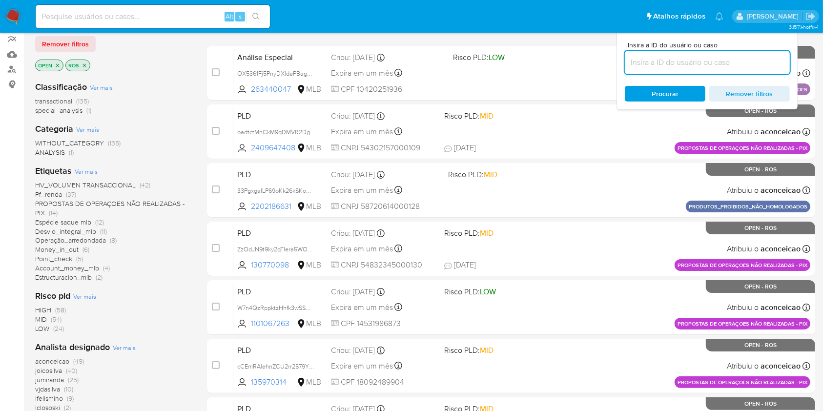
scroll to position [130, 0]
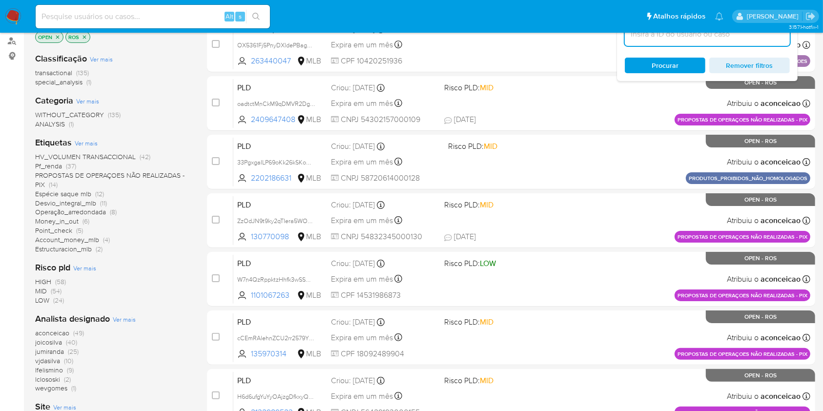
click at [70, 348] on span "(25)" at bounding box center [73, 352] width 11 height 10
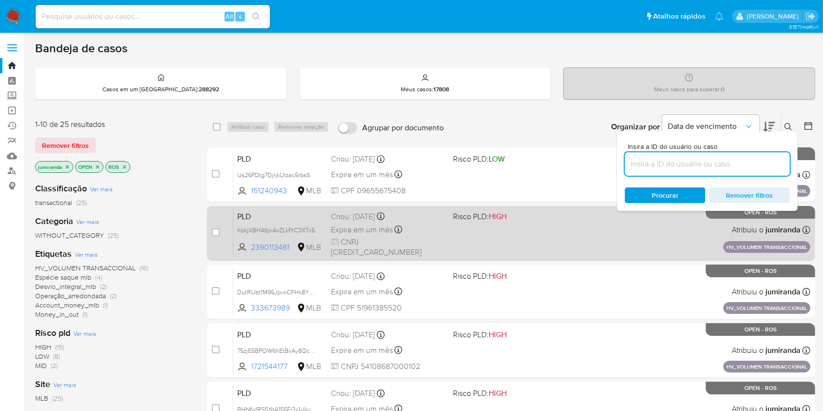
drag, startPoint x: 214, startPoint y: 171, endPoint x: 212, endPoint y: 207, distance: 36.1
click at [214, 171] on input "checkbox" at bounding box center [216, 174] width 8 height 8
checkbox input "true"
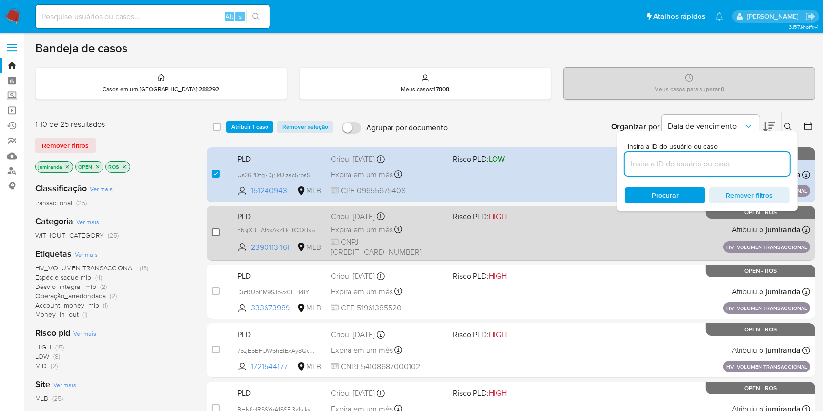
click at [217, 234] on input "checkbox" at bounding box center [216, 232] width 8 height 8
checkbox input "true"
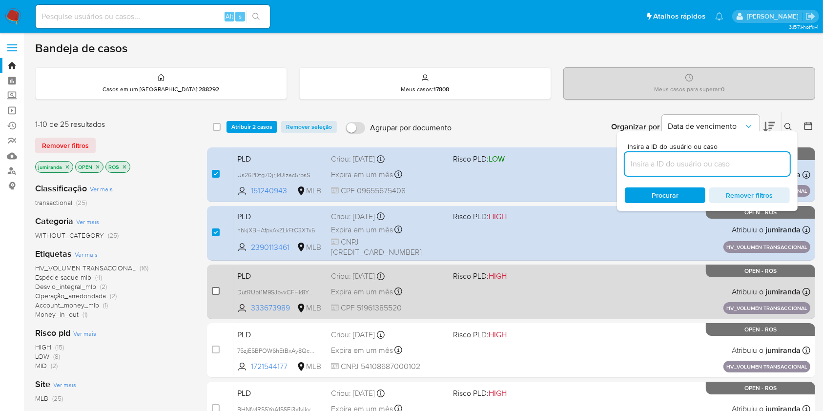
click at [215, 293] on input "checkbox" at bounding box center [216, 291] width 8 height 8
checkbox input "true"
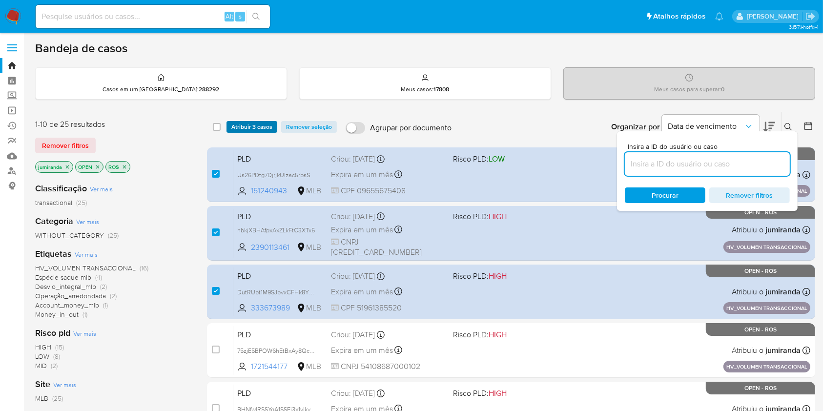
click at [261, 123] on span "Atribuir 3 casos" at bounding box center [251, 127] width 41 height 10
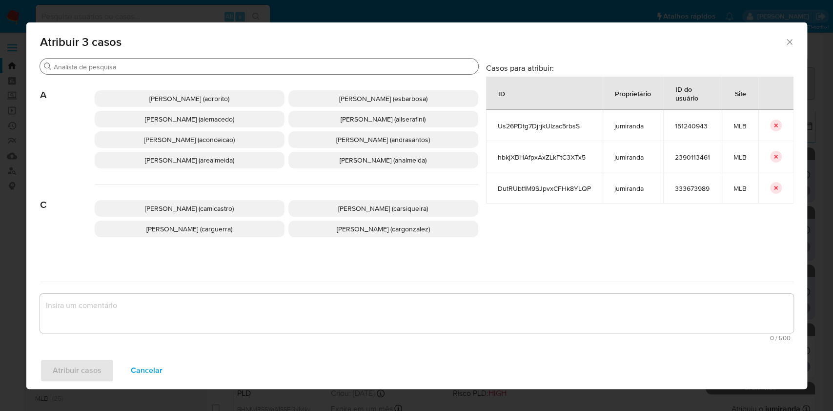
click at [266, 67] on input "Procurar" at bounding box center [264, 66] width 421 height 9
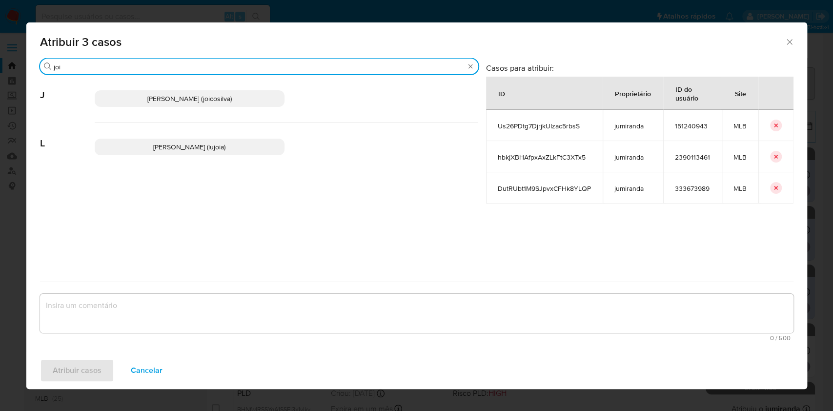
type input "joi"
click at [232, 101] on span "[PERSON_NAME] (joicosilva)" at bounding box center [189, 99] width 84 height 10
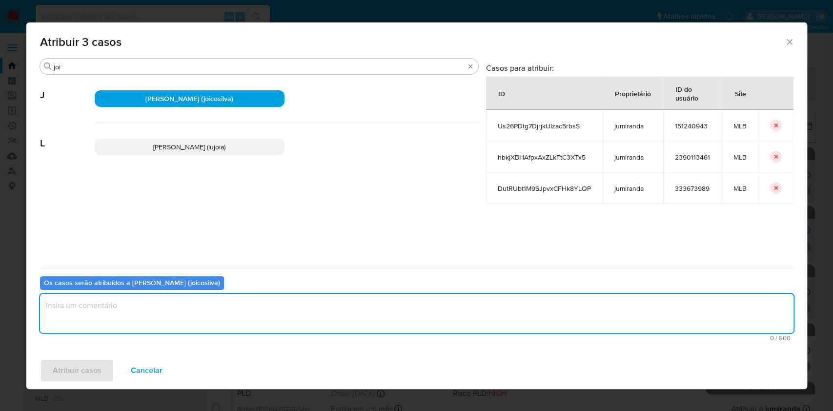
click at [328, 328] on textarea "assign-modal" at bounding box center [417, 313] width 754 height 39
type textarea "ok"
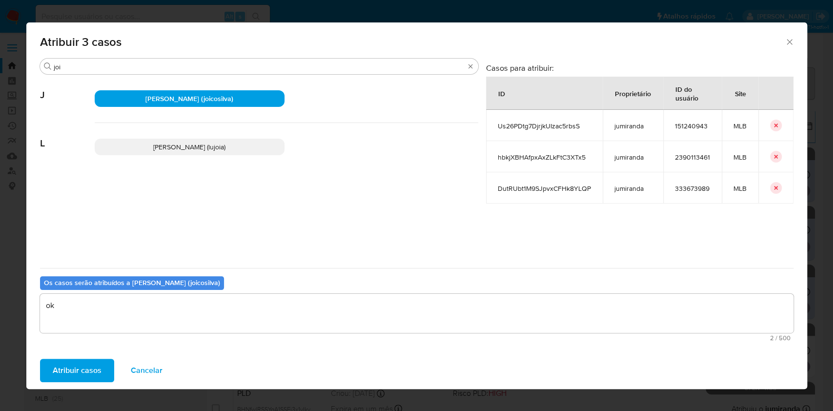
click at [96, 363] on span "Atribuir casos" at bounding box center [77, 370] width 49 height 21
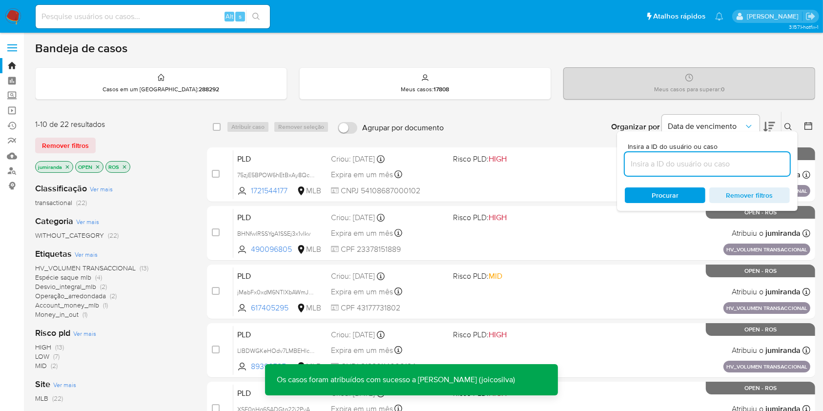
click at [67, 166] on icon "close-filter" at bounding box center [67, 166] width 3 height 3
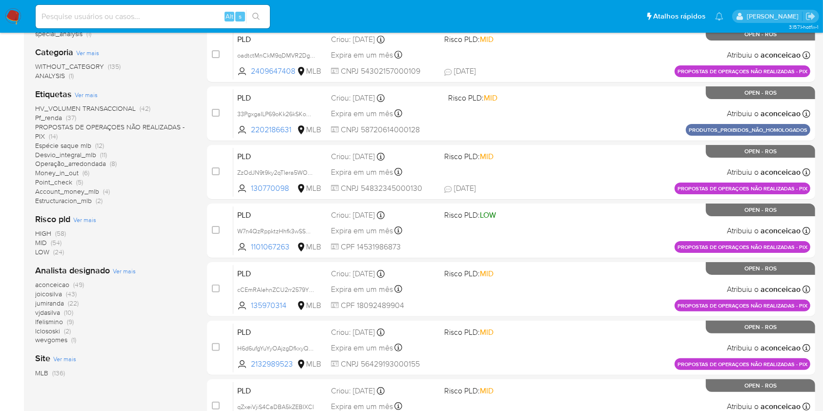
scroll to position [195, 0]
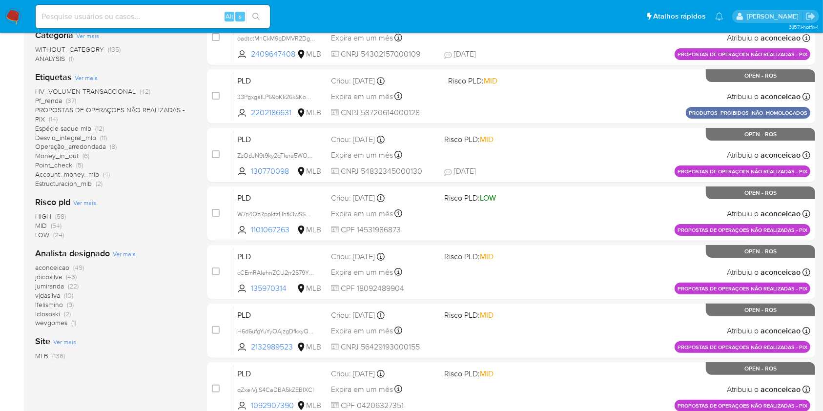
click at [61, 295] on span "vjdasilva (10)" at bounding box center [54, 295] width 38 height 9
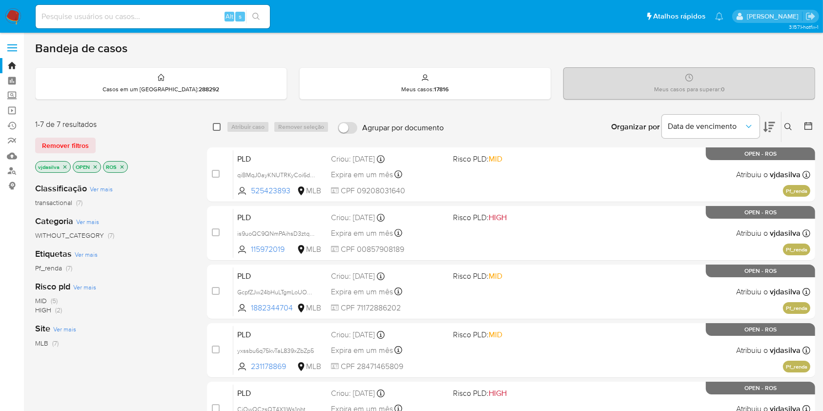
click at [218, 130] on input "checkbox" at bounding box center [217, 127] width 8 height 8
checkbox input "true"
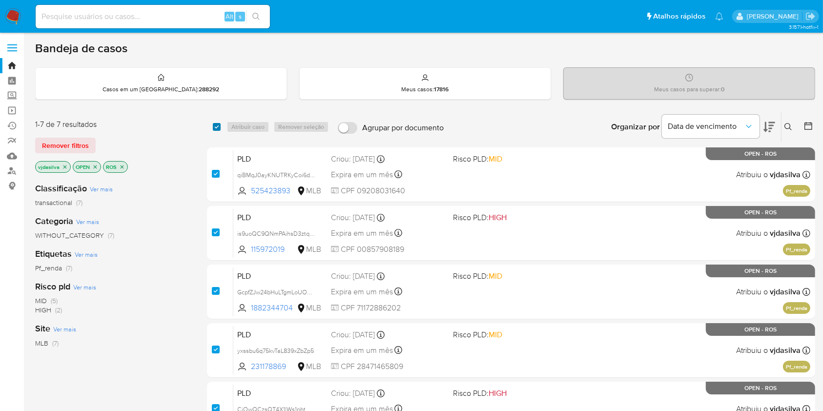
checkbox input "true"
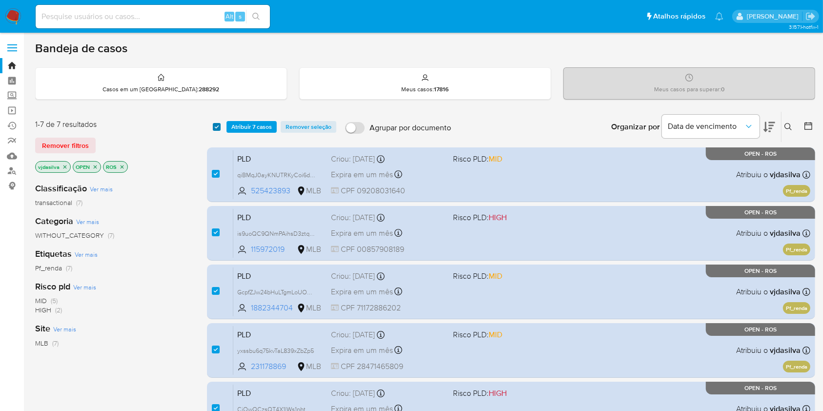
click at [218, 130] on input "checkbox" at bounding box center [217, 127] width 8 height 8
checkbox input "false"
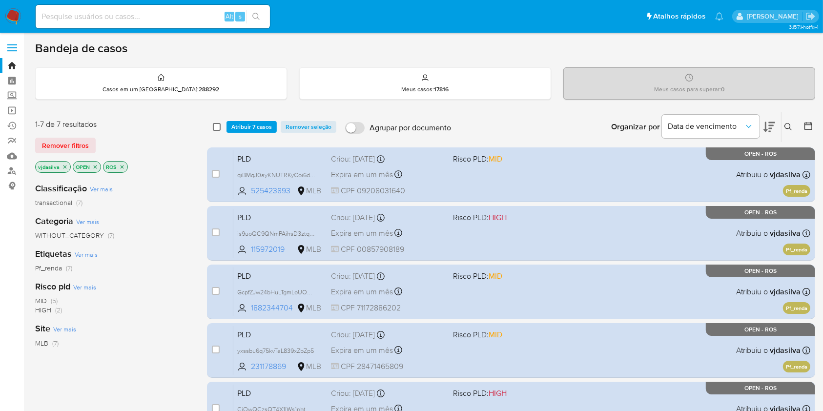
checkbox input "false"
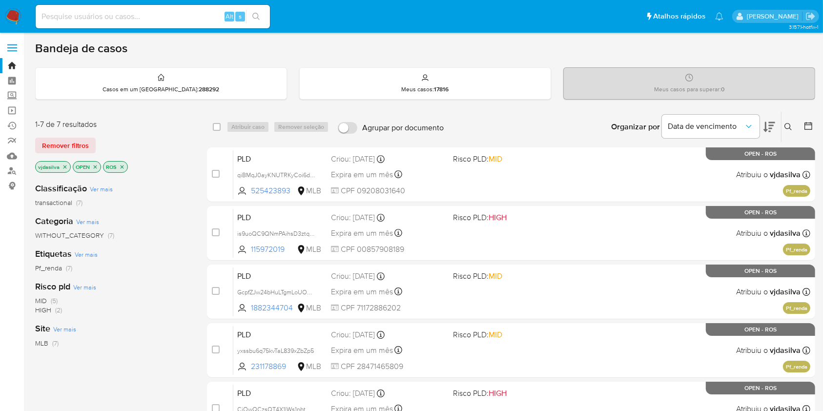
click at [62, 164] on icon "close-filter" at bounding box center [65, 167] width 6 height 6
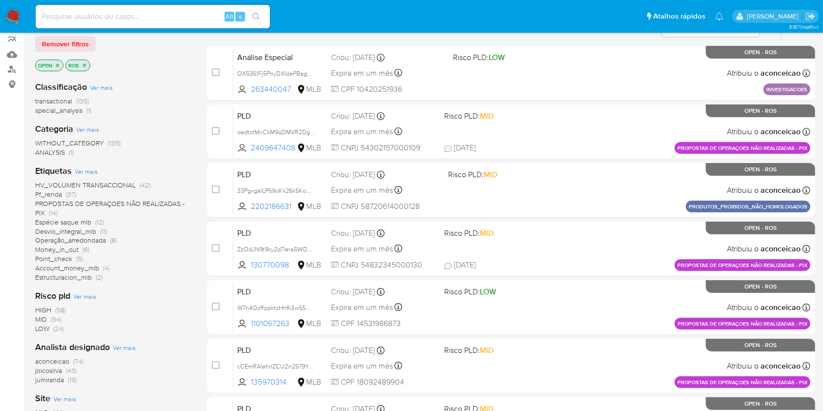
scroll to position [195, 0]
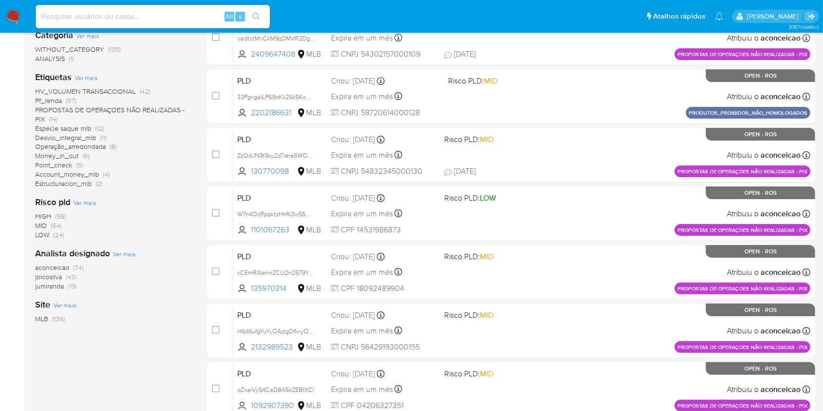
click at [79, 265] on span "(74)" at bounding box center [78, 268] width 10 height 10
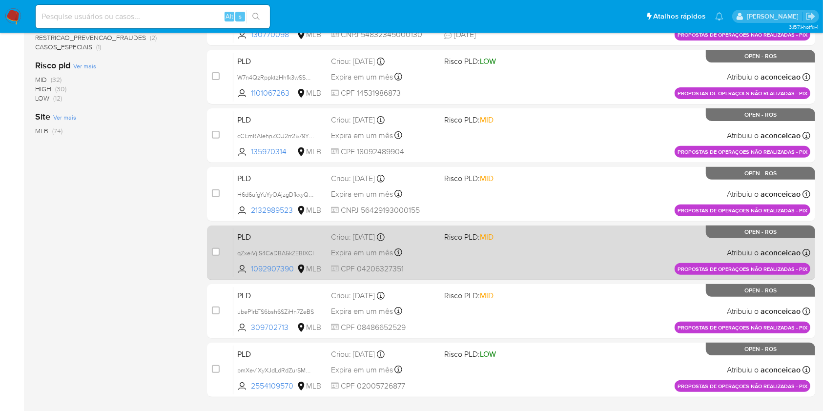
scroll to position [359, 0]
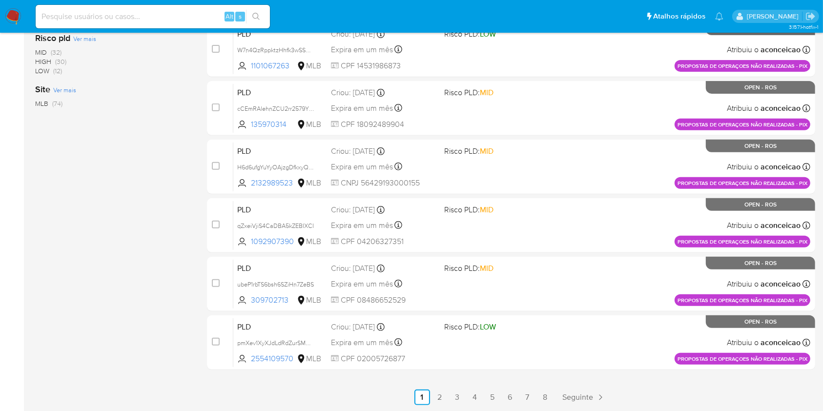
click at [483, 400] on ul "Anterior 1 2 3 4 5 6 7 8 Seguinte" at bounding box center [511, 398] width 608 height 16
click at [476, 400] on link "4" at bounding box center [475, 398] width 16 height 16
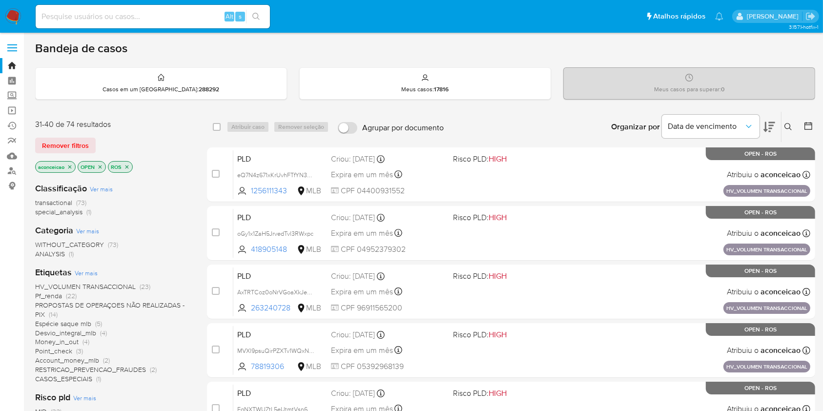
click at [218, 131] on div "select-all-cases-checkbox" at bounding box center [217, 127] width 8 height 10
click at [211, 127] on div "select-all-cases-checkbox Atribuir caso Remover seleção Agrupar por documento O…" at bounding box center [511, 127] width 608 height 30
click at [218, 125] on input "checkbox" at bounding box center [217, 127] width 8 height 8
checkbox input "true"
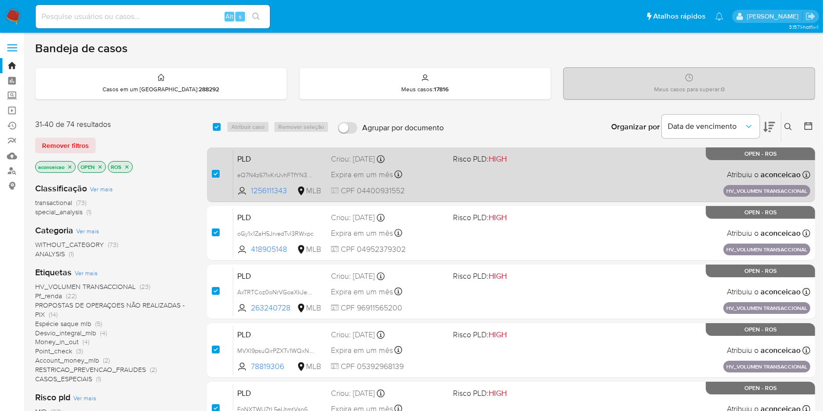
checkbox input "true"
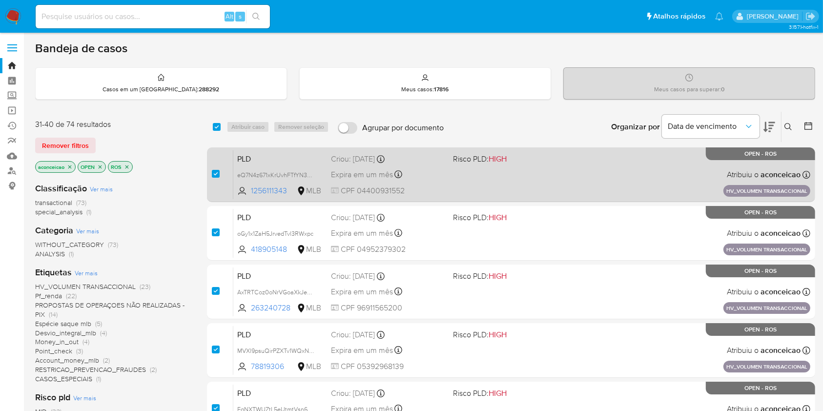
checkbox input "true"
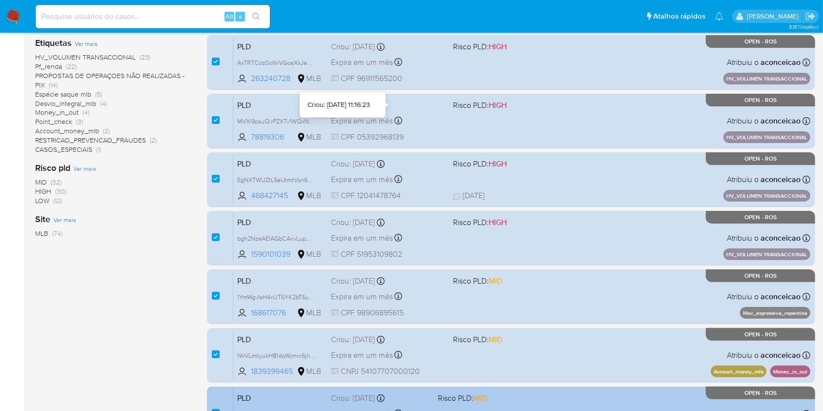
scroll to position [359, 0]
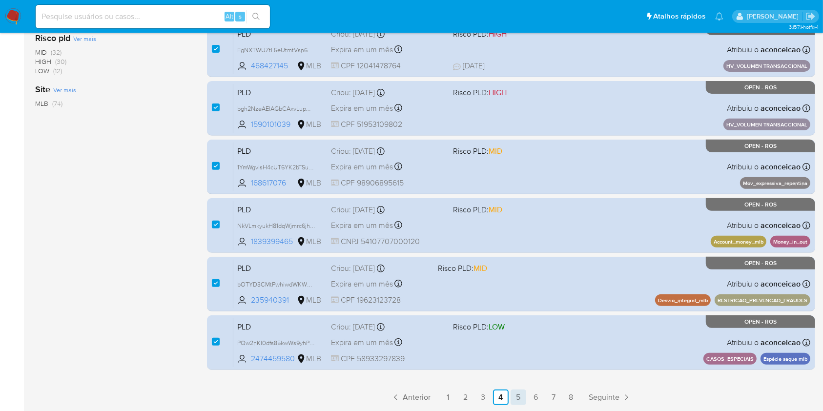
click at [519, 400] on link "5" at bounding box center [519, 398] width 16 height 16
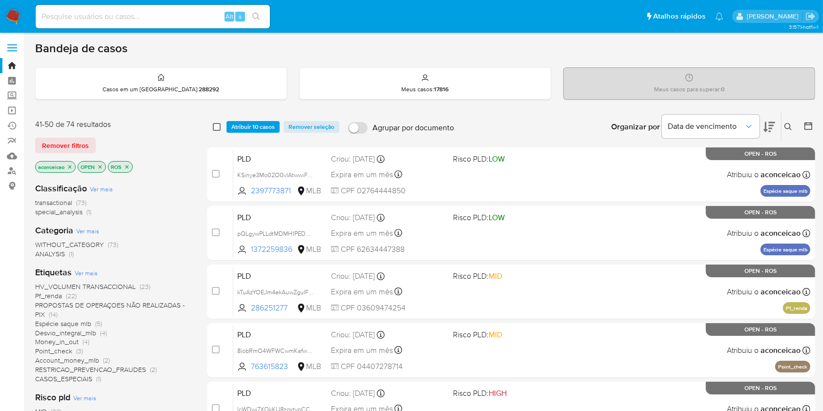
click at [219, 123] on input "checkbox" at bounding box center [217, 127] width 8 height 8
checkbox input "true"
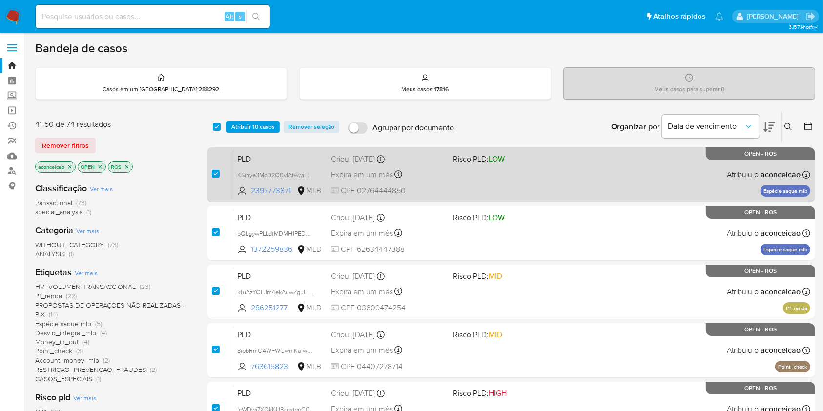
checkbox input "true"
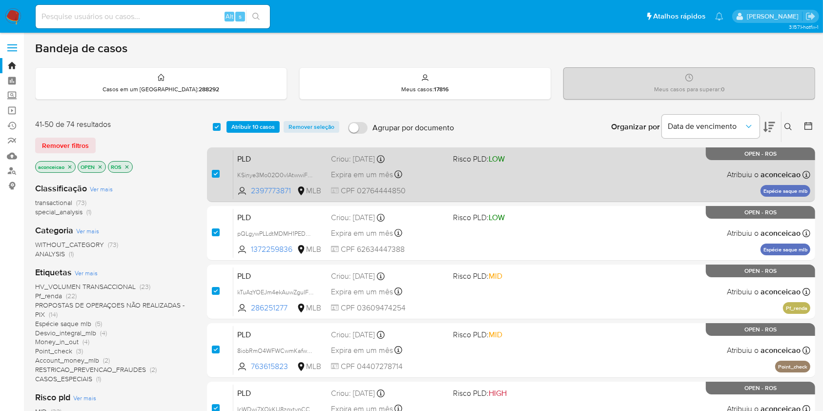
checkbox input "true"
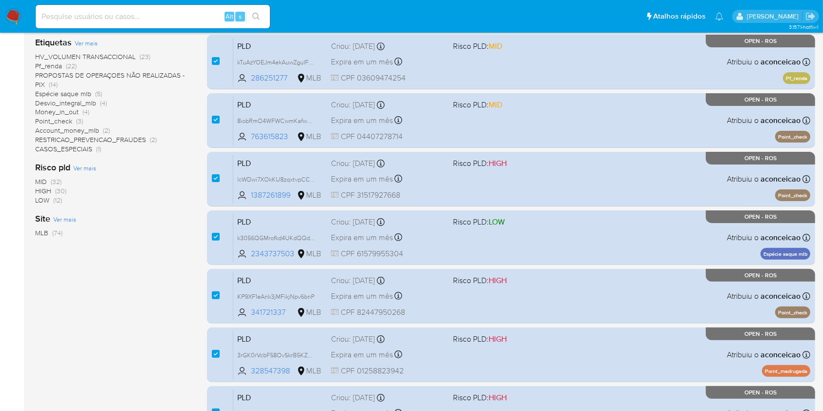
scroll to position [359, 0]
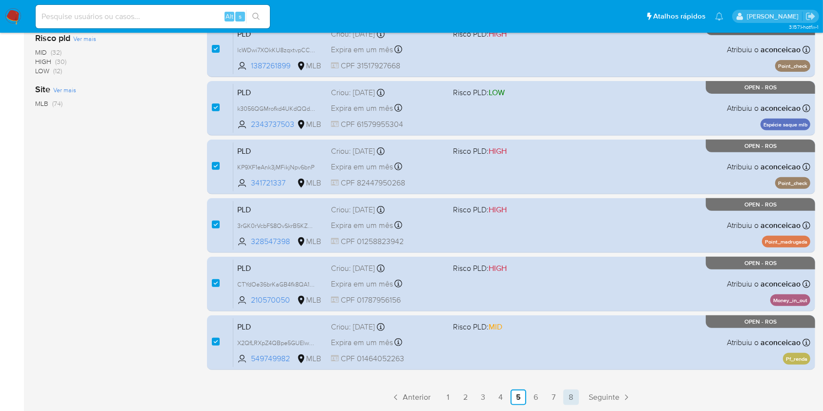
click at [570, 391] on link "8" at bounding box center [571, 398] width 16 height 16
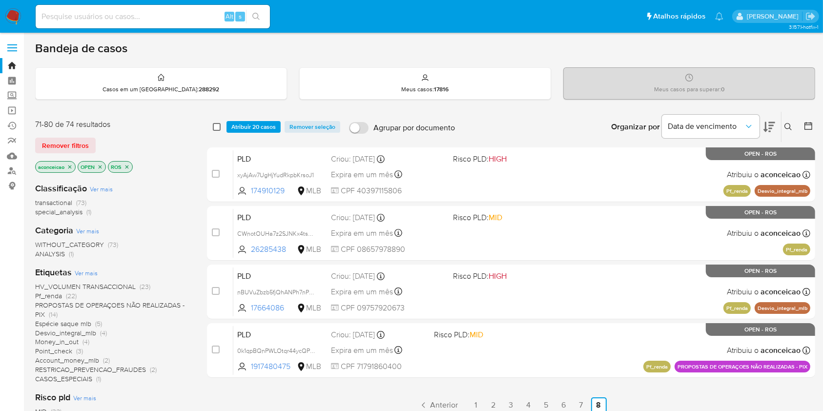
click at [217, 126] on input "checkbox" at bounding box center [217, 127] width 8 height 8
checkbox input "true"
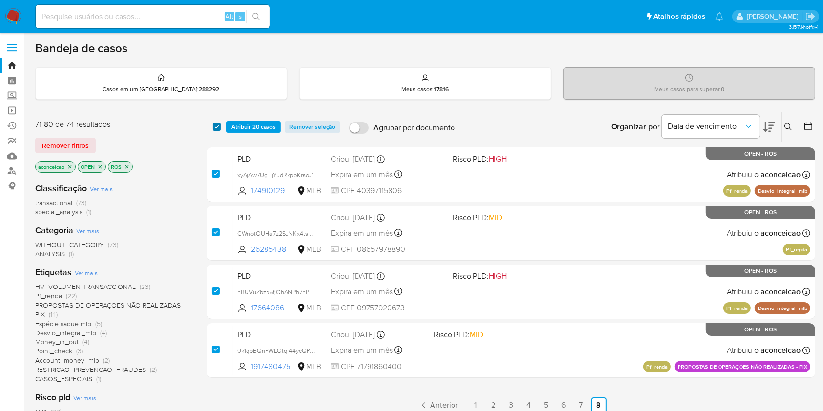
checkbox input "true"
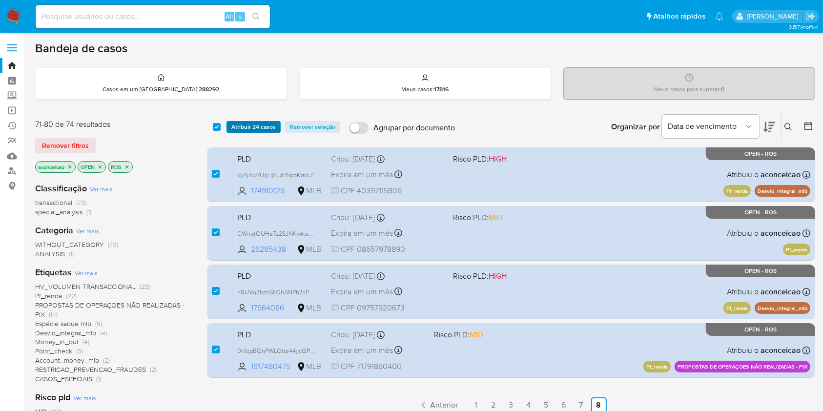
click at [236, 123] on span "Atribuir 24 casos" at bounding box center [253, 127] width 44 height 10
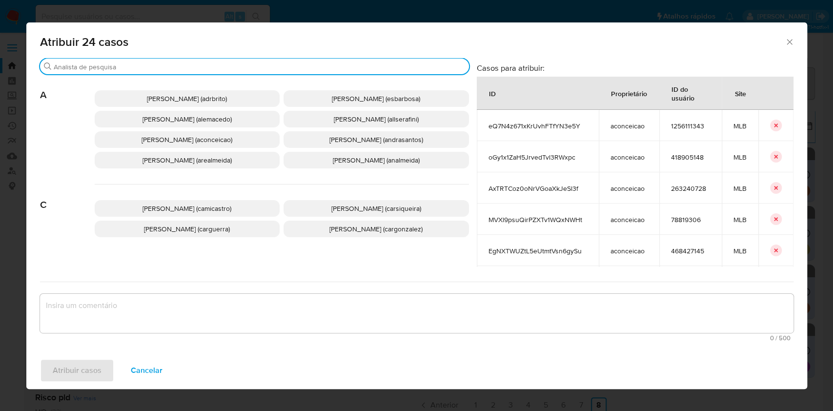
click at [238, 68] on input "Procurar" at bounding box center [259, 66] width 411 height 9
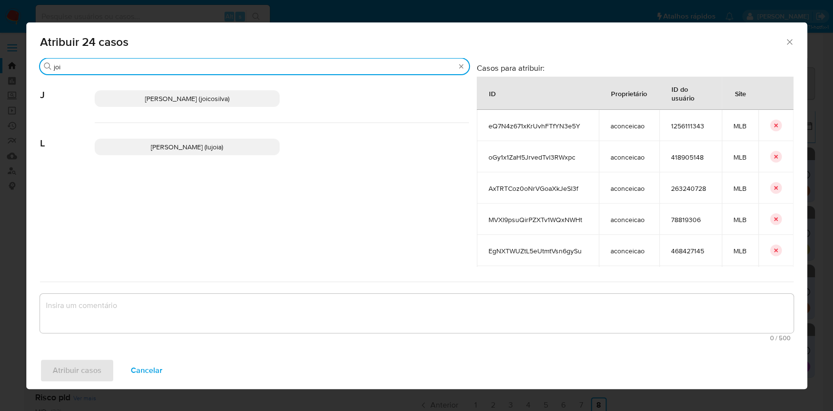
type input "joi"
click at [217, 96] on span "Joice Oliveira Da Silva De Almeida (joicosilva)" at bounding box center [187, 99] width 84 height 10
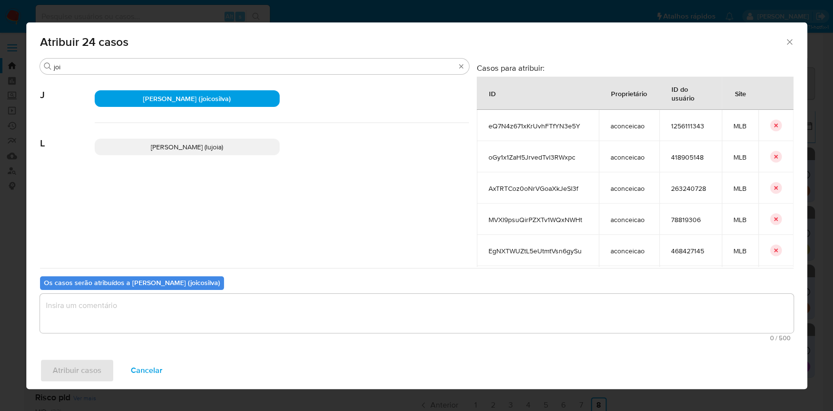
click at [274, 310] on textarea "assign-modal" at bounding box center [417, 313] width 754 height 39
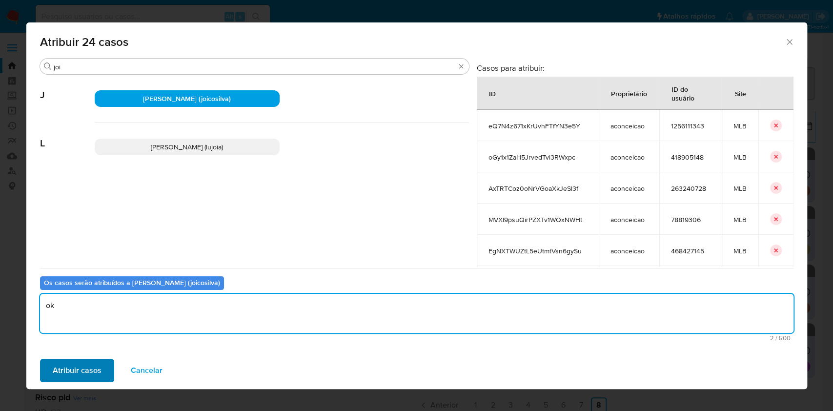
type textarea "ok"
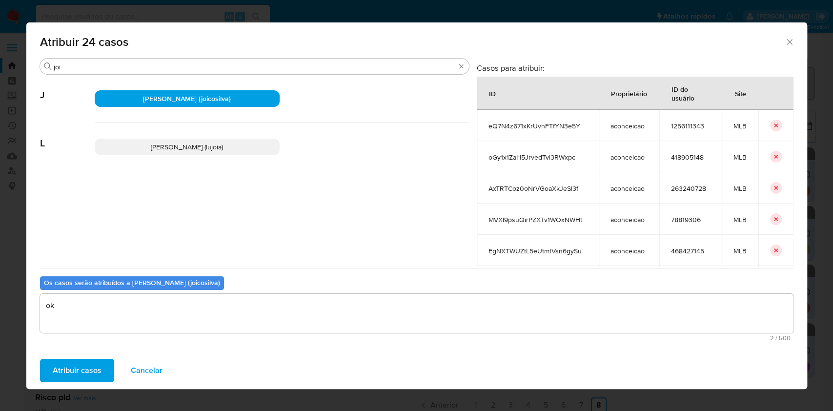
click at [86, 368] on span "Atribuir casos" at bounding box center [77, 370] width 49 height 21
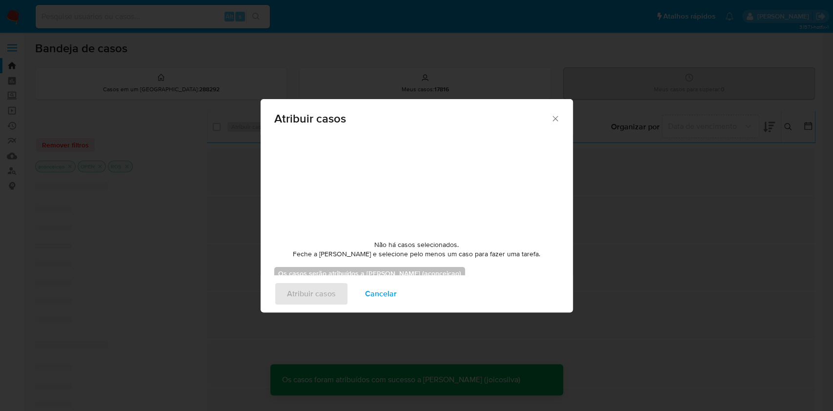
checkbox input "false"
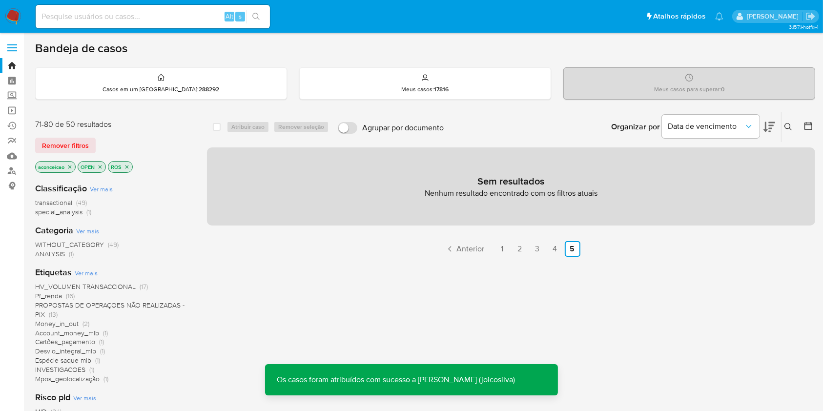
click at [69, 165] on icon "close-filter" at bounding box center [69, 166] width 3 height 3
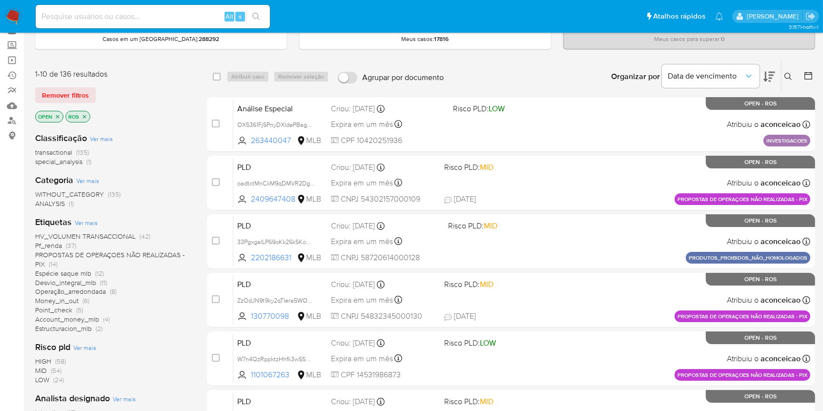
scroll to position [195, 0]
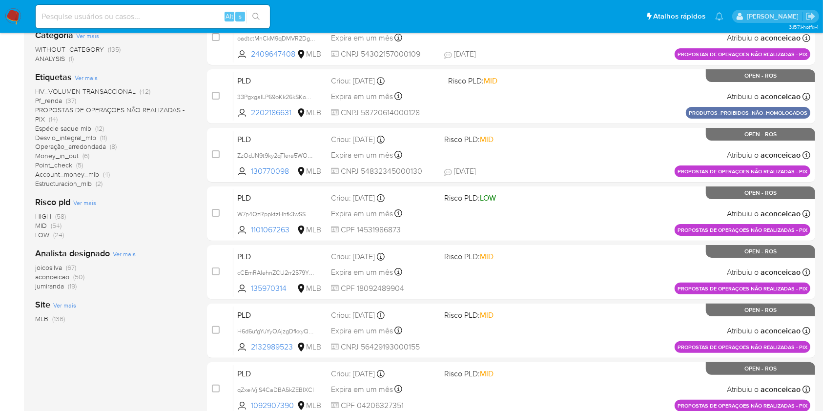
click at [70, 265] on span "(67)" at bounding box center [71, 268] width 10 height 10
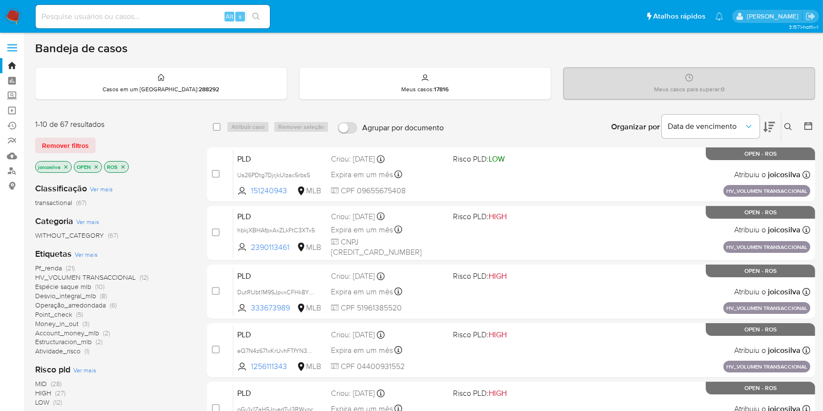
click at [63, 164] on icon "close-filter" at bounding box center [66, 167] width 6 height 6
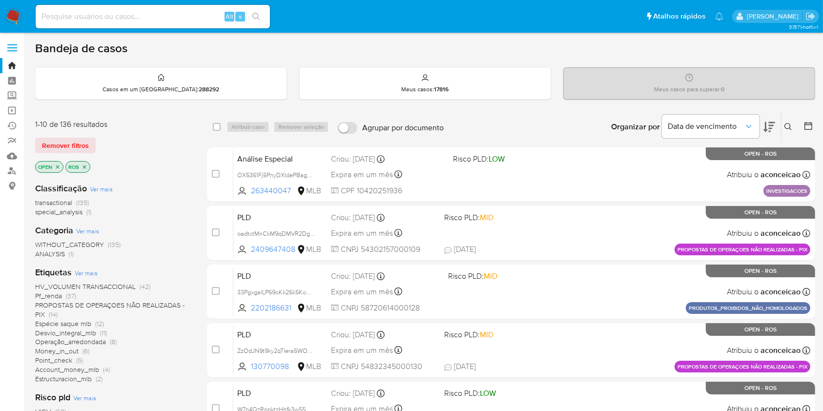
click at [791, 127] on icon at bounding box center [788, 127] width 8 height 8
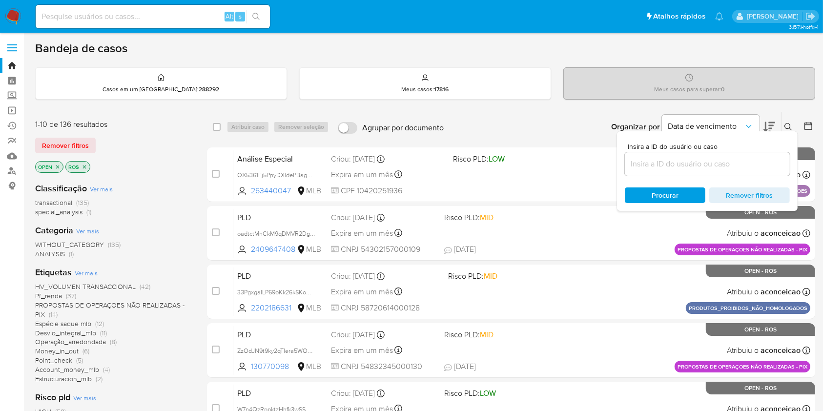
click at [743, 161] on input at bounding box center [707, 164] width 165 height 13
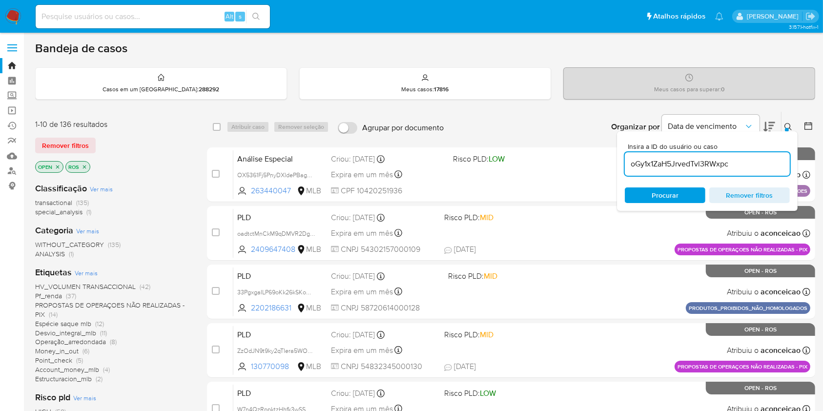
type input "oGy1x1ZaH5JrvedTvl3RWxpc"
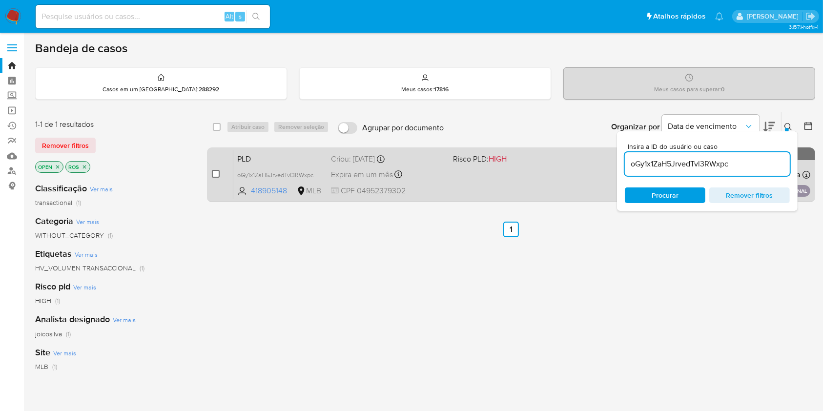
click at [217, 171] on input "checkbox" at bounding box center [216, 174] width 8 height 8
checkbox input "true"
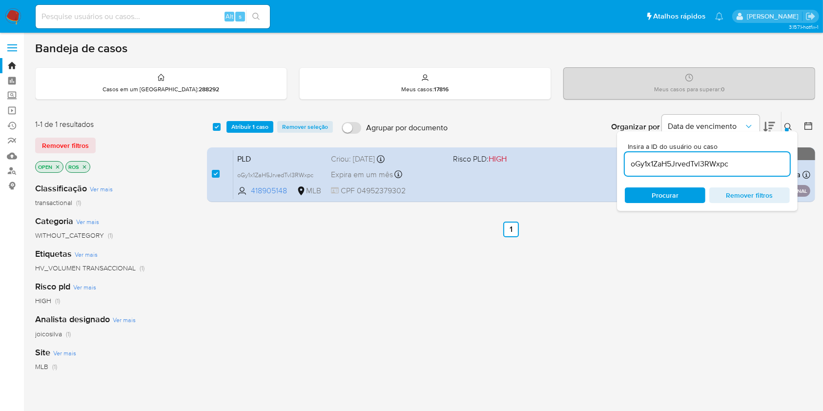
click at [720, 161] on input "oGy1x1ZaH5JrvedTvl3RWxpc" at bounding box center [707, 164] width 165 height 13
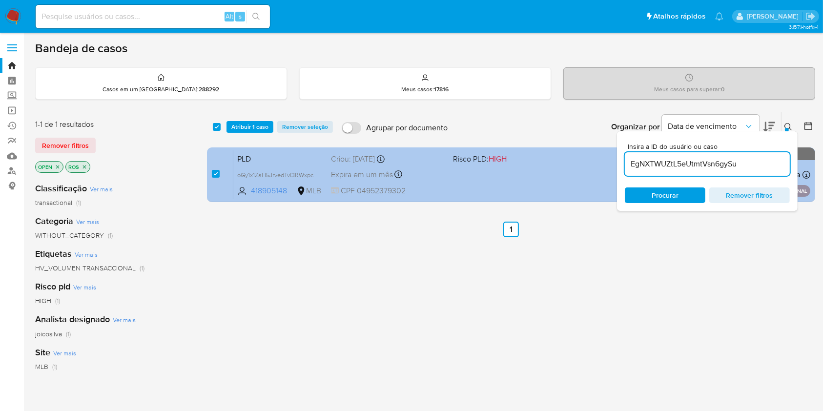
type input "EgNXTWUZtL5eUtmtVsn6gySu"
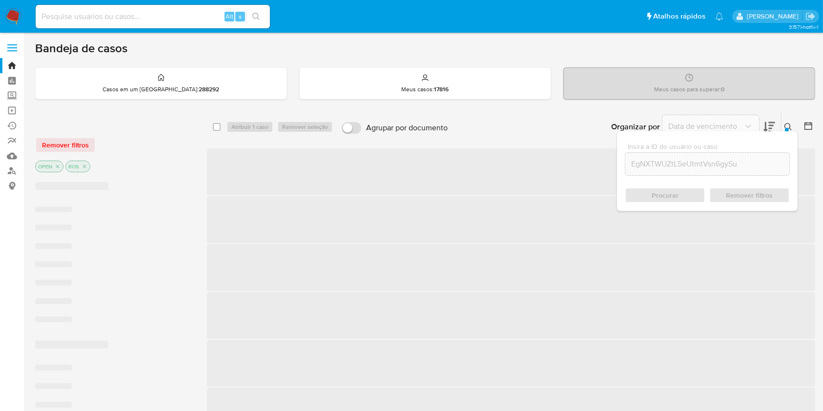
checkbox input "false"
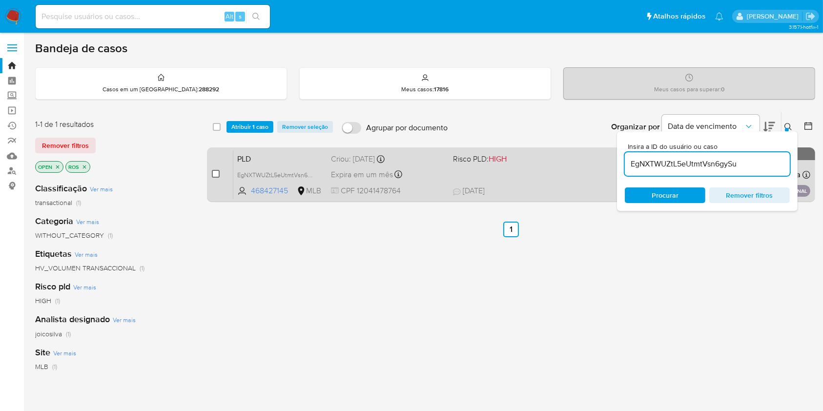
click at [217, 172] on input "checkbox" at bounding box center [216, 174] width 8 height 8
checkbox input "true"
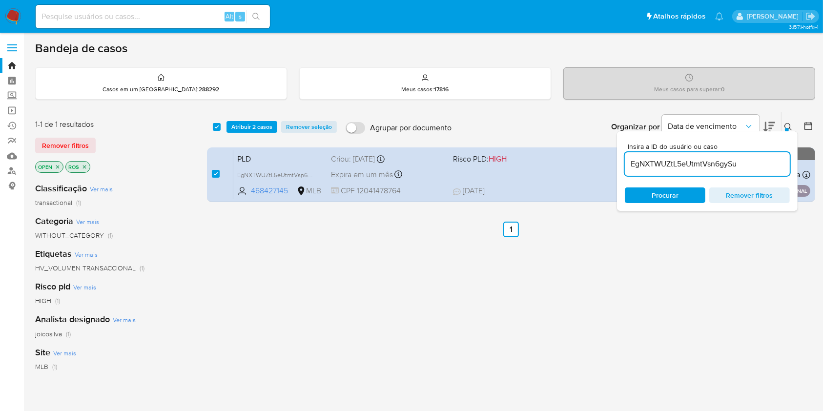
click at [703, 167] on input "EgNXTWUZtL5eUtmtVsn6gySu" at bounding box center [707, 164] width 165 height 13
type input "bgh2NzeAElAGbCAxvLupW0nu"
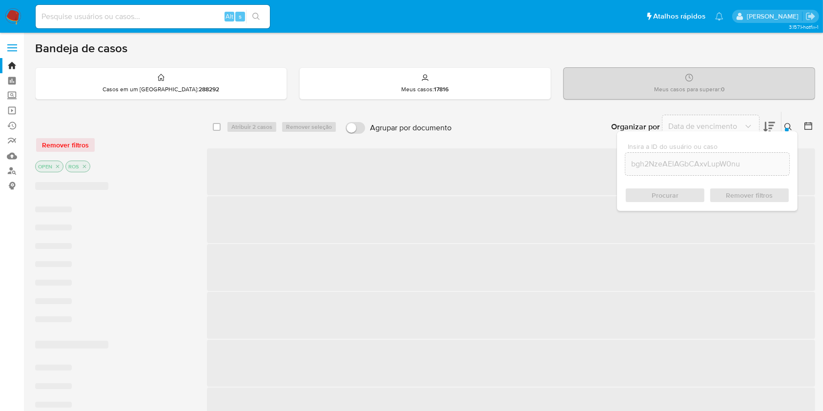
checkbox input "false"
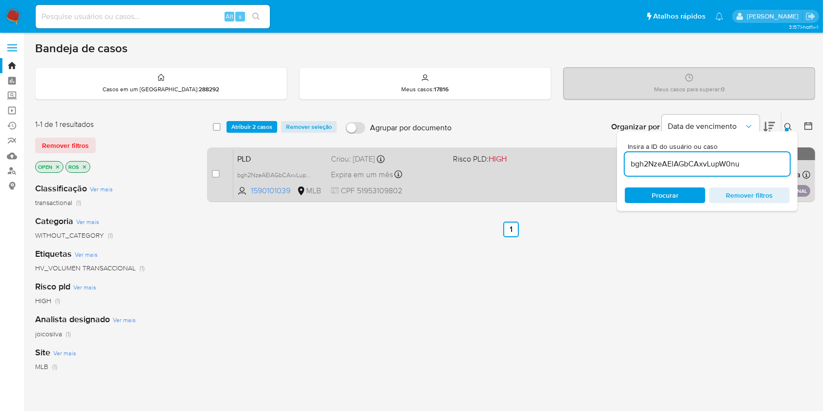
drag, startPoint x: 218, startPoint y: 172, endPoint x: 234, endPoint y: 168, distance: 16.6
click at [218, 172] on input "checkbox" at bounding box center [216, 174] width 8 height 8
checkbox input "true"
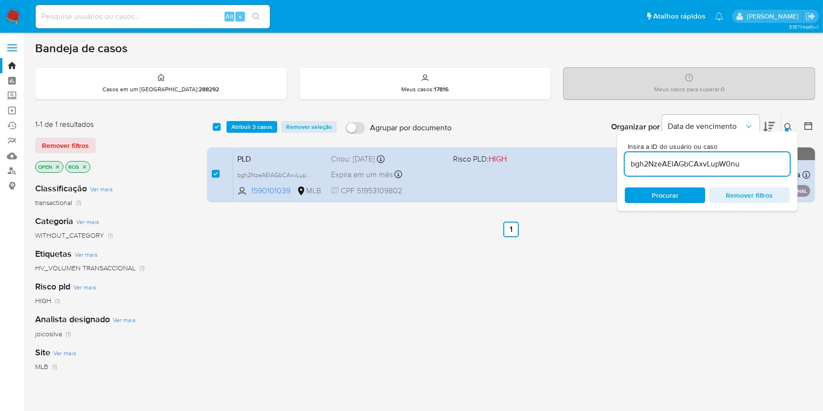
click at [648, 162] on input "bgh2NzeAElAGbCAxvLupW0nu" at bounding box center [707, 164] width 165 height 13
type input "Q5R63Hq5kLdaB0XwGVJ23xlq"
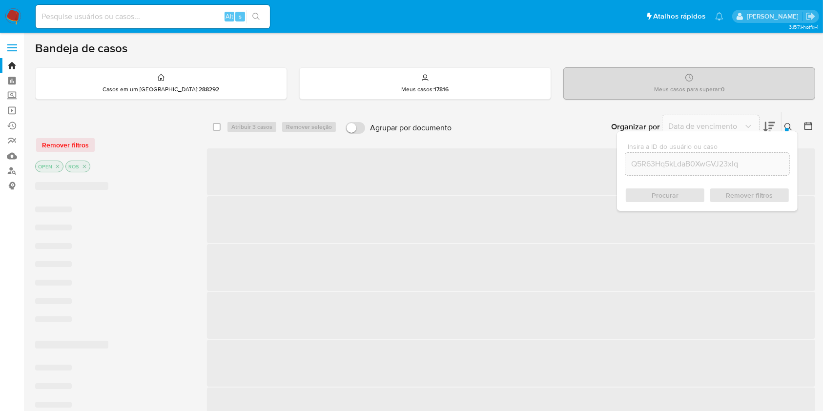
checkbox input "false"
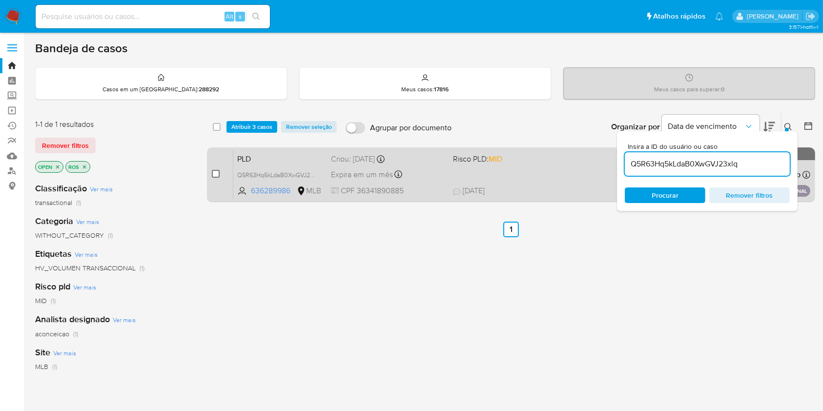
click at [219, 173] on input "checkbox" at bounding box center [216, 174] width 8 height 8
checkbox input "true"
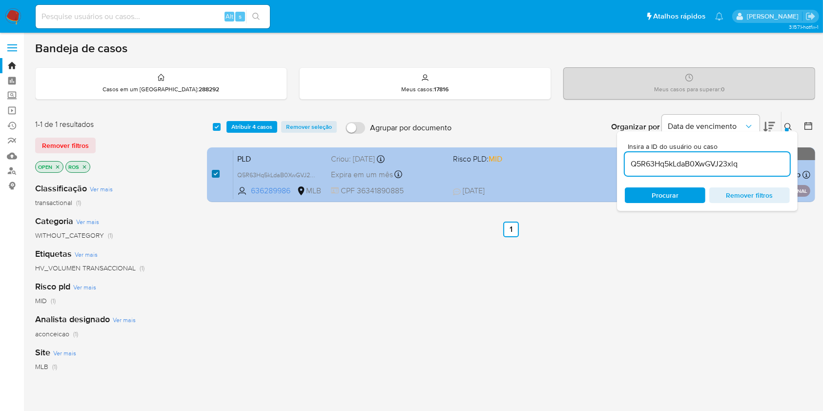
click at [214, 170] on input "checkbox" at bounding box center [216, 174] width 8 height 8
checkbox input "false"
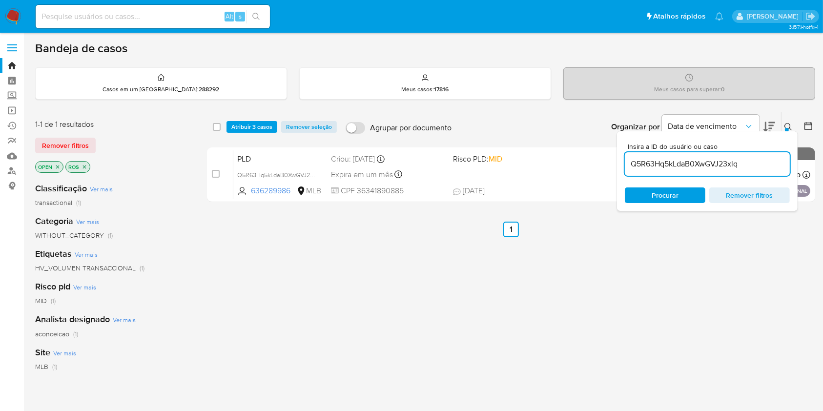
click at [713, 161] on input "Q5R63Hq5kLdaB0XwGVJ23xlq" at bounding box center [707, 164] width 165 height 13
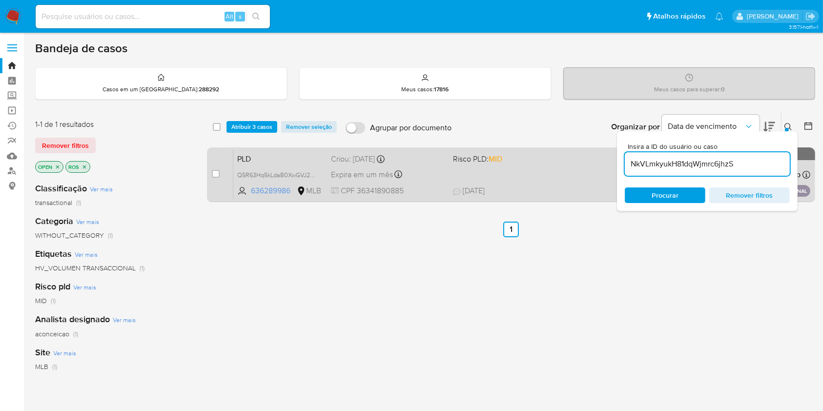
type input "NkVLmkyukH81dqWjmrc6jhzS"
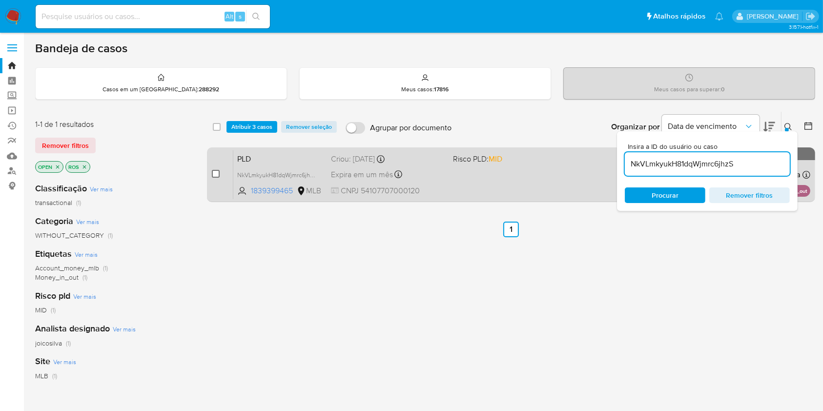
click at [214, 176] on input "checkbox" at bounding box center [216, 174] width 8 height 8
checkbox input "true"
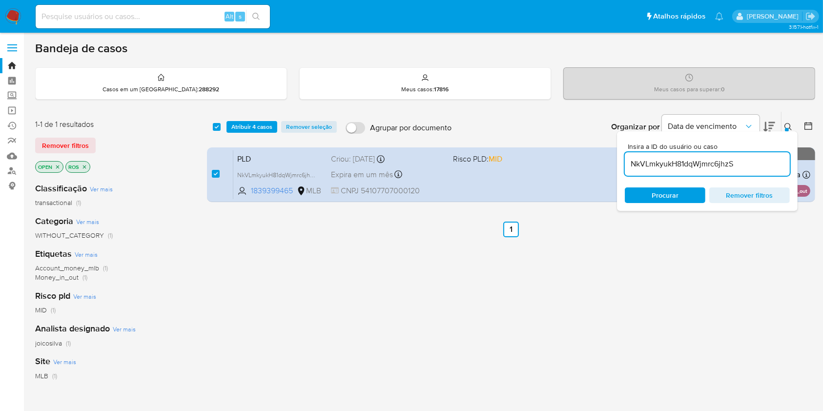
click at [629, 164] on input "NkVLmkyukH81dqWjmrc6jhzS" at bounding box center [707, 164] width 165 height 13
click at [631, 166] on input "NkVLmkyukH81dqWjmrc6jhzS" at bounding box center [707, 164] width 165 height 13
type input "2kwCdtx036LvUL6bPBxgGM28"
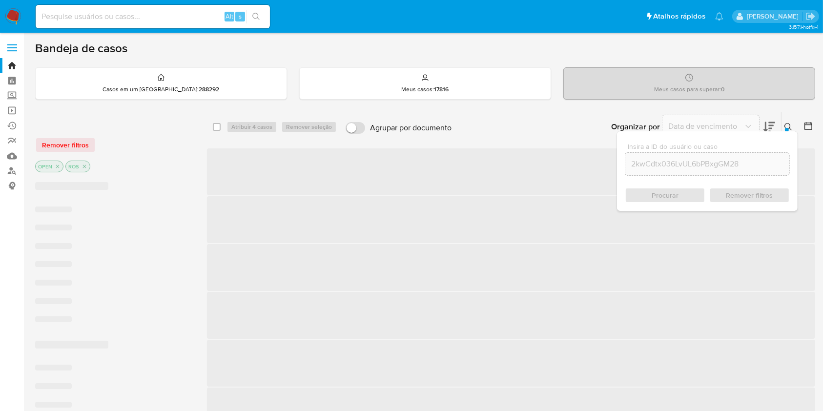
checkbox input "false"
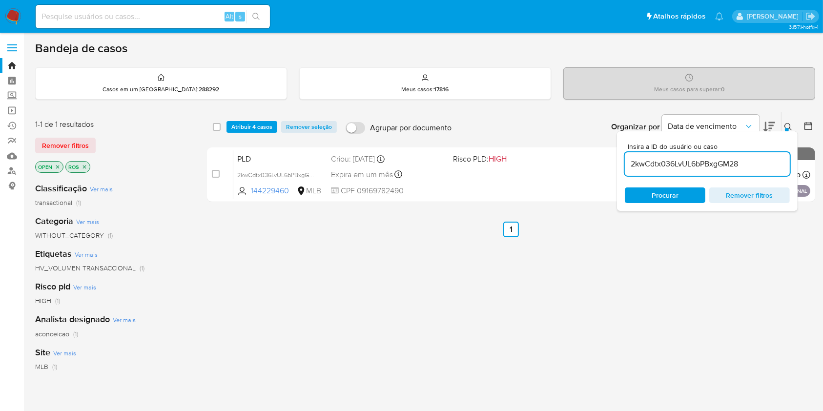
click at [665, 171] on div "2kwCdtx036LvUL6bPBxgGM28" at bounding box center [707, 163] width 165 height 23
click at [665, 170] on div "2kwCdtx036LvUL6bPBxgGM28" at bounding box center [707, 163] width 165 height 23
click at [664, 160] on input "2kwCdtx036LvUL6bPBxgGM28" at bounding box center [707, 164] width 165 height 13
paste input "HNfDly03eYzqHNy72URvA0Fh"
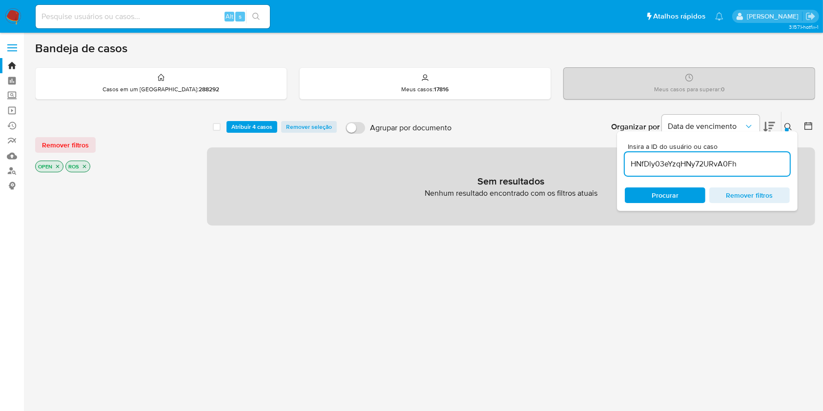
click at [669, 162] on input "HNfDly03eYzqHNy72URvA0Fh" at bounding box center [707, 164] width 165 height 13
paste input "6d6ufgYuYyOAjzgDfkxyQXB"
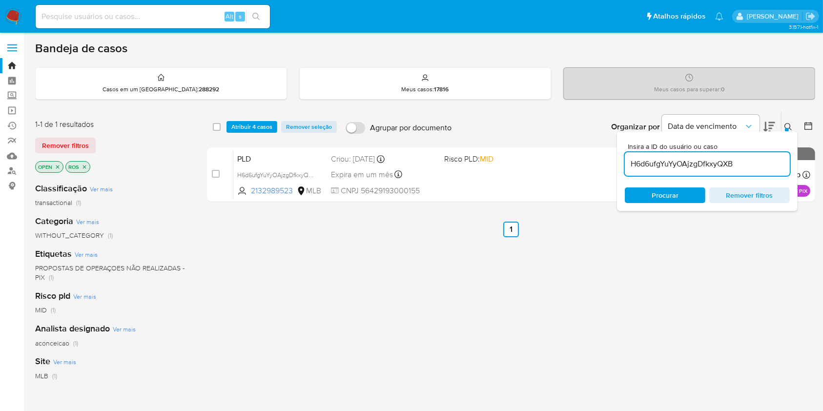
click at [688, 167] on input "H6d6ufgYuYyOAjzgDfkxyQXB" at bounding box center [707, 164] width 165 height 13
paste input "0k1qpBQnPWLOtqr44ycQPHh4"
type input "0k1qpBQnPWLOtqr44ycQPHh4"
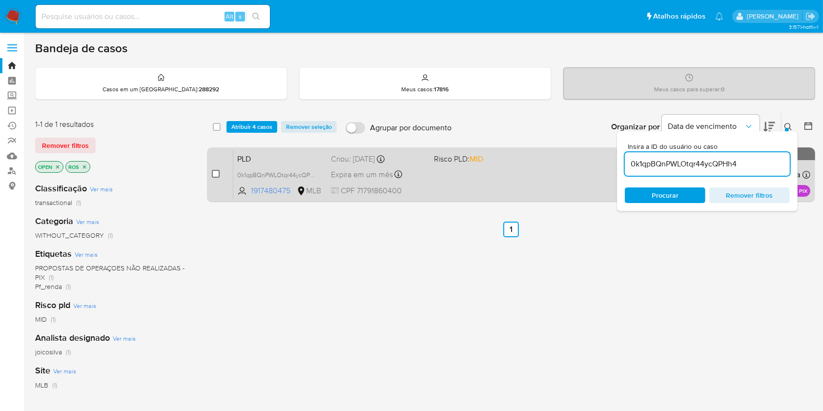
click at [216, 176] on input "checkbox" at bounding box center [216, 174] width 8 height 8
checkbox input "true"
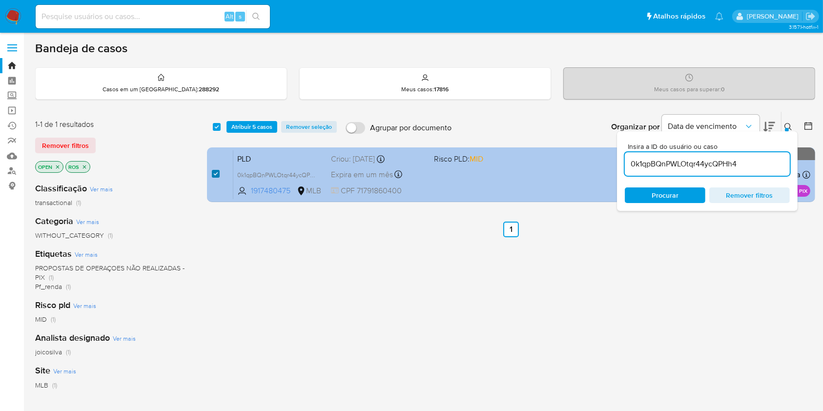
checkbox input "true"
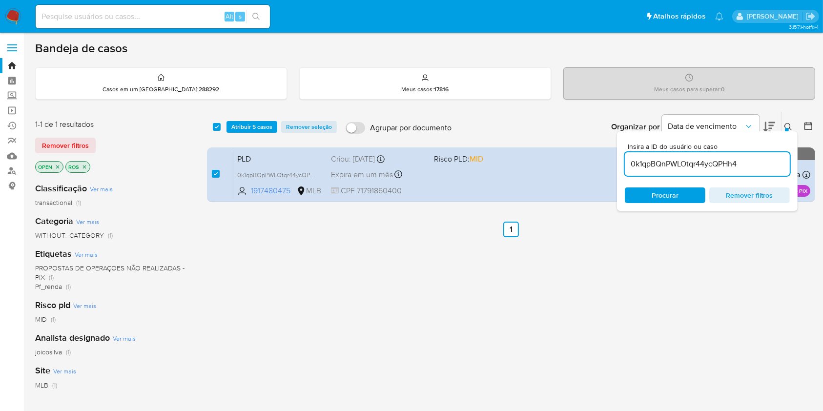
click at [664, 170] on div "0k1qpBQnPWLOtqr44ycQPHh4" at bounding box center [707, 163] width 165 height 23
click at [663, 162] on input "0k1qpBQnPWLOtqr44ycQPHh4" at bounding box center [707, 164] width 165 height 13
paste input "xyAjAw7UgHjYudRkpbKrsoJ1"
type input "xyAjAw7UgHjYudRkpbKrsoJ1"
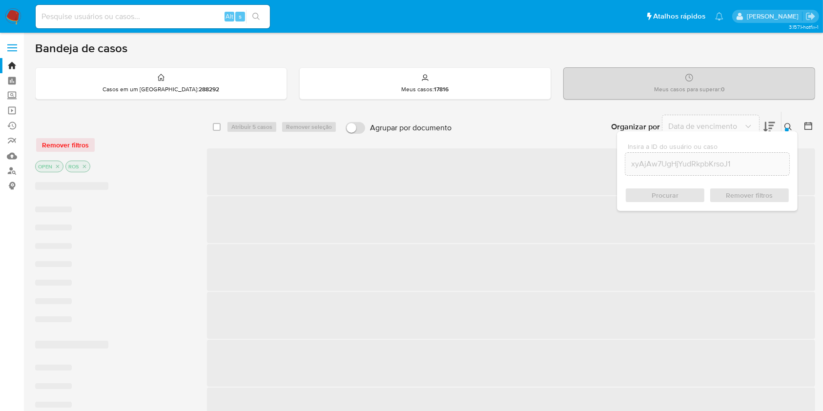
checkbox input "false"
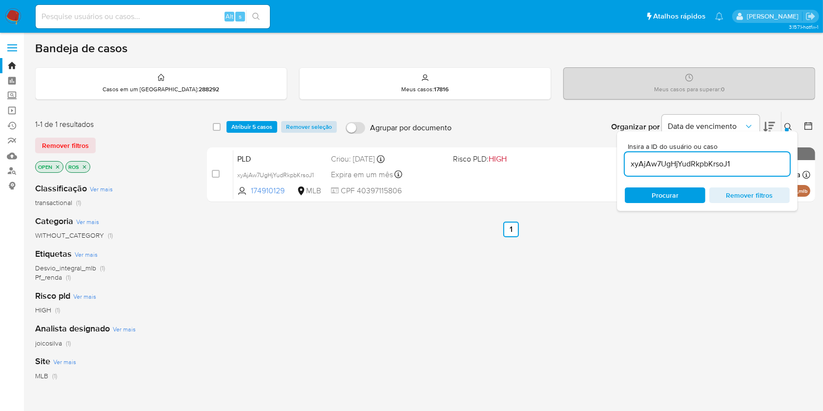
drag, startPoint x: 217, startPoint y: 180, endPoint x: 301, endPoint y: 123, distance: 100.6
click at [217, 181] on div "case-item-checkbox Incapaz de atribuir o caso" at bounding box center [222, 174] width 21 height 49
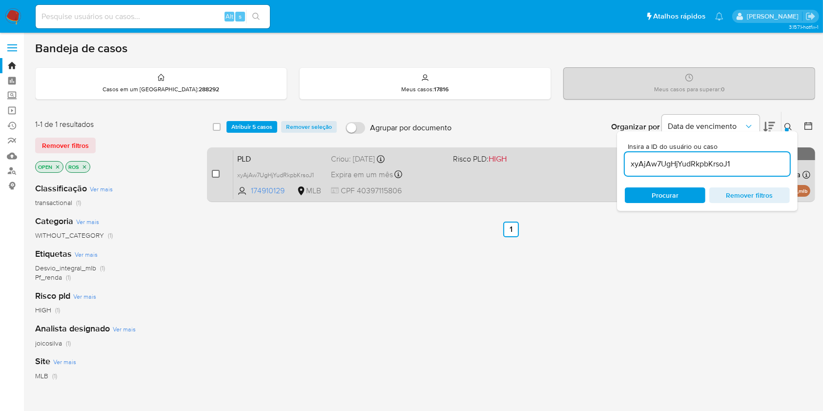
click at [218, 175] on input "checkbox" at bounding box center [216, 174] width 8 height 8
checkbox input "true"
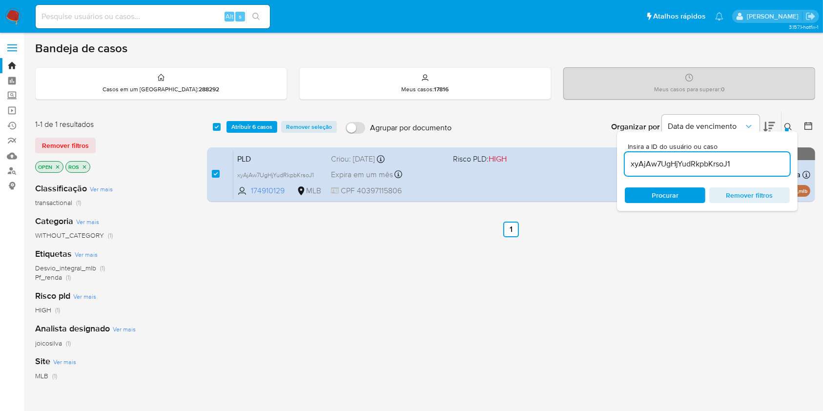
click at [730, 162] on input "xyAjAw7UgHjYudRkpbKrsoJ1" at bounding box center [707, 164] width 165 height 13
type input "DPTu4mh5mfkEZKc6zC0mXBQl"
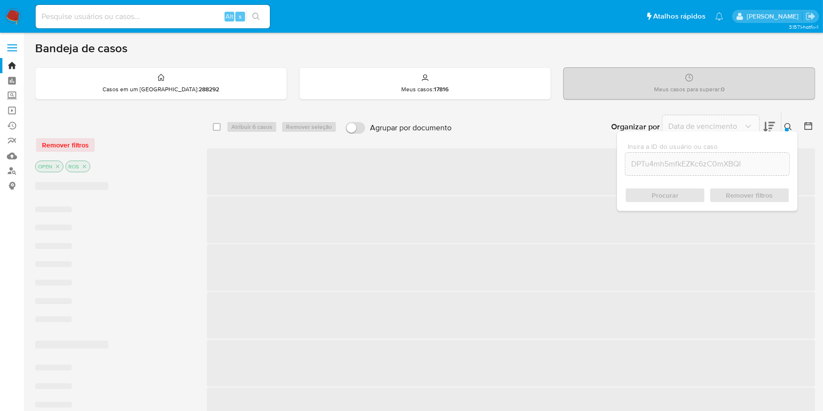
checkbox input "false"
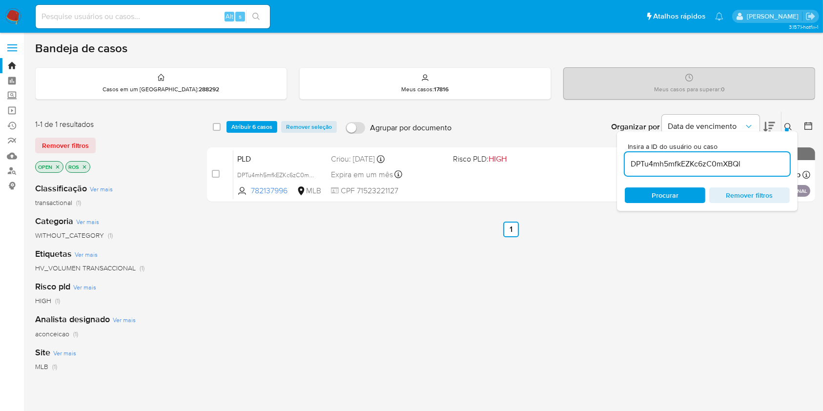
click at [689, 164] on input "DPTu4mh5mfkEZKc6zC0mXBQl" at bounding box center [707, 164] width 165 height 13
paste input "PQw2nKI0dfs85kwWs9yhPtcC"
type input "PQw2nKI0dfs85kwWs9yhPtcC"
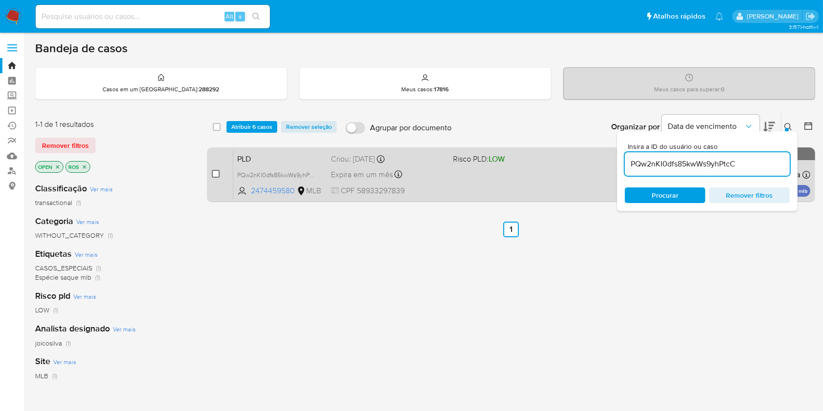
click at [213, 177] on input "checkbox" at bounding box center [216, 174] width 8 height 8
checkbox input "true"
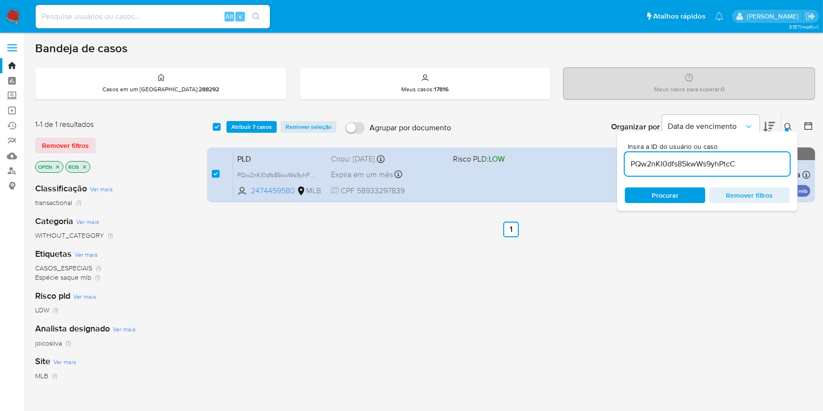
click at [690, 164] on input "PQw2nKI0dfs85kwWs9yhPtcC" at bounding box center [707, 164] width 165 height 13
type input "OX5361Fj5PnyDXldePBag2qd"
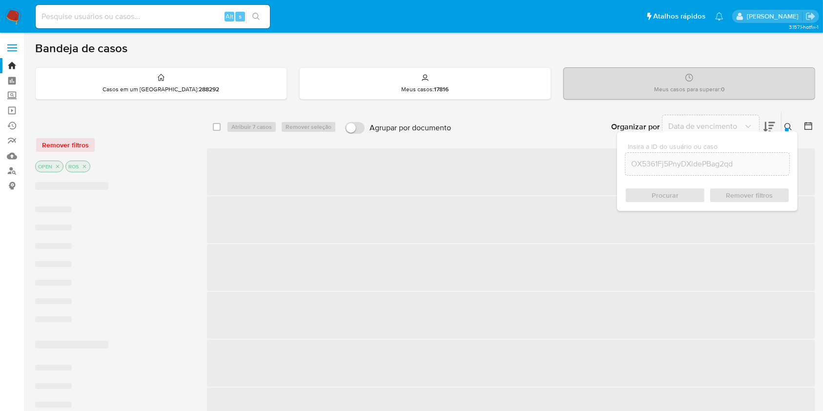
checkbox input "false"
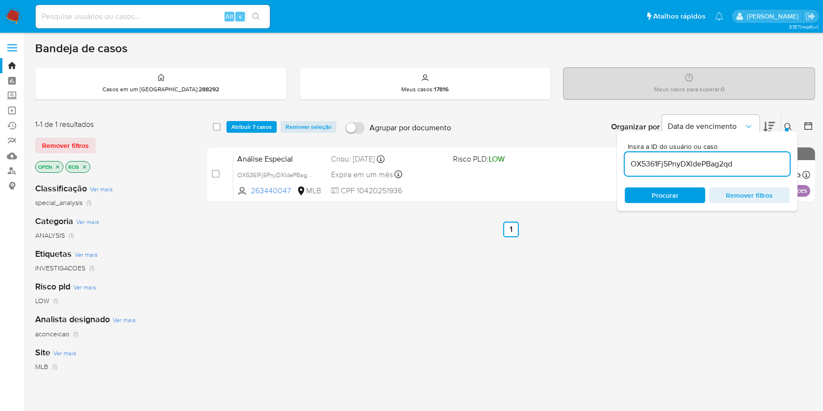
click at [780, 129] on div "Organizar por Data de vencimento" at bounding box center [692, 127] width 178 height 30
click at [785, 125] on icon at bounding box center [787, 126] width 7 height 7
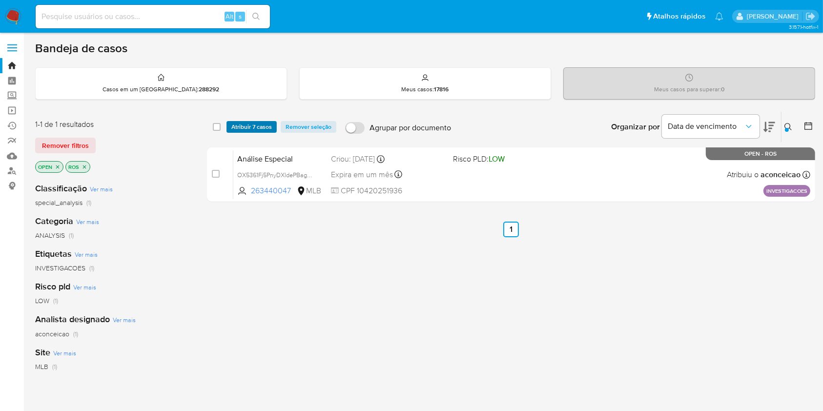
click at [247, 125] on span "Atribuir 7 casos" at bounding box center [251, 127] width 41 height 10
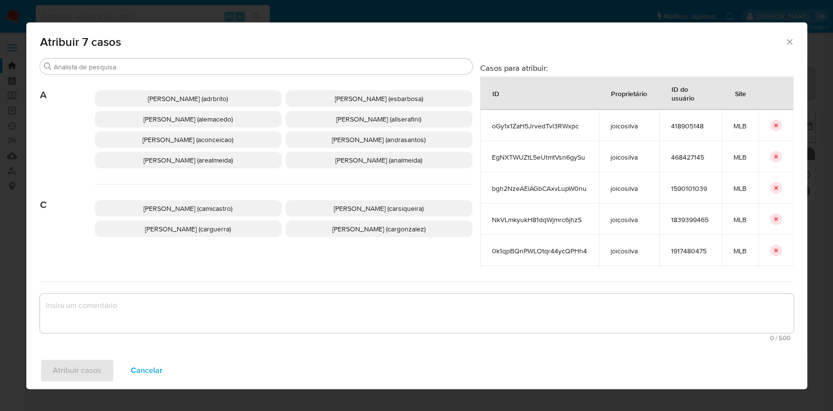
click at [231, 144] on p "Ana Cristina Da Conceicao (aconceicao)" at bounding box center [188, 139] width 187 height 17
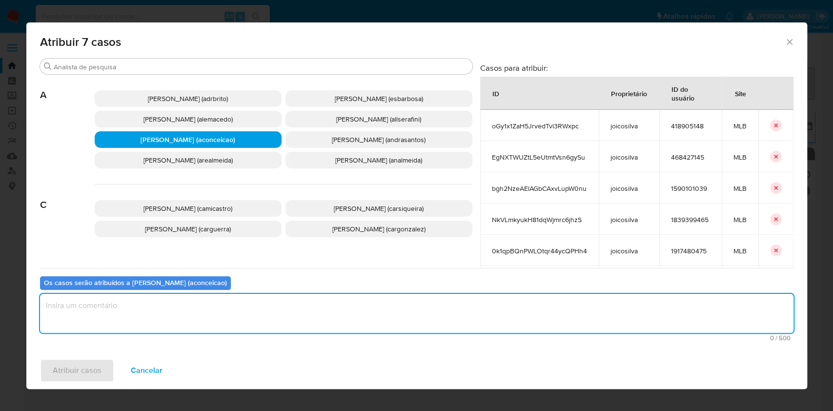
click at [270, 305] on textarea "assign-modal" at bounding box center [417, 313] width 754 height 39
type textarea "ok"
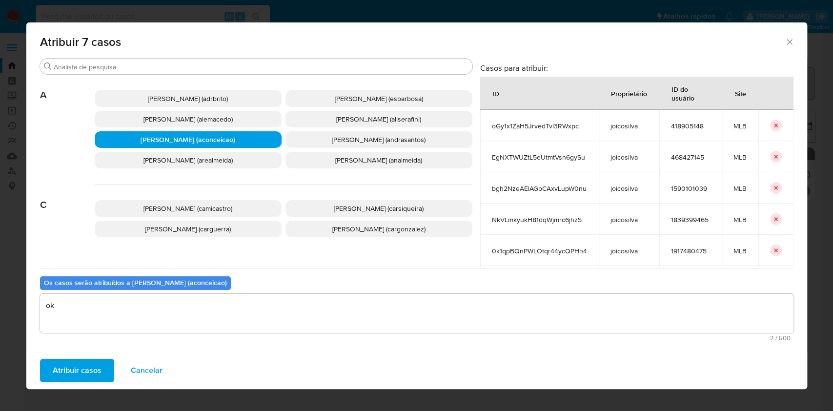
click at [90, 371] on span "Atribuir casos" at bounding box center [77, 370] width 49 height 21
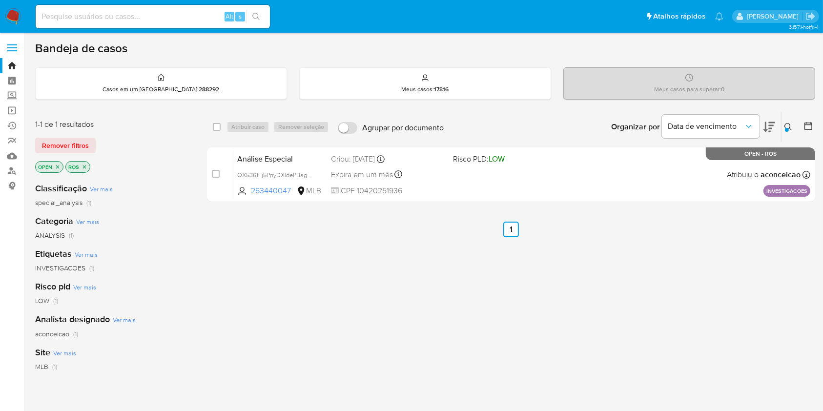
drag, startPoint x: 793, startPoint y: 128, endPoint x: 784, endPoint y: 135, distance: 10.7
click at [792, 129] on icon at bounding box center [788, 127] width 8 height 8
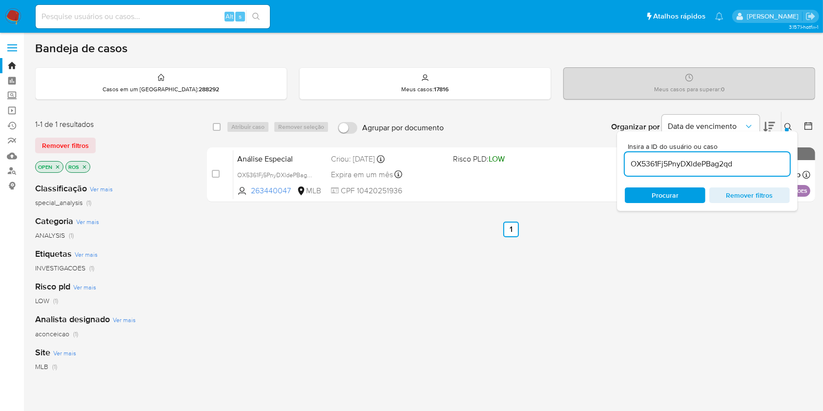
click at [764, 166] on input "OX5361Fj5PnyDXldePBag2qd" at bounding box center [707, 164] width 165 height 13
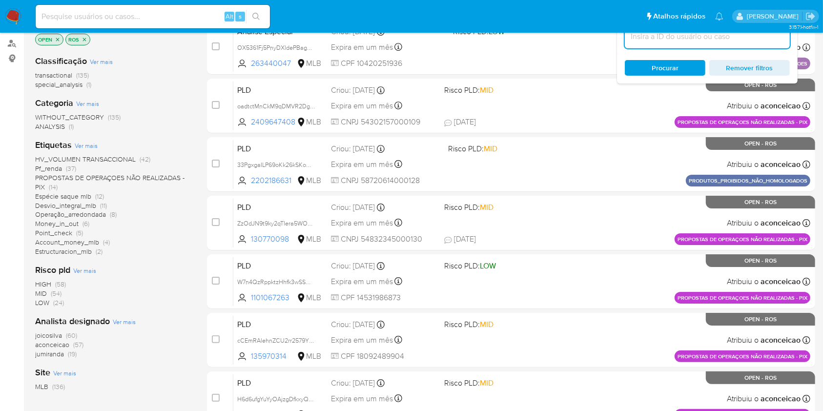
scroll to position [130, 0]
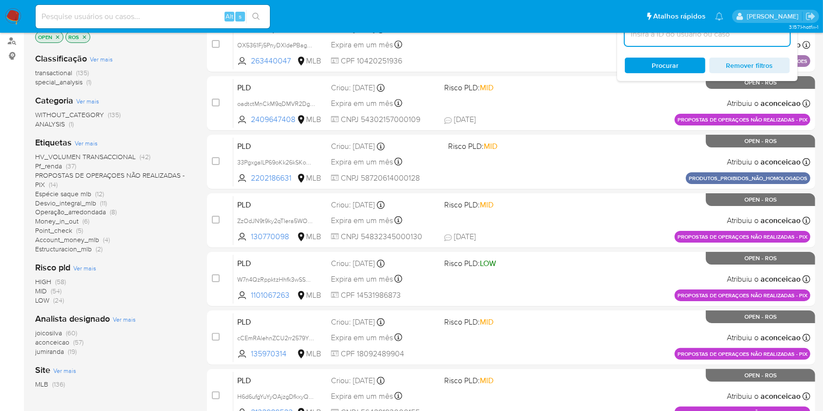
click at [68, 332] on span "(60)" at bounding box center [71, 333] width 11 height 10
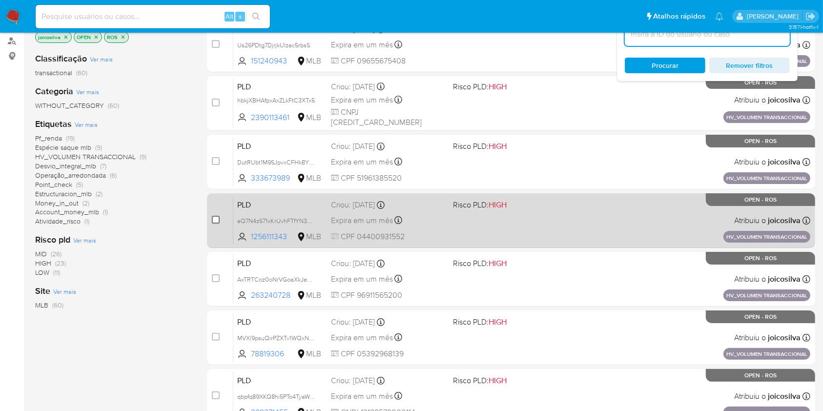
click at [216, 219] on input "checkbox" at bounding box center [216, 220] width 8 height 8
checkbox input "true"
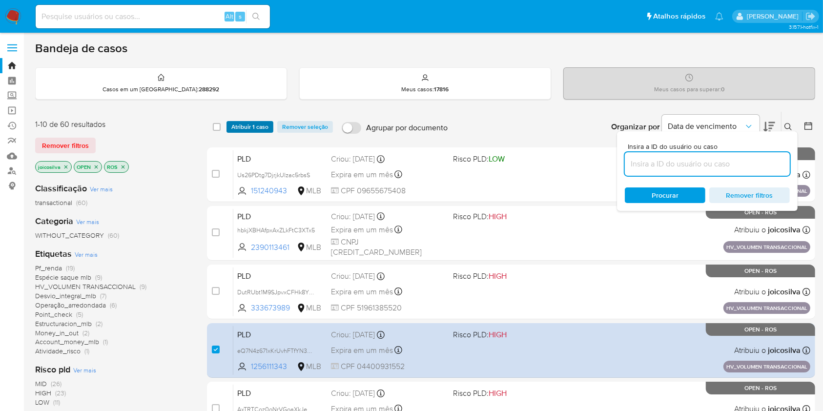
click at [257, 124] on span "Atribuir 1 caso" at bounding box center [249, 127] width 37 height 10
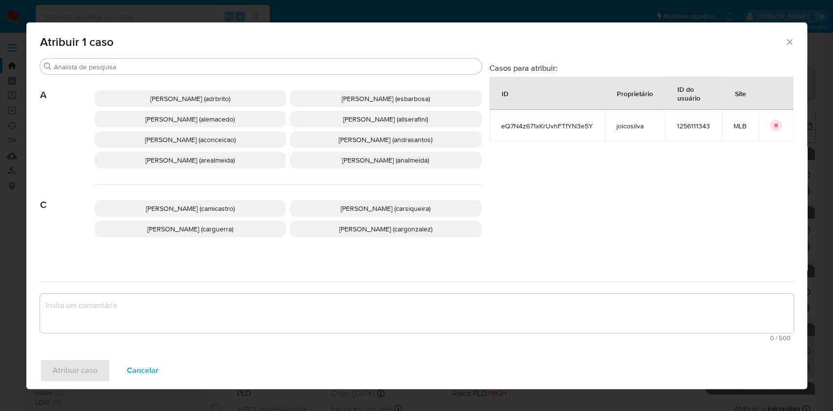
click at [219, 139] on span "Ana Cristina Da Conceicao (aconceicao)" at bounding box center [190, 140] width 91 height 10
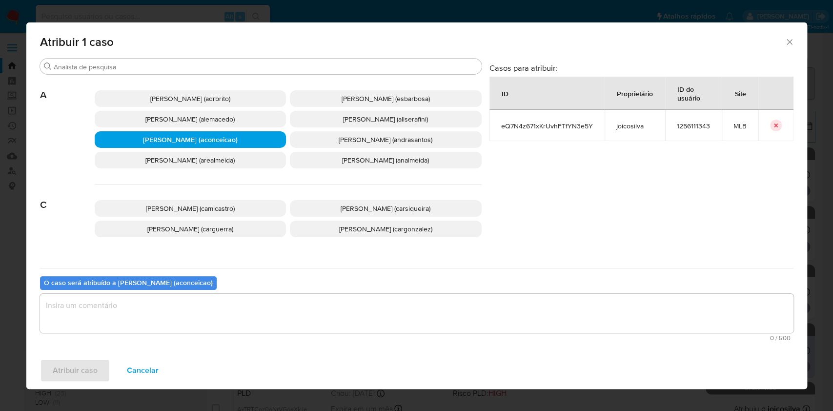
click at [284, 324] on textarea "assign-modal" at bounding box center [417, 313] width 754 height 39
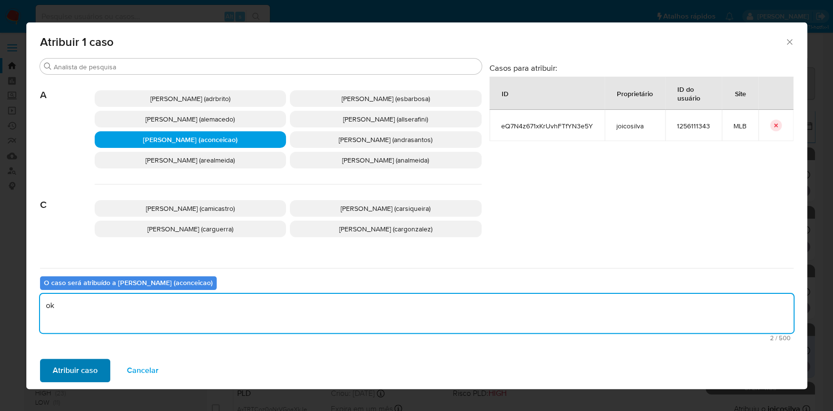
type textarea "ok"
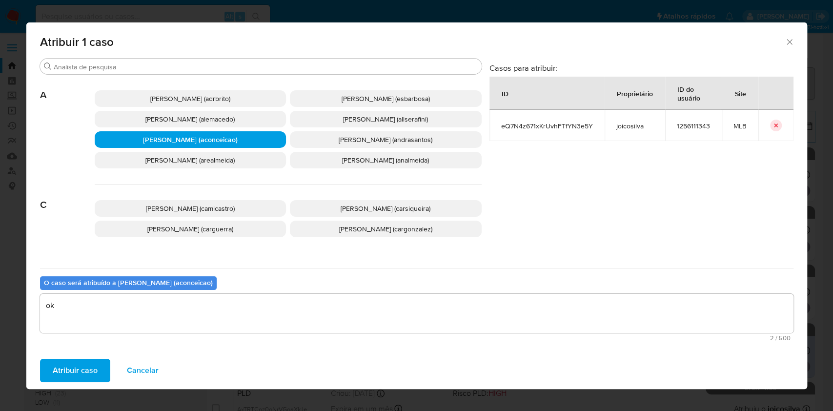
click at [88, 374] on span "Atribuir caso" at bounding box center [75, 370] width 45 height 21
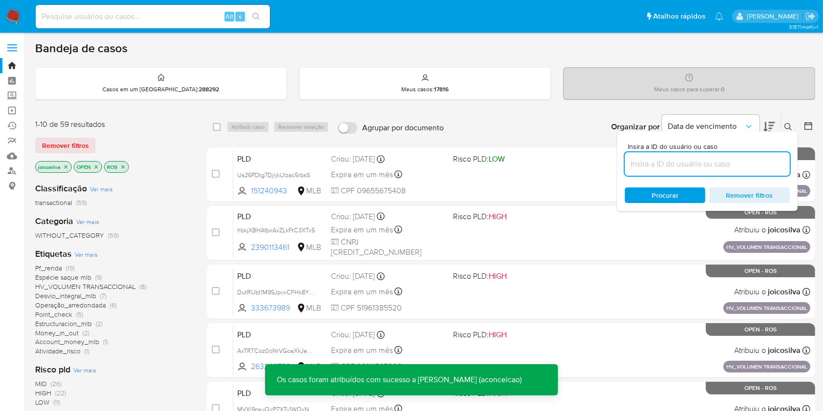
click at [66, 165] on icon "close-filter" at bounding box center [65, 166] width 3 height 3
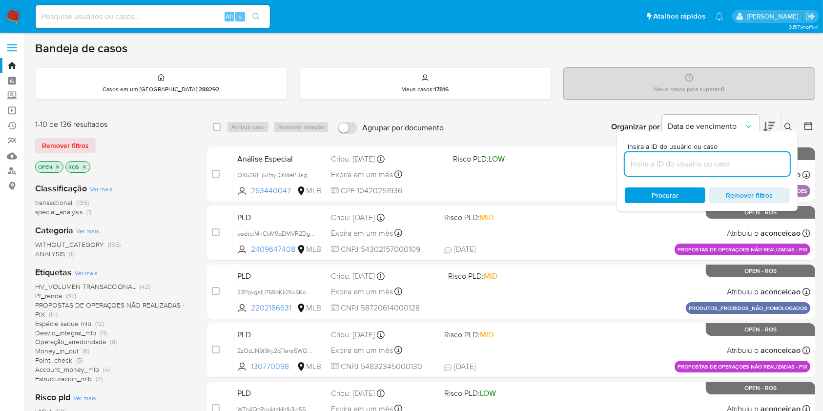
click at [750, 167] on input at bounding box center [707, 164] width 165 height 13
paste input "HNfDly03eYzqHNy72URvA0Fh"
type input "HNfDly03eYzqHNy72URvA0Fh"
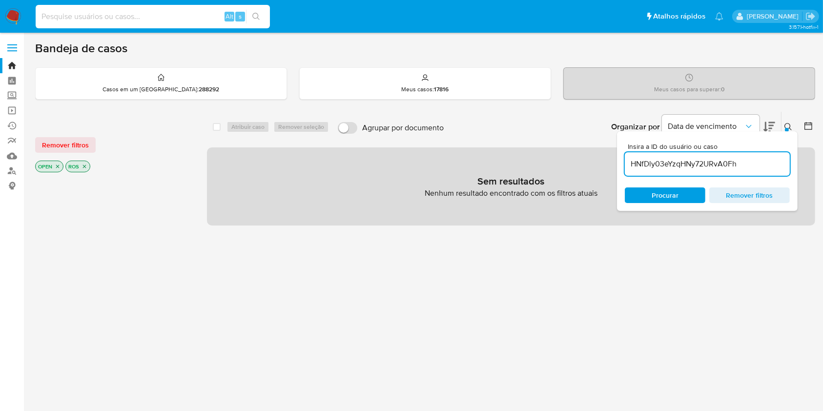
paste input "HNfDly03eYzqHNy72URvA0Fh"
click at [149, 21] on input "HNfDly03eYzqHNy72URvA0Fh" at bounding box center [153, 16] width 234 height 13
type input "HNfDly03eYzqHNy72URvA0Fh"
click at [257, 13] on icon "search-icon" at bounding box center [256, 17] width 8 height 8
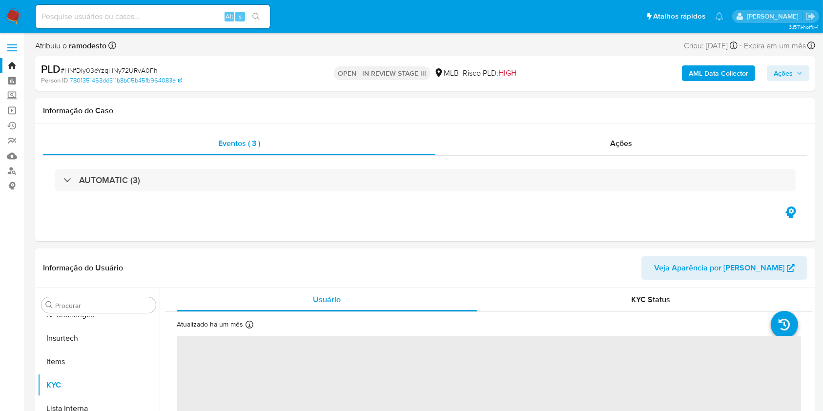
scroll to position [436, 0]
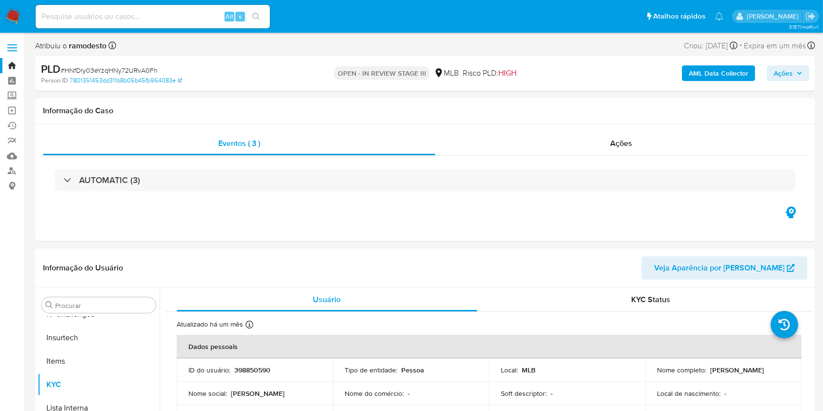
select select "10"
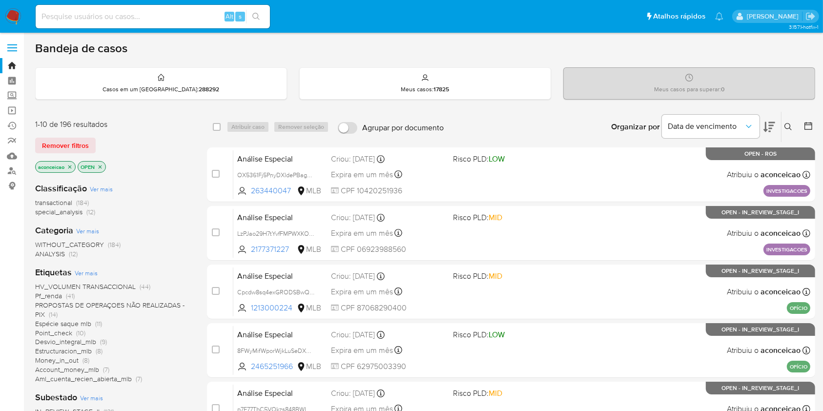
click at [72, 166] on icon "close-filter" at bounding box center [70, 167] width 6 height 6
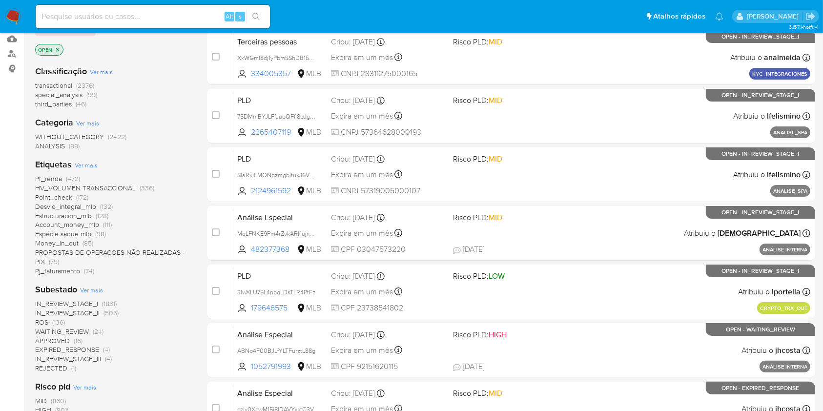
scroll to position [130, 0]
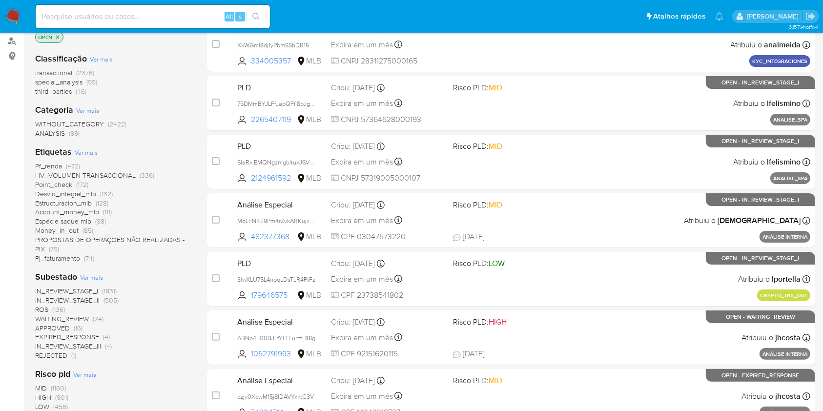
click at [60, 309] on span "(136)" at bounding box center [58, 310] width 13 height 10
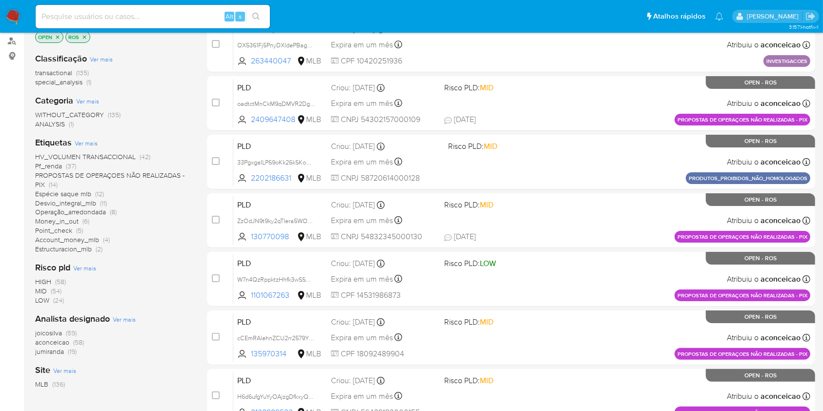
click at [59, 331] on span "joicosilva" at bounding box center [48, 333] width 27 height 10
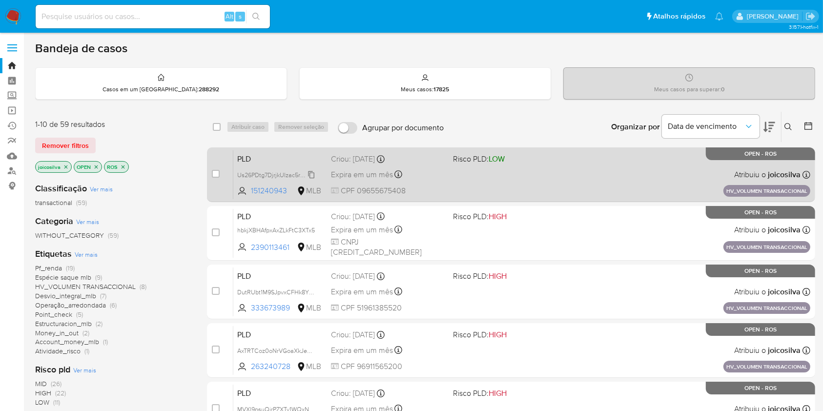
click at [314, 171] on icon at bounding box center [312, 175] width 8 height 8
click at [217, 174] on input "checkbox" at bounding box center [216, 174] width 8 height 8
checkbox input "true"
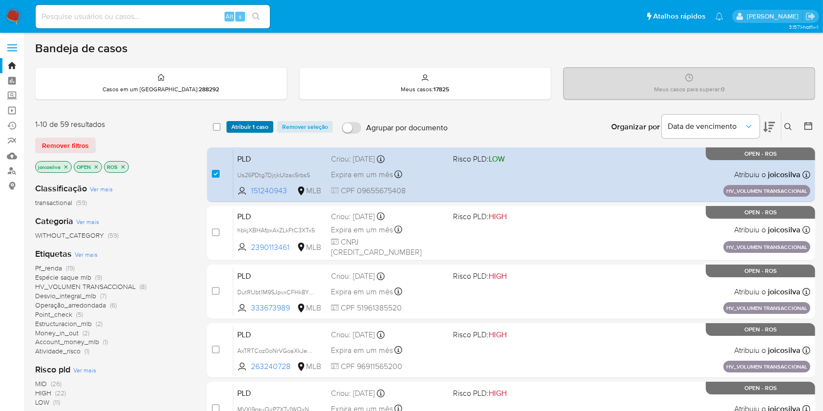
click at [267, 125] on span "Atribuir 1 caso" at bounding box center [249, 127] width 37 height 10
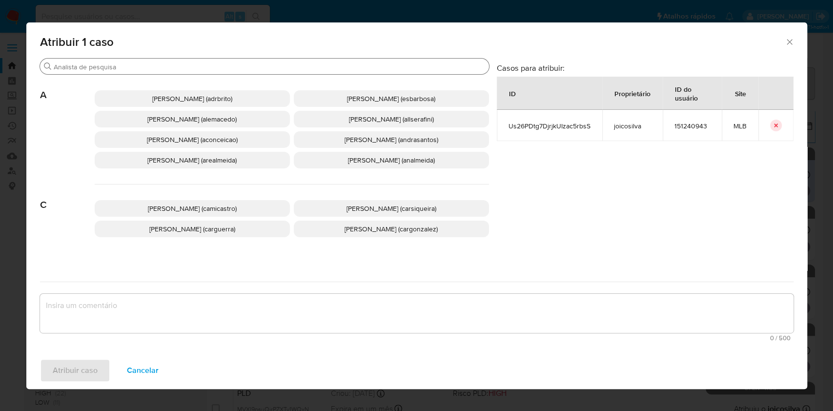
click at [211, 65] on input "Procurar" at bounding box center [269, 66] width 431 height 9
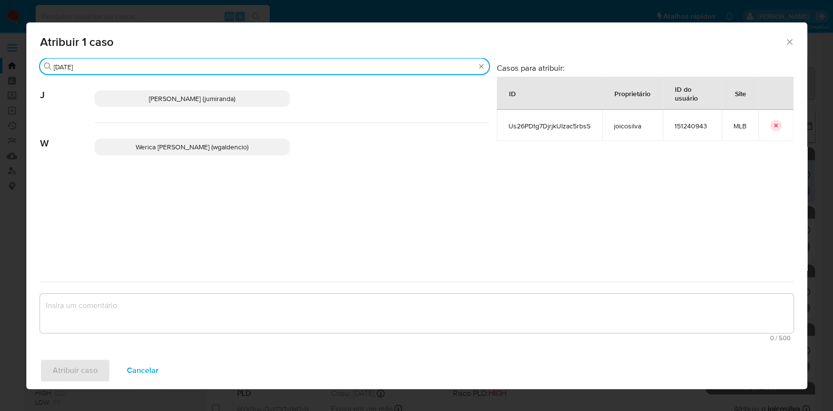
type input "jul"
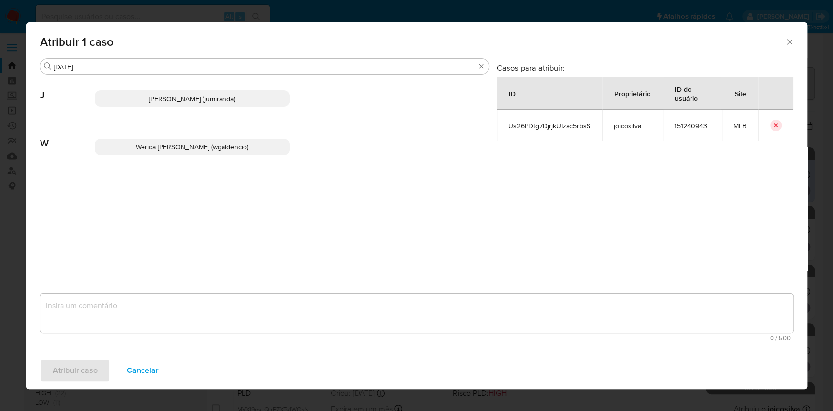
click at [195, 100] on span "Juliane Cavalcante Miranda (jumiranda)" at bounding box center [192, 99] width 86 height 10
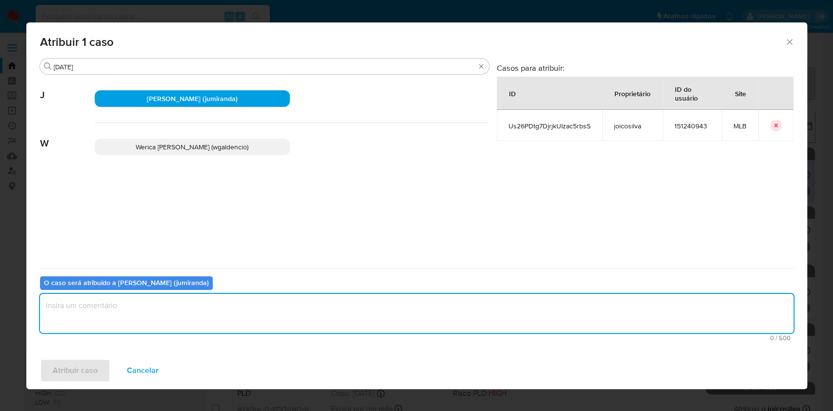
click at [261, 320] on textarea "assign-modal" at bounding box center [417, 313] width 754 height 39
type textarea "ok"
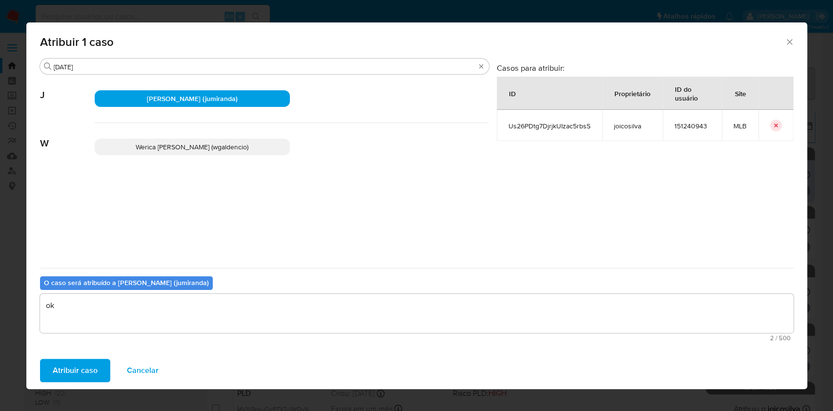
click at [98, 365] on button "Atribuir caso" at bounding box center [75, 370] width 70 height 23
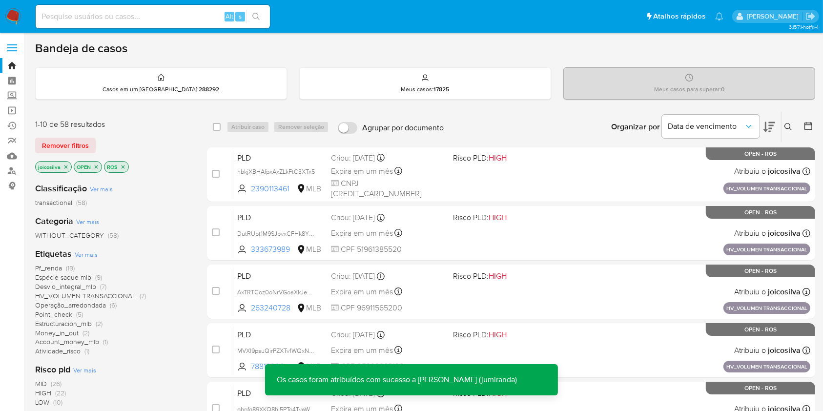
click at [64, 168] on icon "close-filter" at bounding box center [66, 167] width 6 height 6
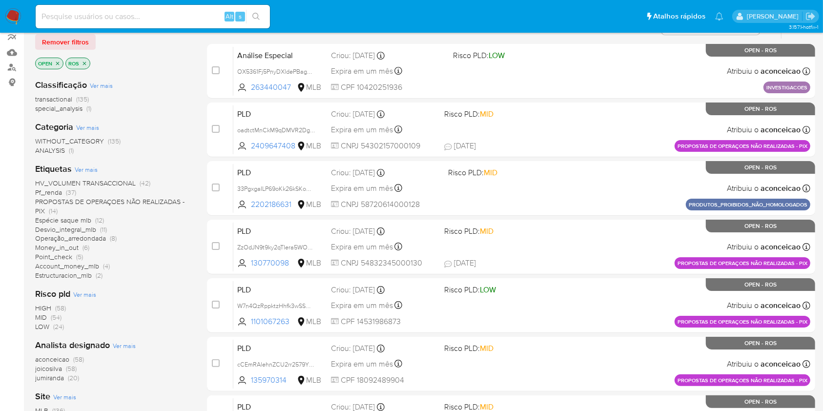
scroll to position [195, 0]
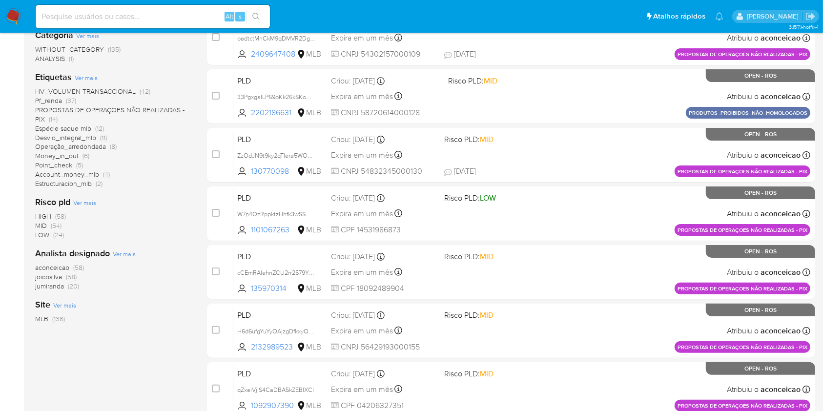
click at [74, 264] on span "(58)" at bounding box center [78, 268] width 11 height 10
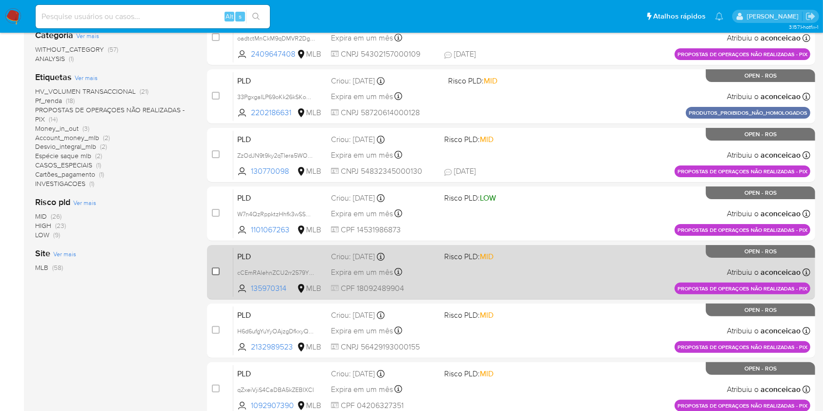
click at [214, 270] on input "checkbox" at bounding box center [216, 271] width 8 height 8
checkbox input "true"
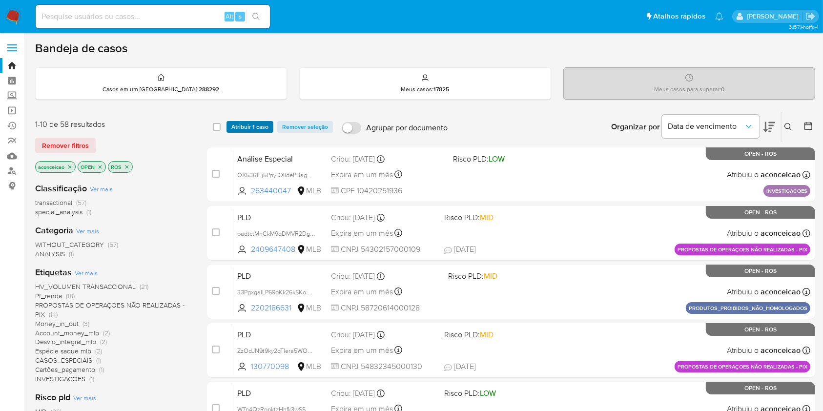
click at [268, 123] on button "Atribuir 1 caso" at bounding box center [249, 127] width 47 height 12
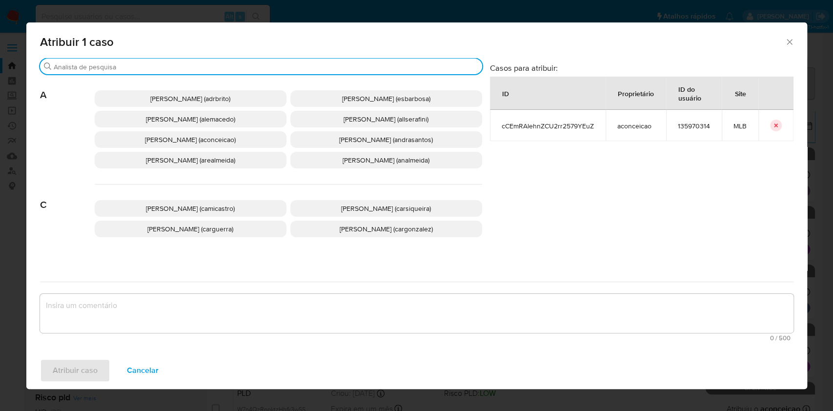
click at [208, 66] on input "Procurar" at bounding box center [266, 66] width 425 height 9
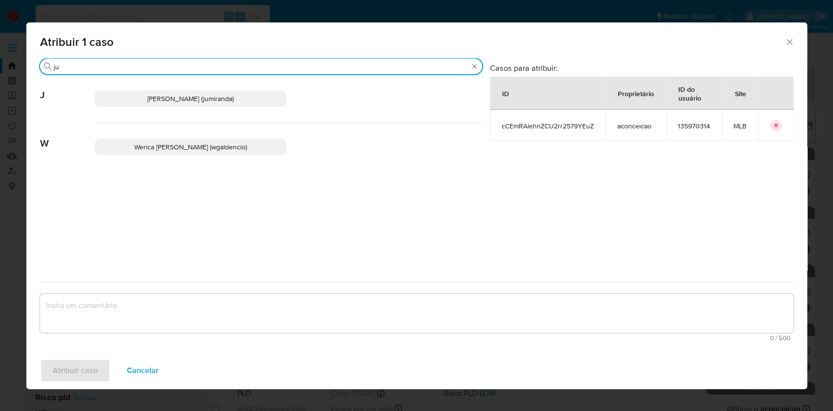
type input "ju"
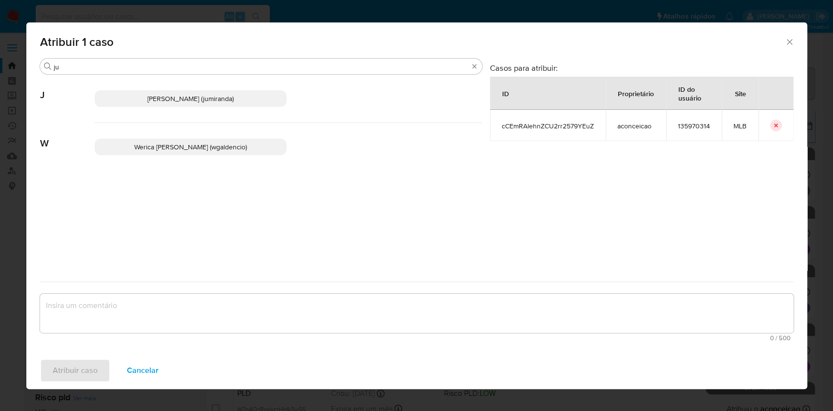
click at [203, 101] on span "Juliane Cavalcante Miranda (jumiranda)" at bounding box center [190, 99] width 86 height 10
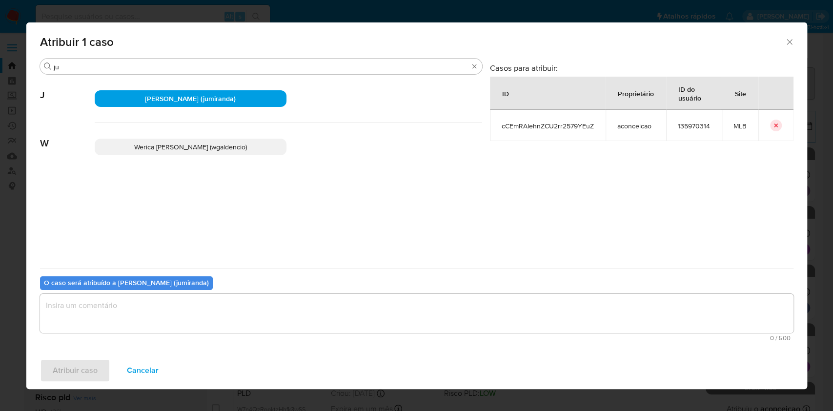
click at [240, 318] on textarea "assign-modal" at bounding box center [417, 313] width 754 height 39
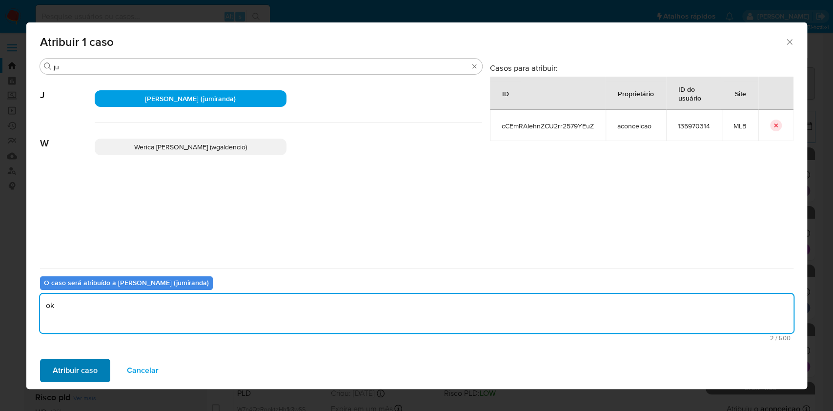
type textarea "ok"
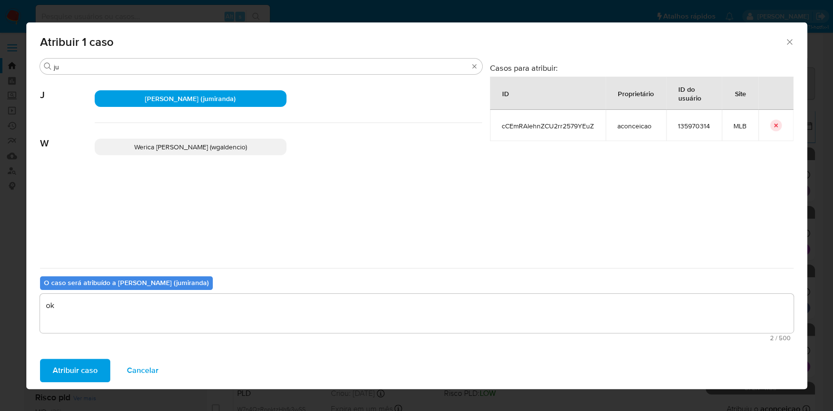
click at [93, 366] on span "Atribuir caso" at bounding box center [75, 370] width 45 height 21
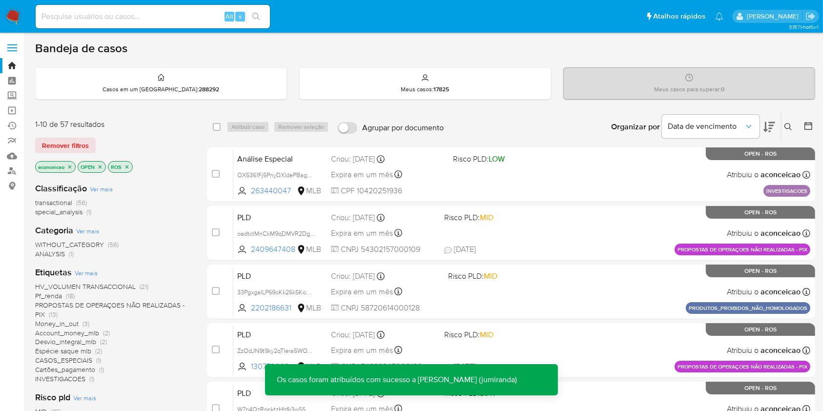
click at [71, 166] on icon "close-filter" at bounding box center [69, 166] width 3 height 3
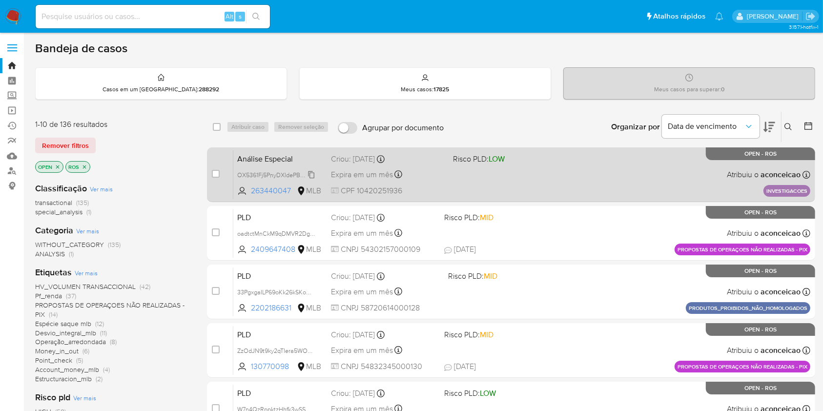
click at [312, 175] on span "OX5361Fj5PnyDXldePBag2qd" at bounding box center [277, 174] width 80 height 11
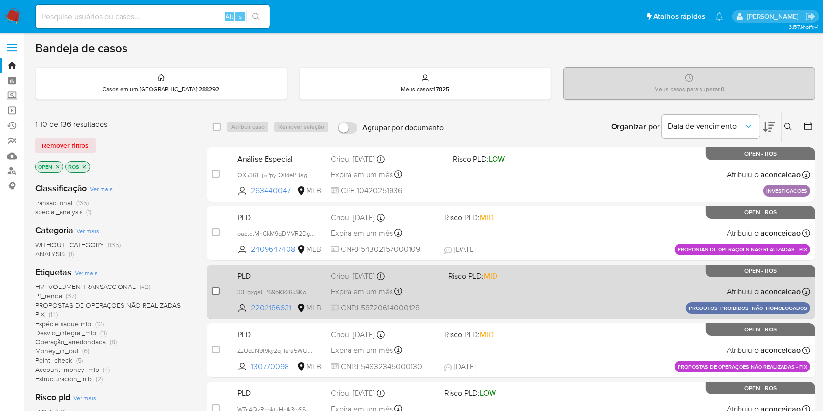
click at [217, 288] on input "checkbox" at bounding box center [216, 291] width 8 height 8
checkbox input "true"
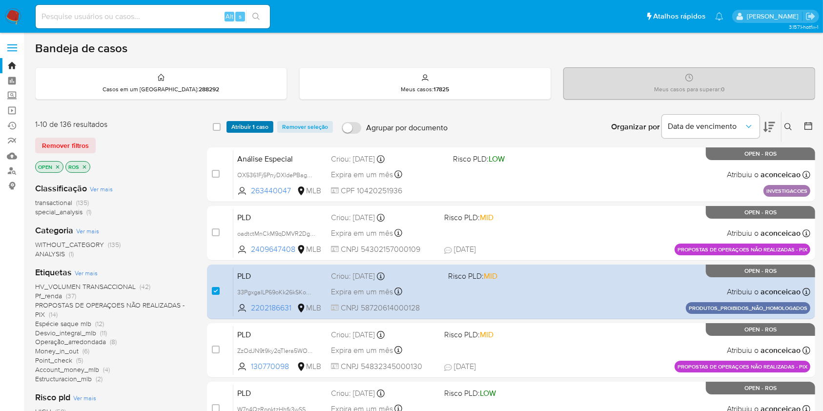
click at [239, 125] on span "Atribuir 1 caso" at bounding box center [249, 127] width 37 height 10
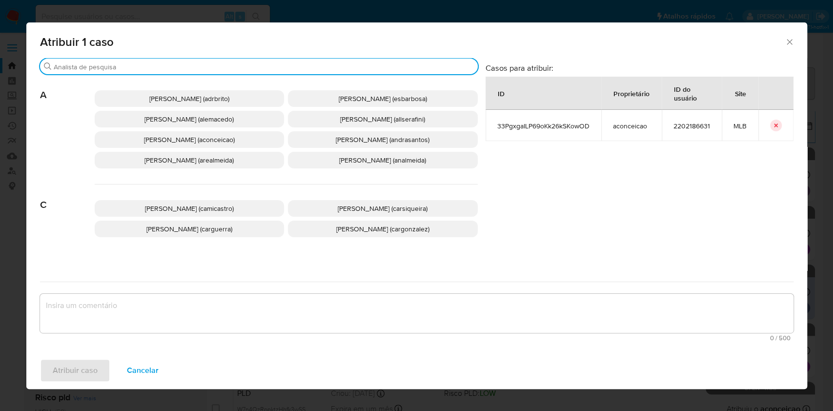
click at [215, 68] on input "Procurar" at bounding box center [264, 66] width 420 height 9
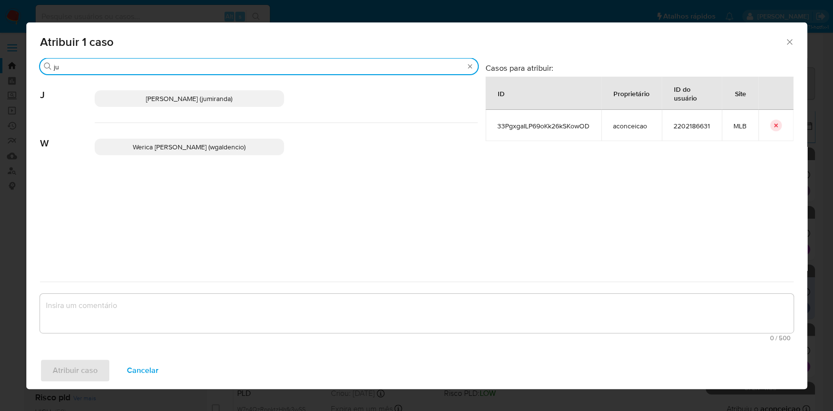
type input "ju"
click at [205, 96] on span "Juliane Cavalcante Miranda (jumiranda)" at bounding box center [189, 99] width 86 height 10
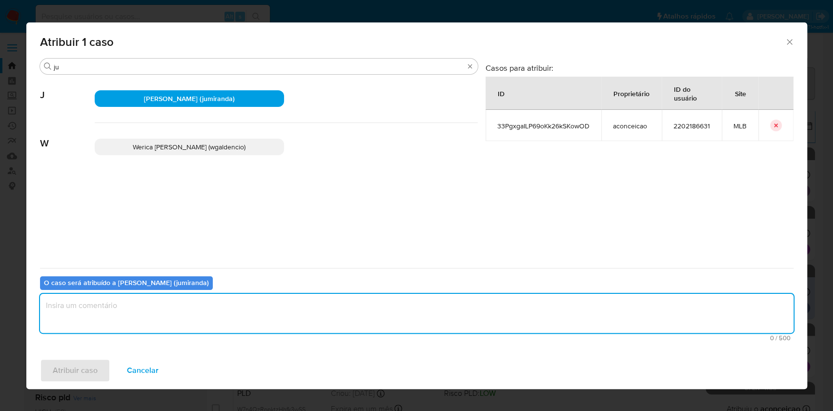
click at [273, 321] on textarea "assign-modal" at bounding box center [417, 313] width 754 height 39
type textarea "ok"
click at [86, 364] on span "Atribuir caso" at bounding box center [75, 370] width 45 height 21
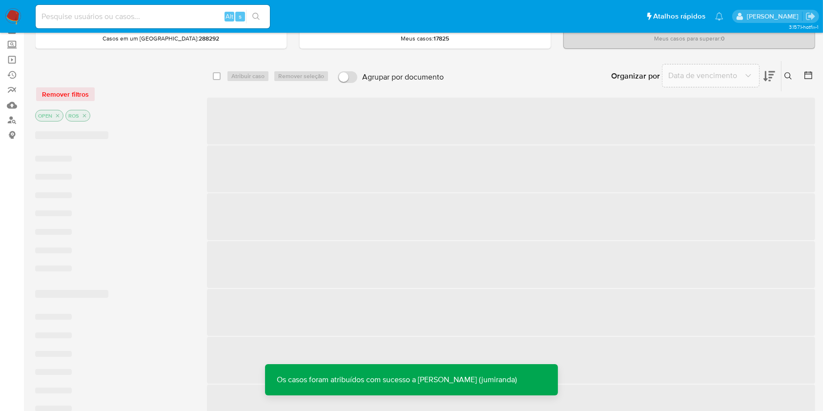
scroll to position [130, 0]
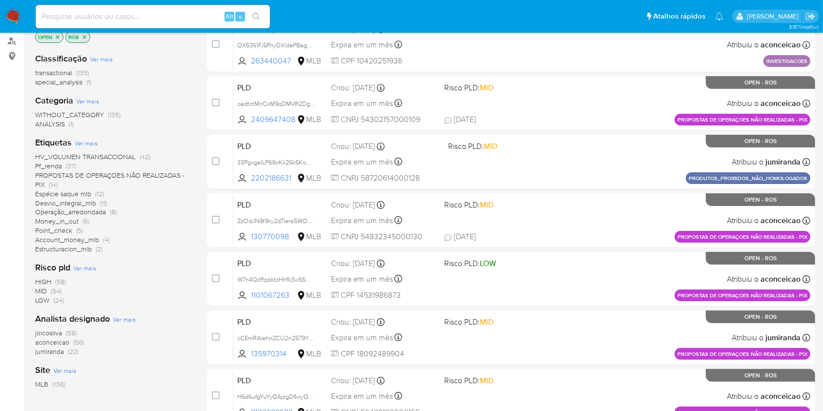
click at [88, 384] on div "MLB (136)" at bounding box center [113, 384] width 156 height 9
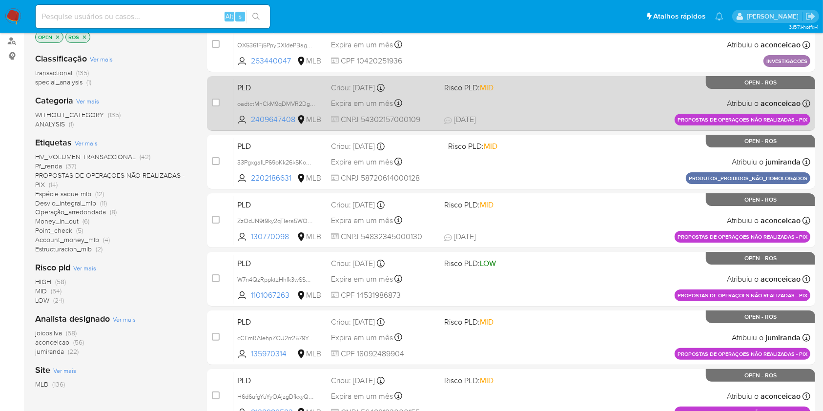
scroll to position [0, 0]
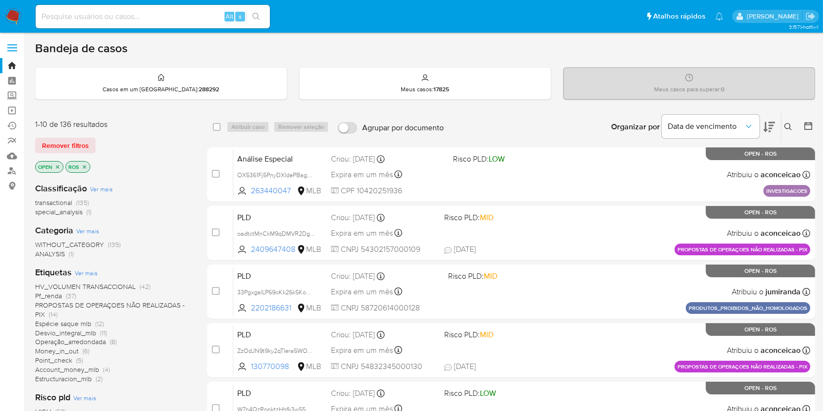
click at [784, 123] on icon at bounding box center [788, 127] width 8 height 8
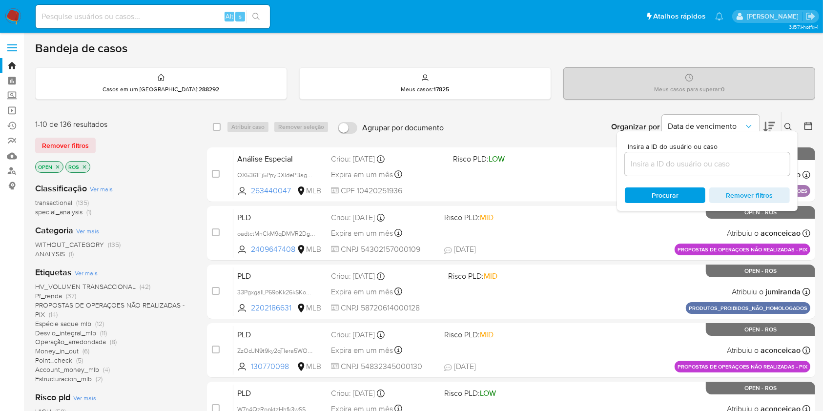
click at [721, 162] on input at bounding box center [707, 164] width 165 height 13
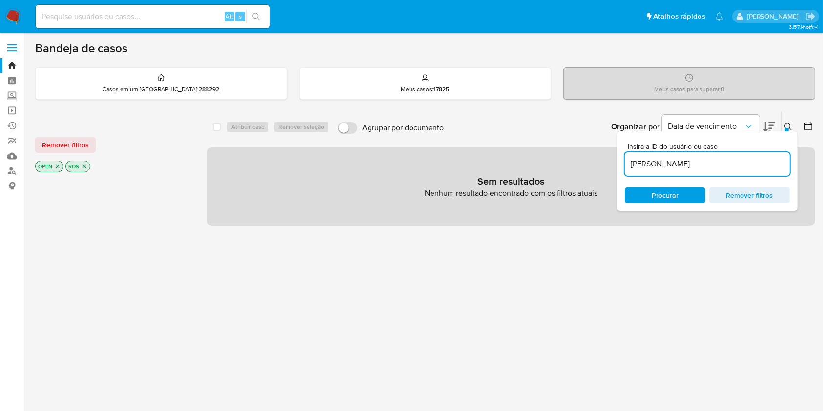
click at [718, 164] on input "Ana Cristina" at bounding box center [707, 164] width 165 height 13
paste input "oGy1x1ZaH5JrvedTvl3RWxpc"
type input "oGy1x1ZaH5JrvedTvl3RWxpc"
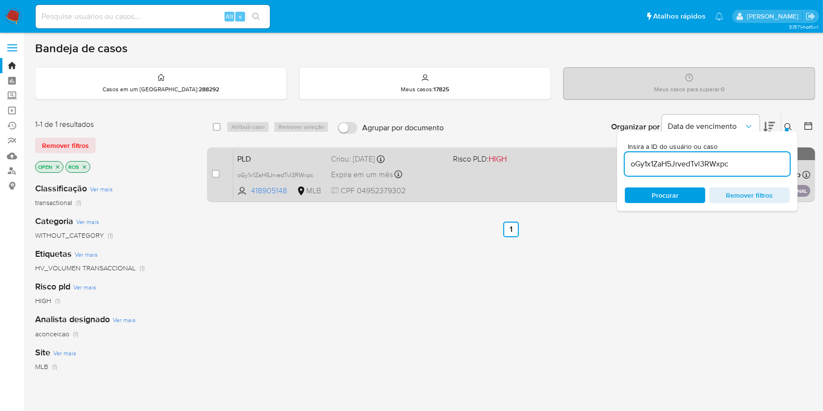
click at [558, 196] on div "PLD oGy1x1ZaH5JrvedTvl3RWxpc 418905148 MLB Risco PLD: HIGH Criou: 14/08/2025 Cr…" at bounding box center [521, 174] width 577 height 49
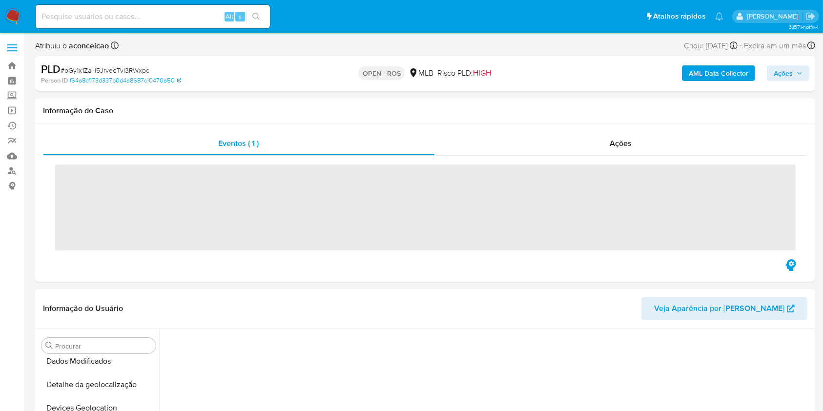
scroll to position [418, 0]
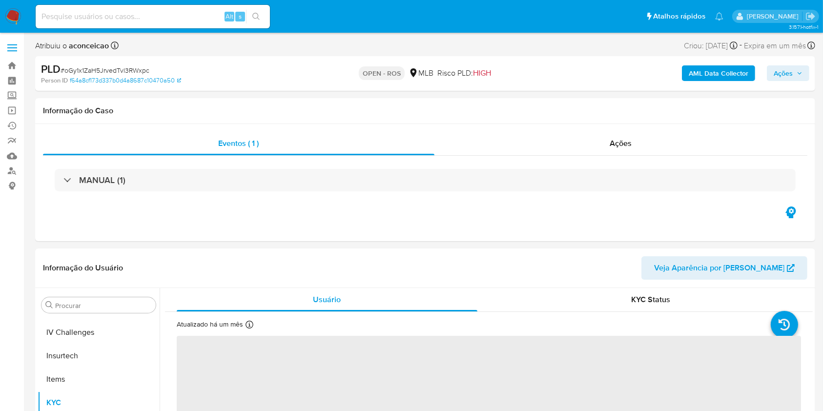
select select "10"
